Goal: Information Seeking & Learning: Compare options

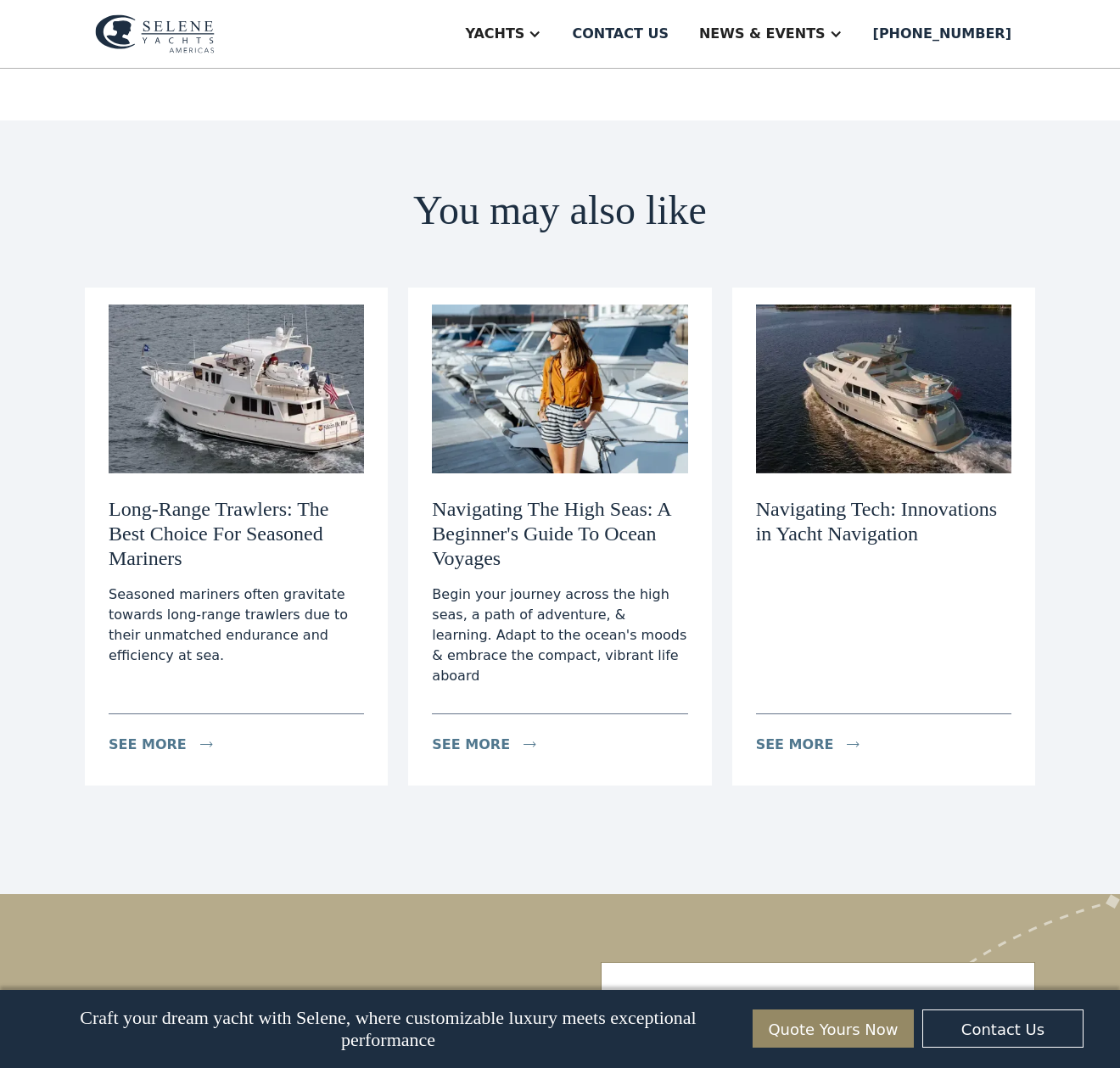
scroll to position [6145, 0]
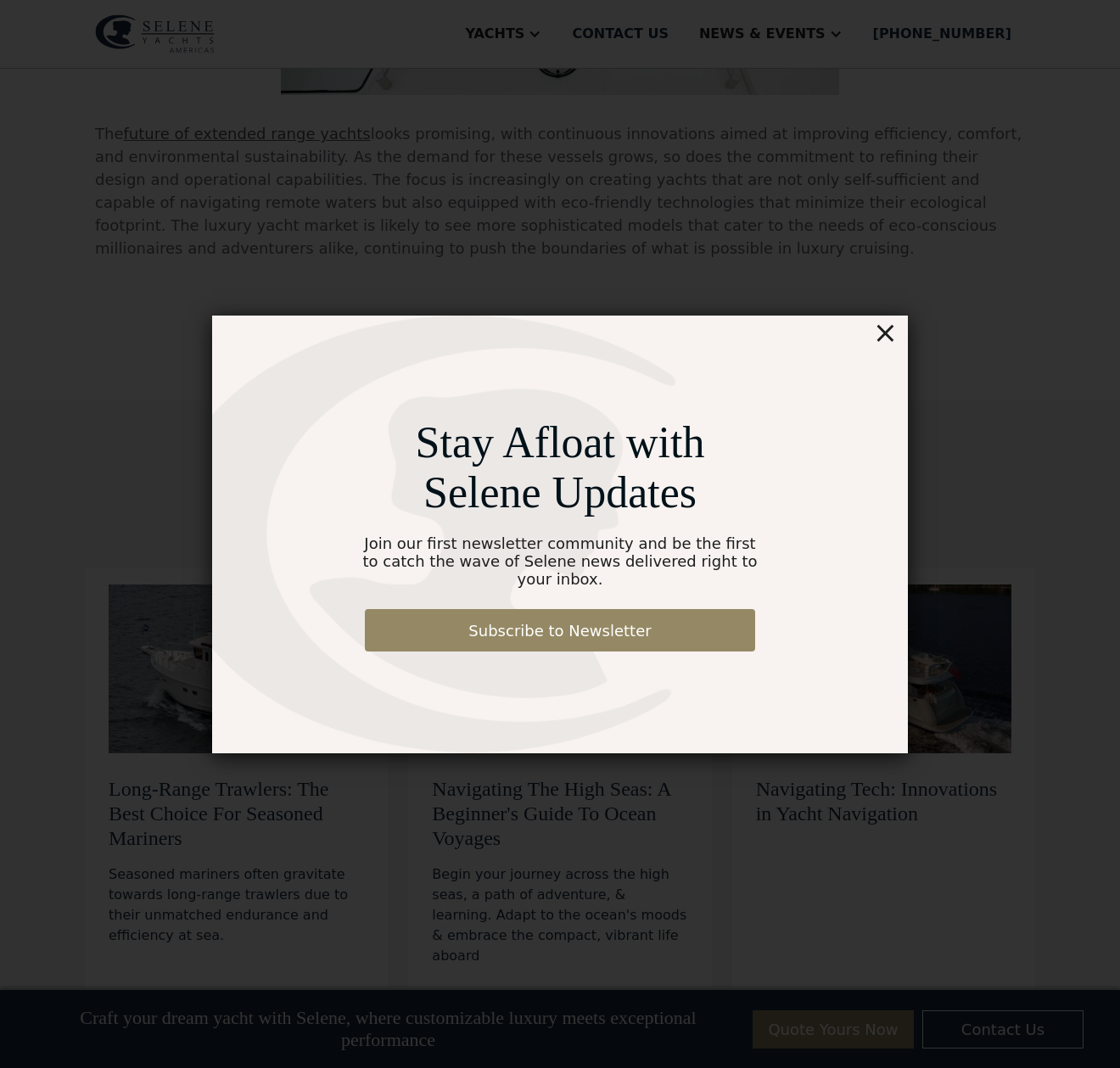
click at [884, 346] on div "×" at bounding box center [886, 332] width 25 height 34
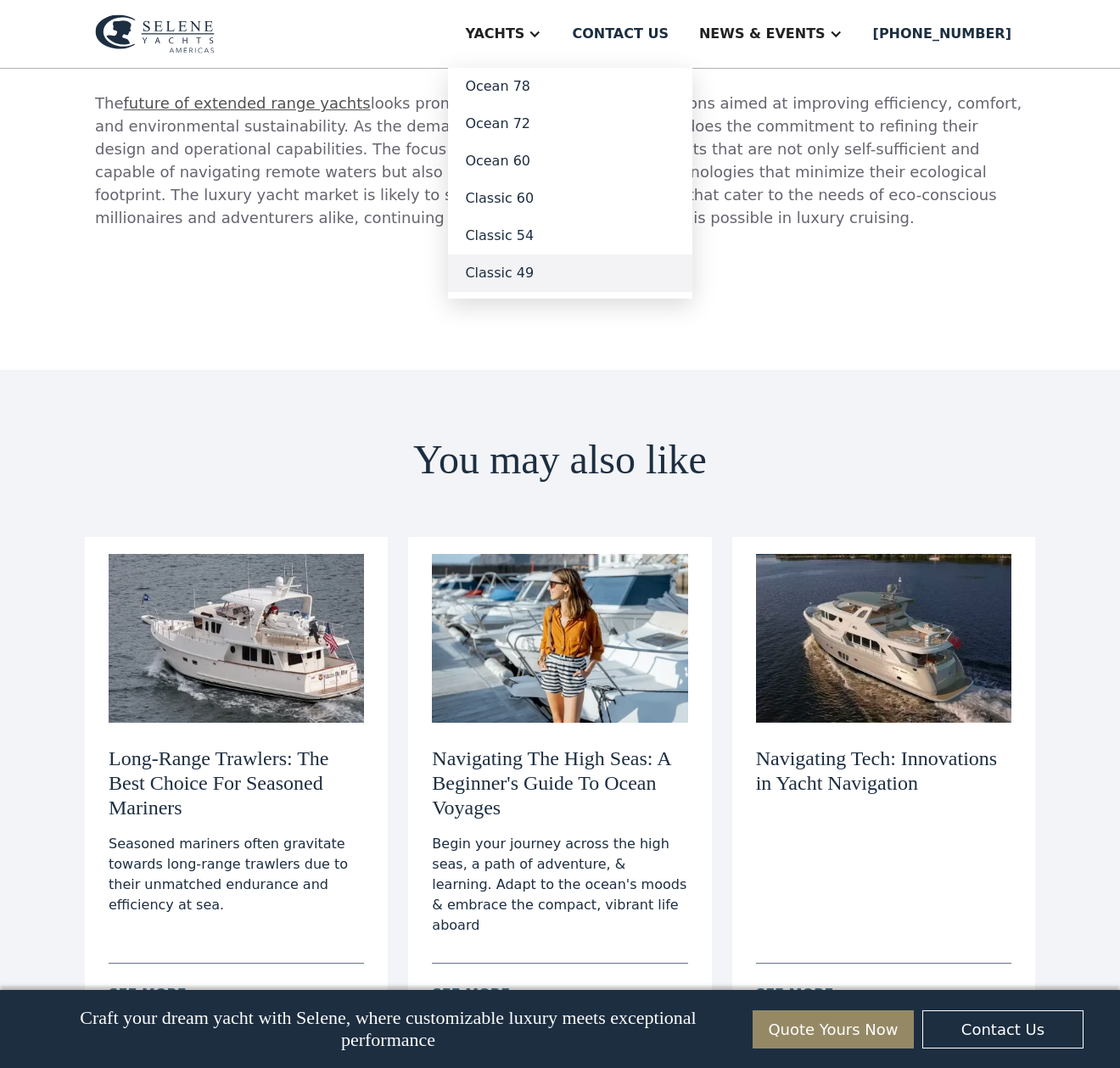
scroll to position [6179, 0]
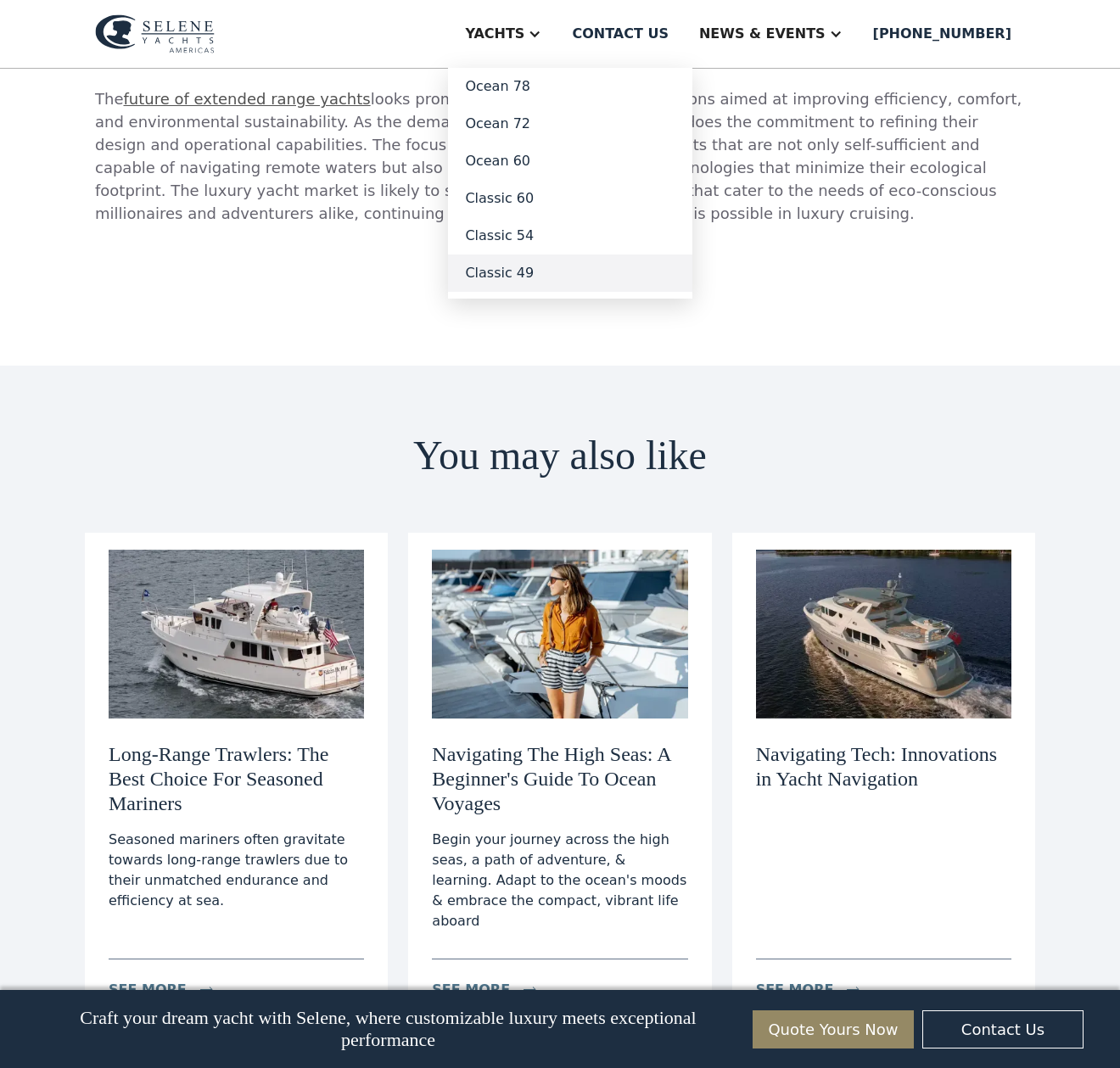
click at [568, 266] on link "Classic 49" at bounding box center [571, 273] width 245 height 38
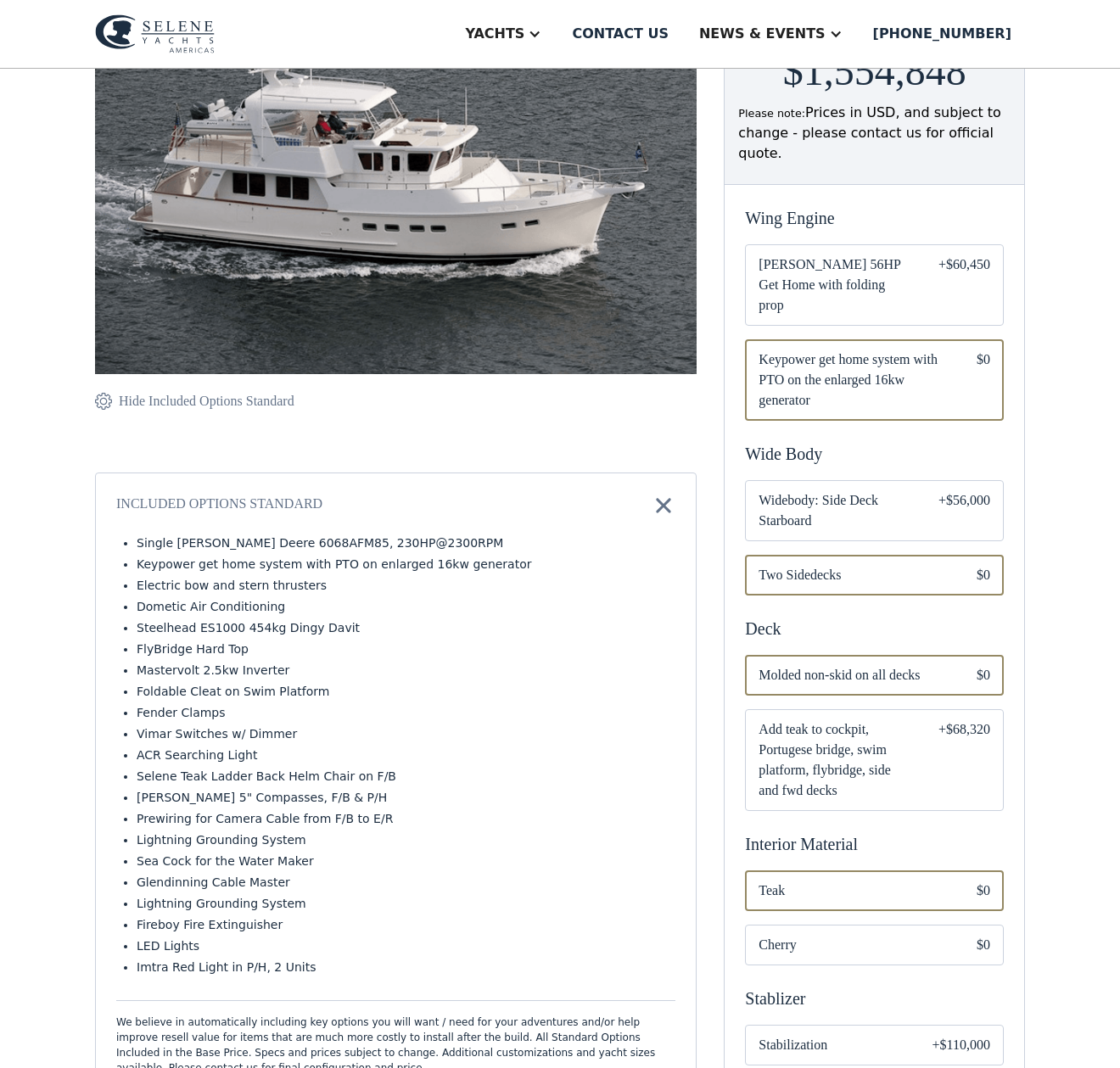
scroll to position [298, 0]
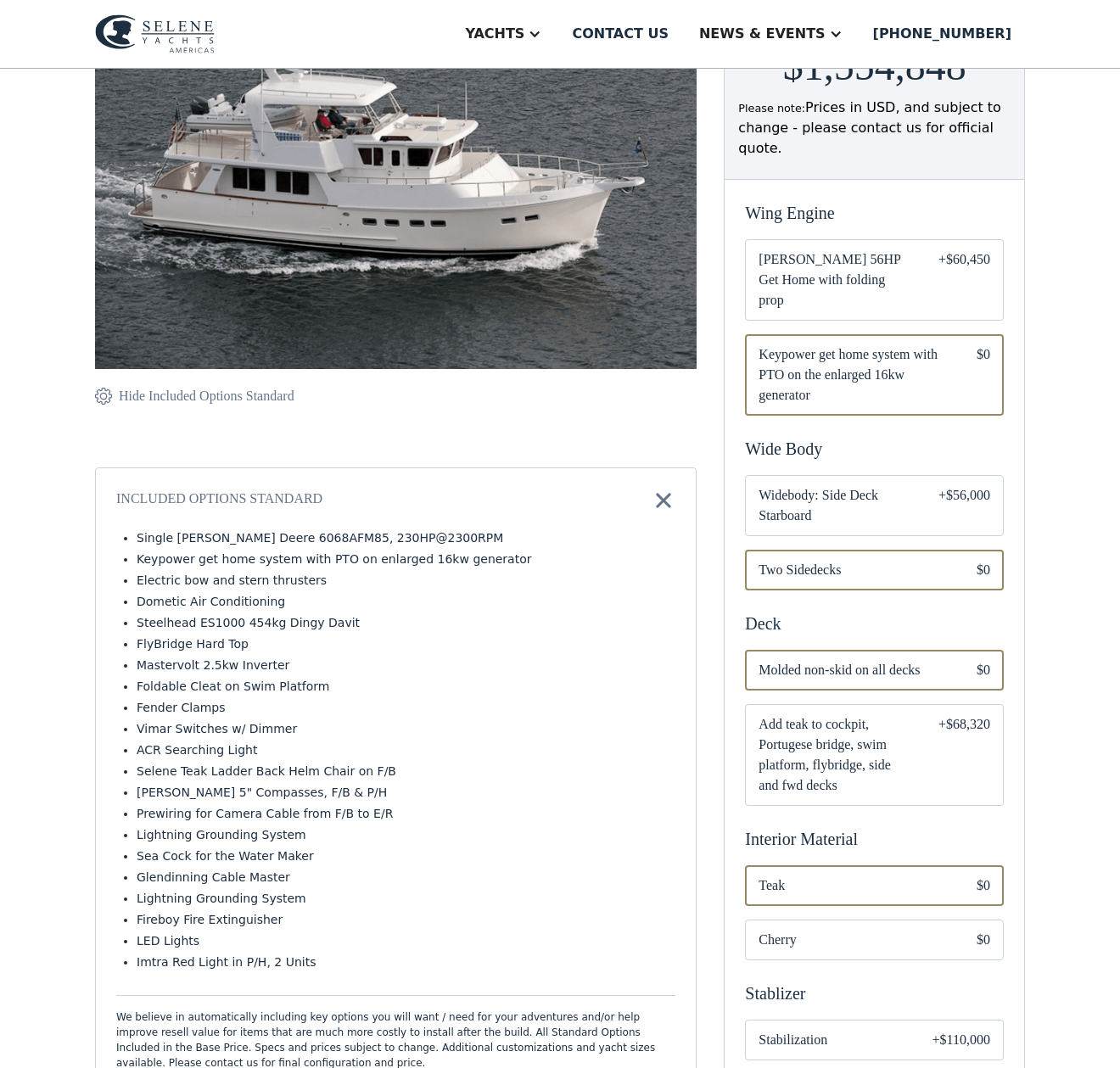
click at [931, 484] on div "Email Form" at bounding box center [874, 505] width 259 height 61
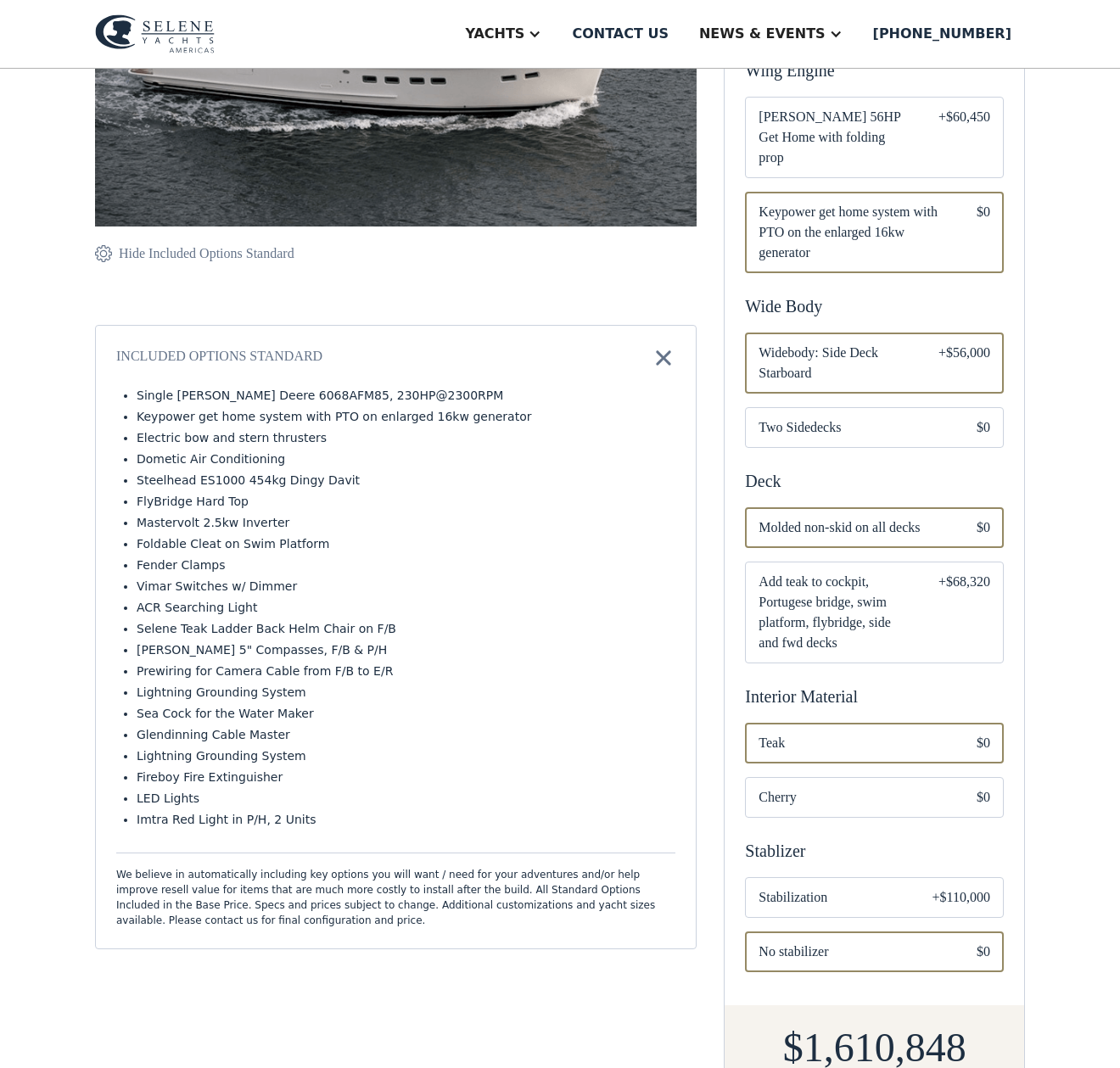
scroll to position [445, 0]
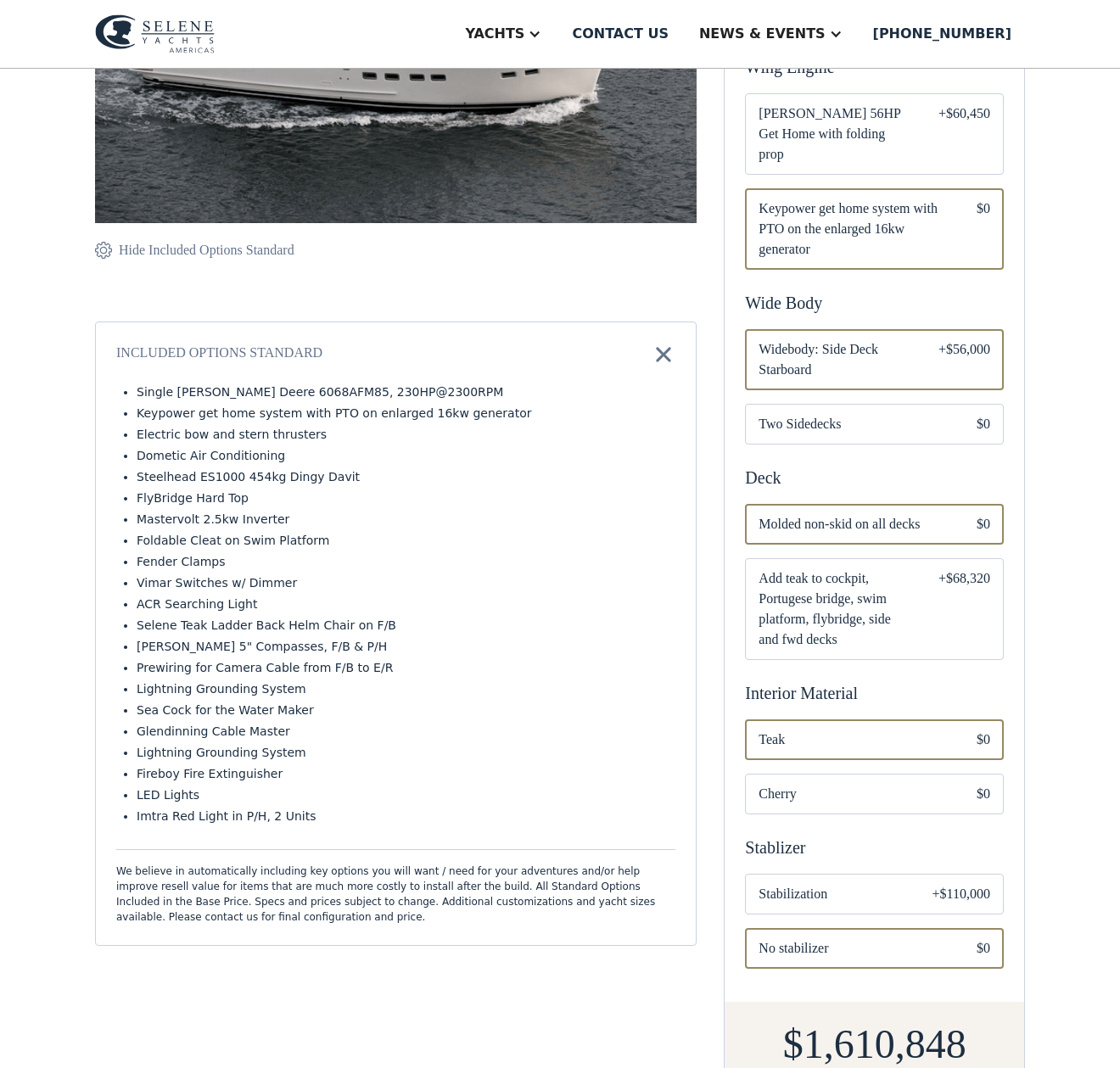
click at [925, 609] on div "Email Form" at bounding box center [874, 609] width 259 height 102
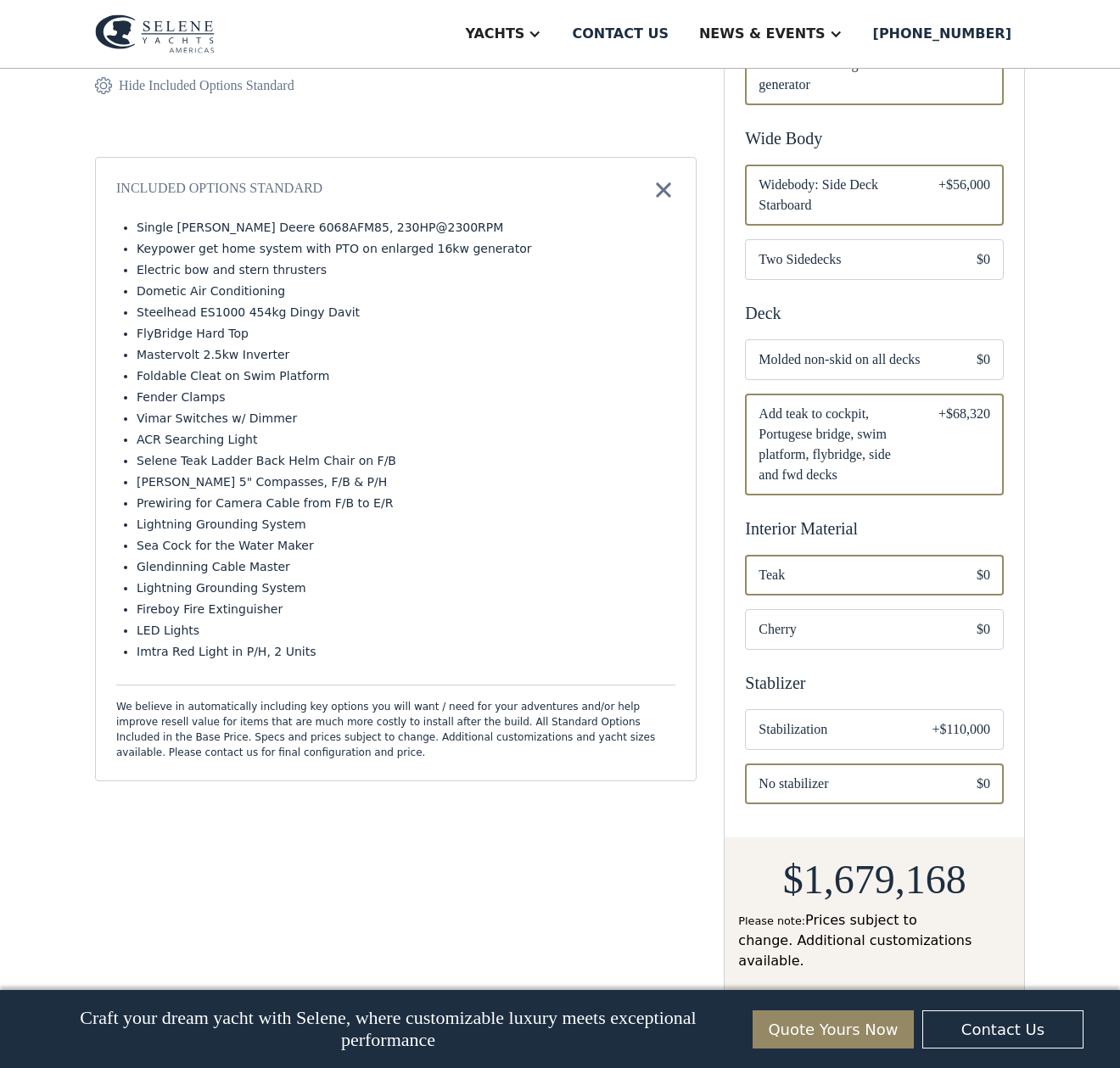
scroll to position [745, 0]
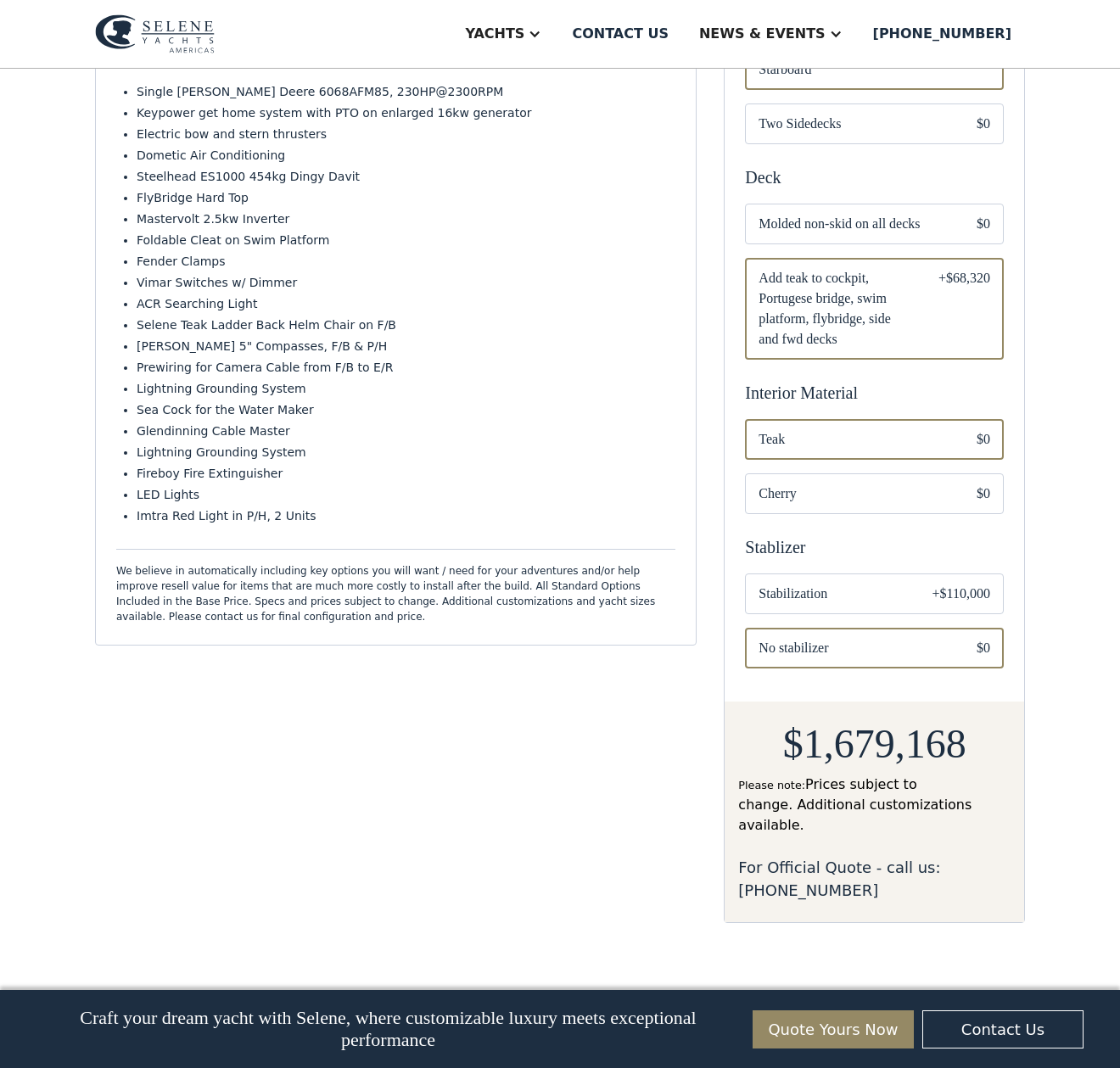
click at [909, 579] on div "Email Form" at bounding box center [874, 594] width 259 height 41
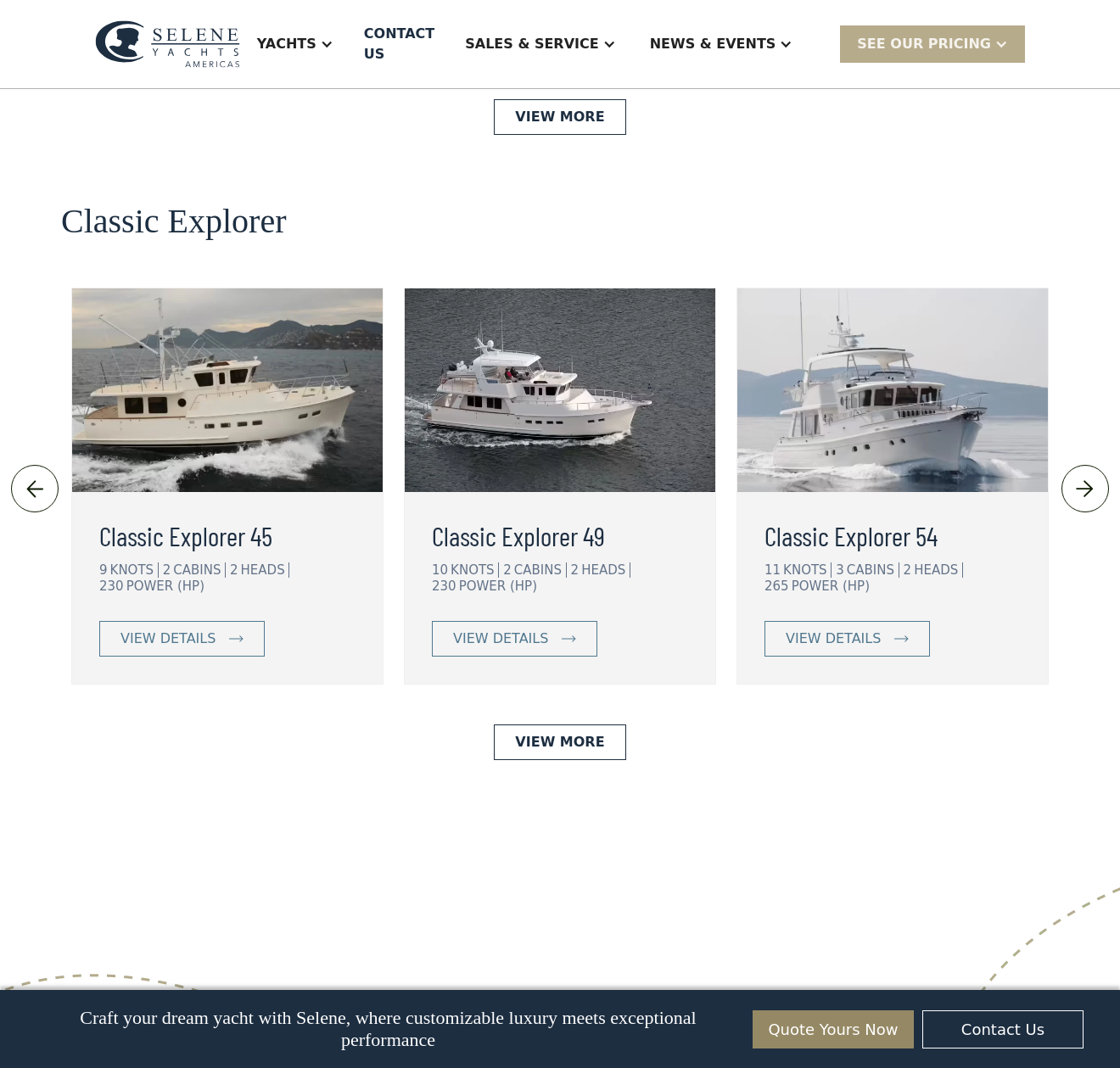
scroll to position [3666, 0]
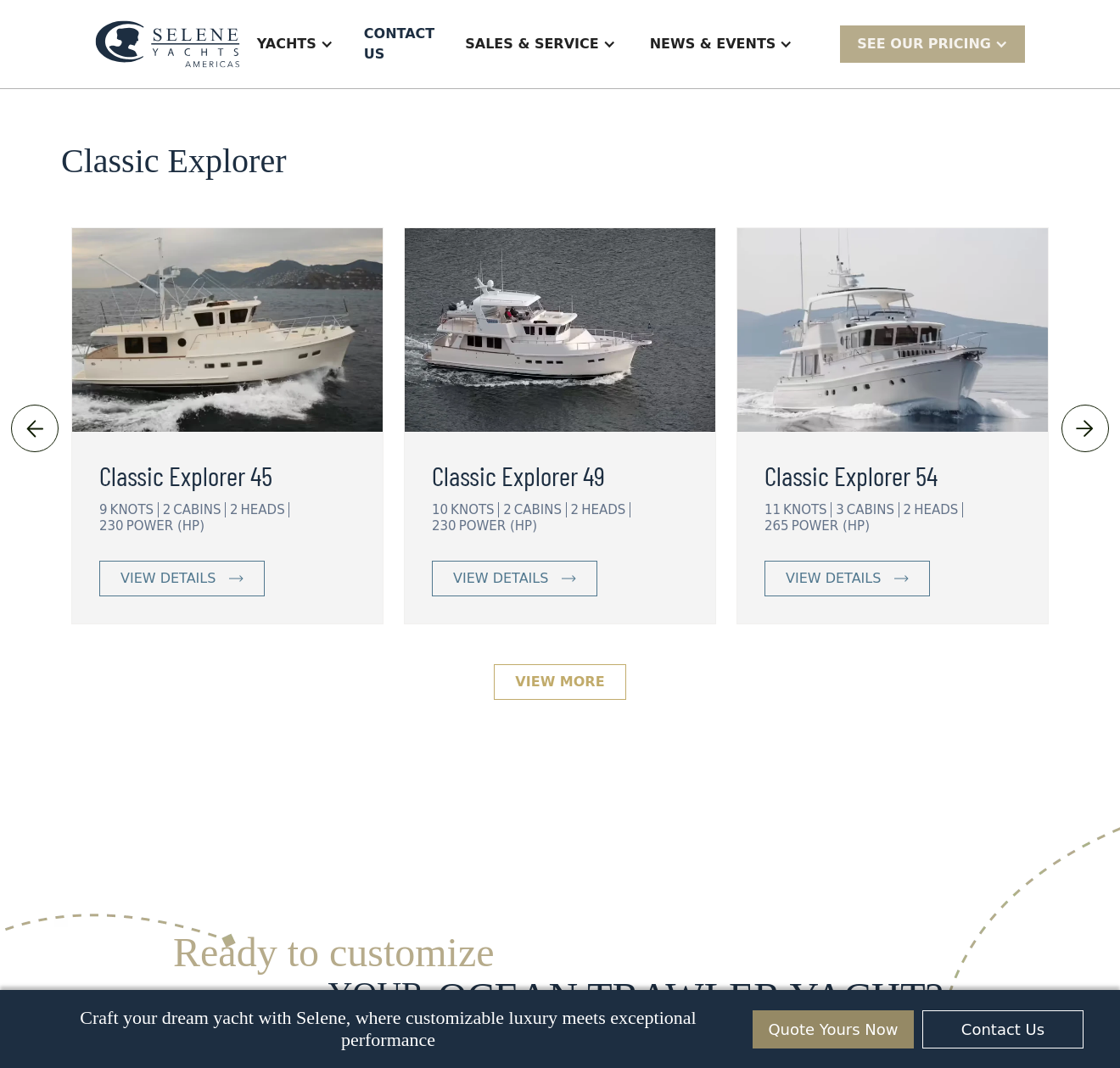
click at [573, 664] on link "View More" at bounding box center [559, 682] width 131 height 36
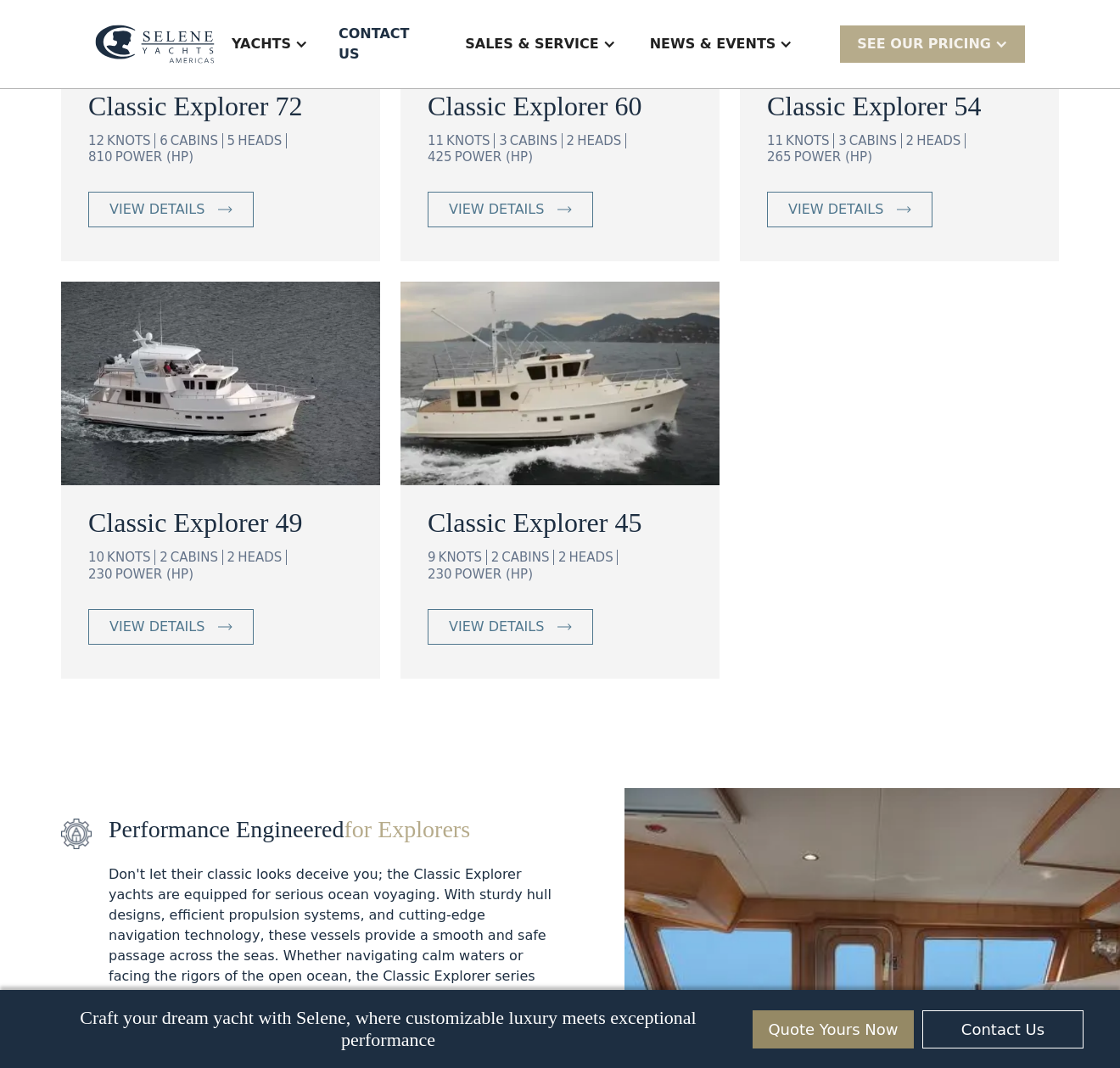
scroll to position [1317, 0]
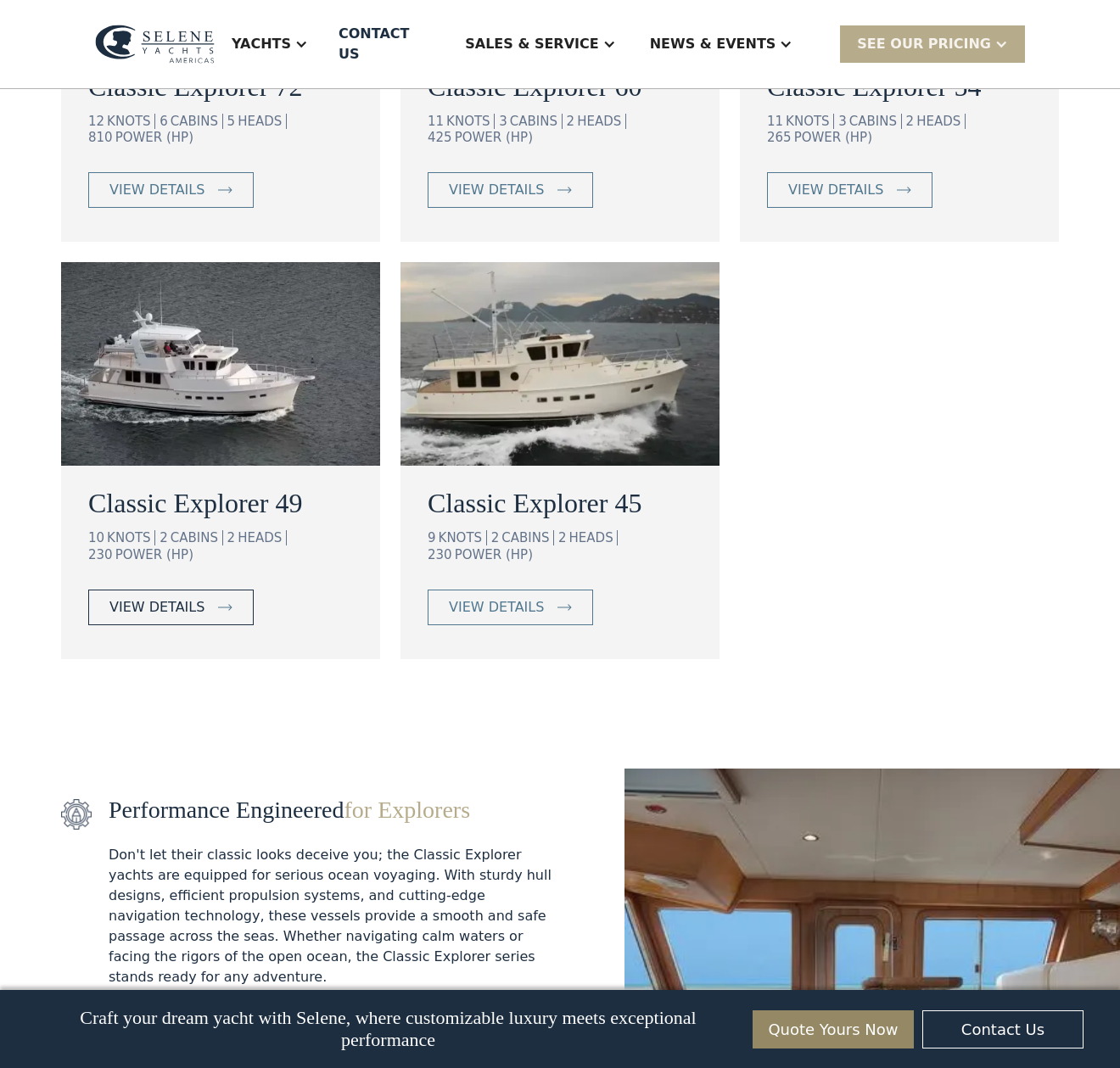
click at [172, 597] on div "view details" at bounding box center [157, 607] width 95 height 21
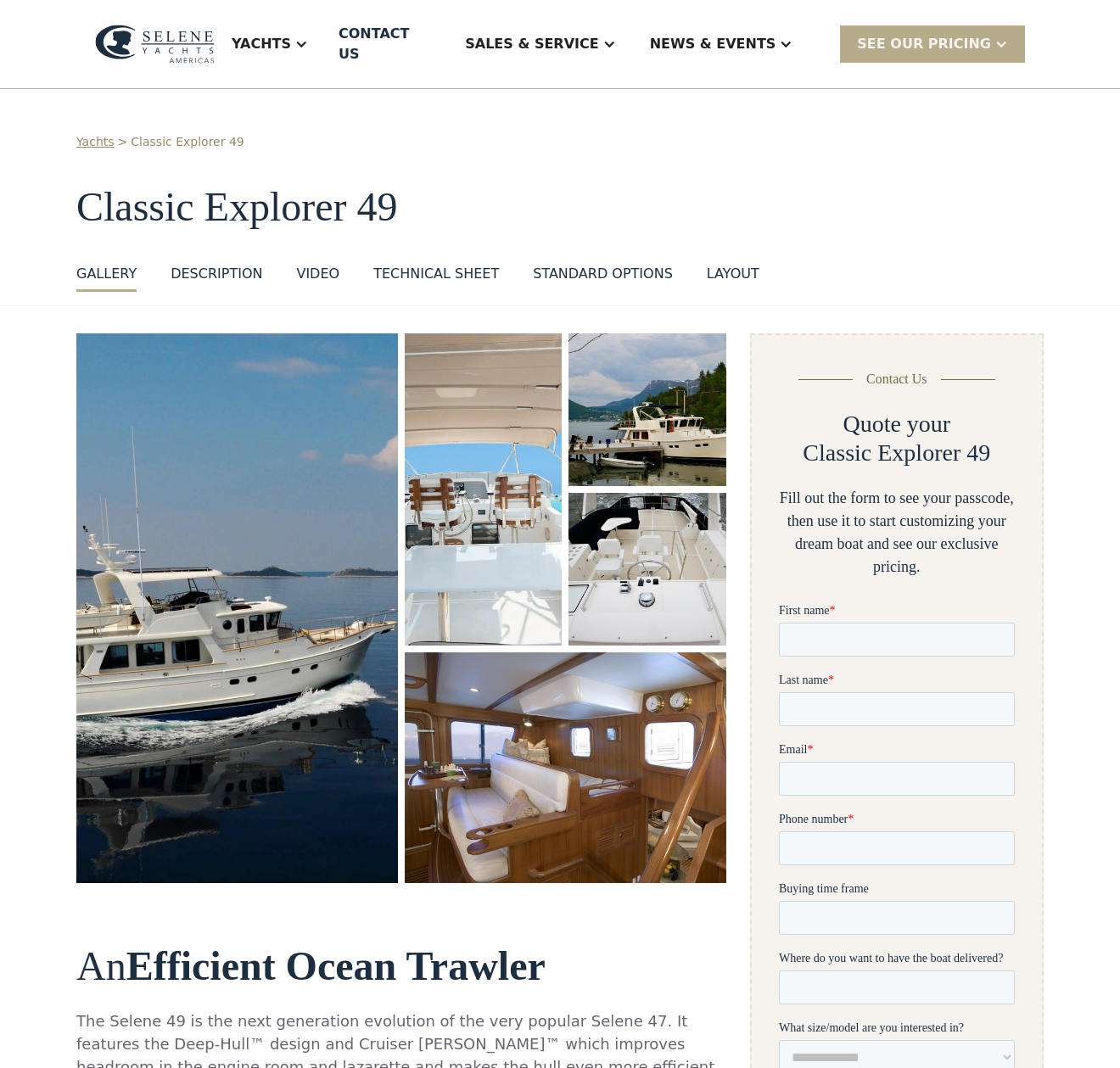
click at [296, 513] on img "open lightbox" at bounding box center [237, 608] width 322 height 550
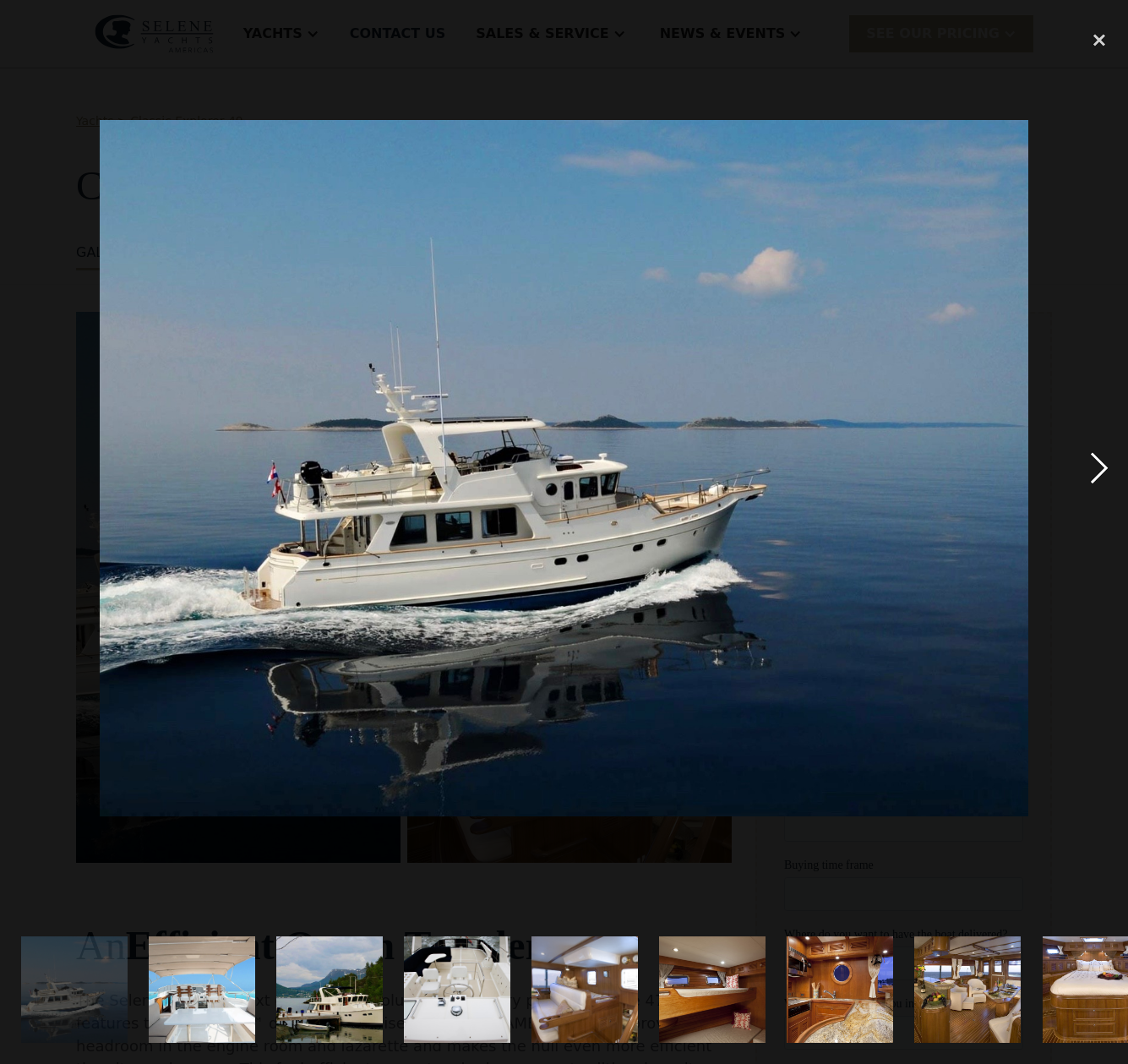
click at [1099, 475] on div "next image" at bounding box center [1100, 468] width 58 height 894
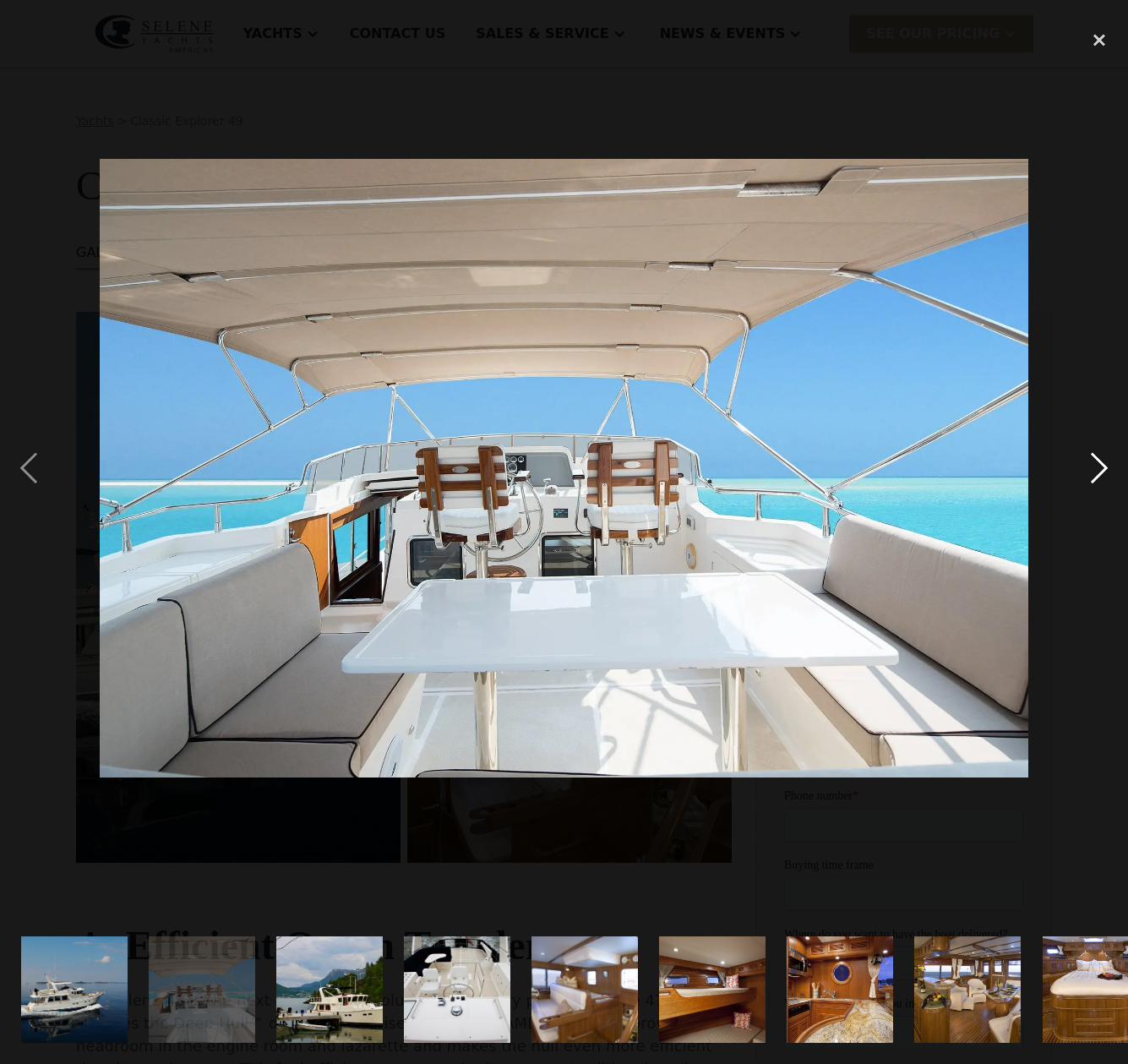
click at [1099, 475] on div "next image" at bounding box center [1100, 468] width 58 height 894
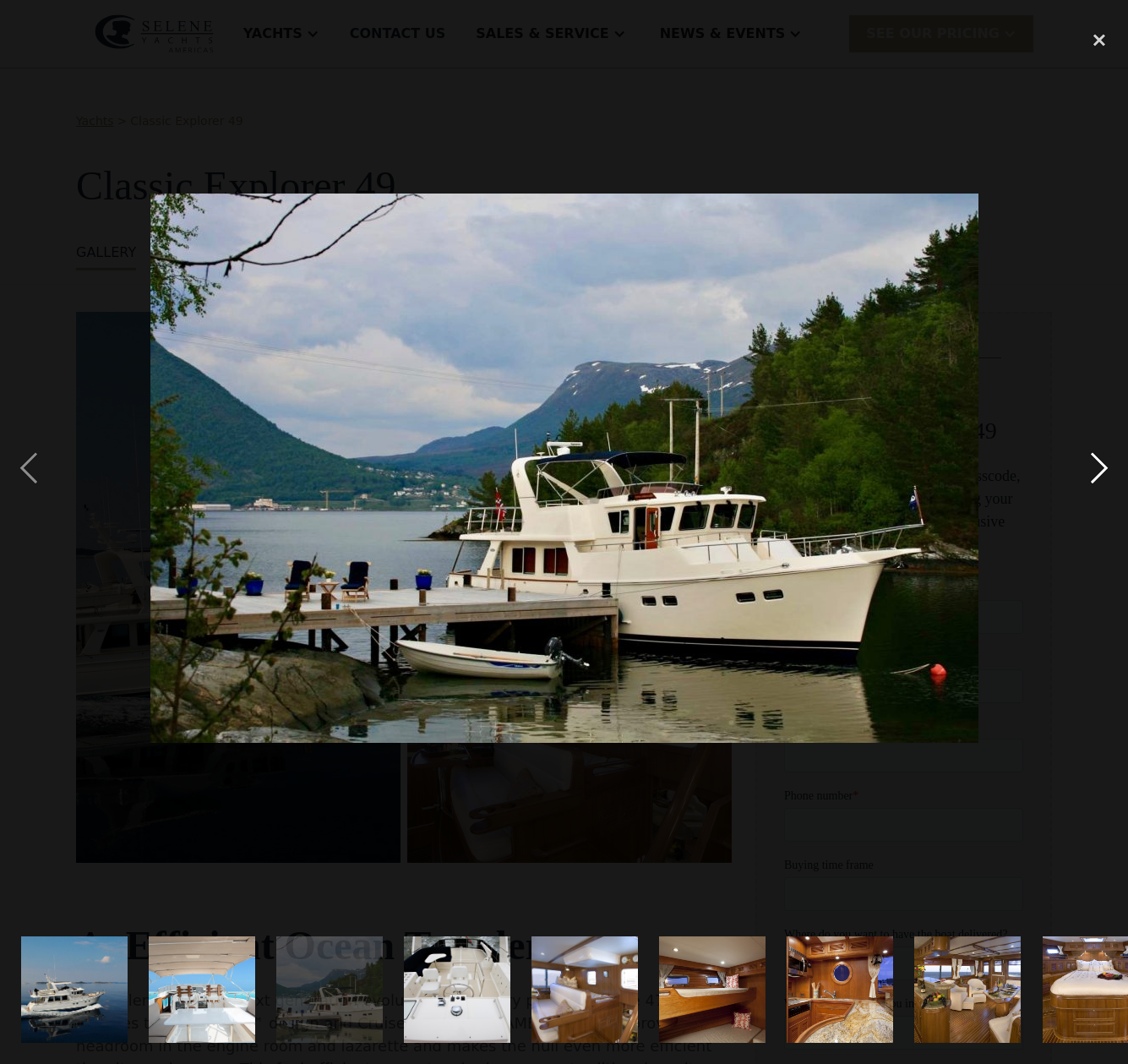
click at [1099, 475] on div "next image" at bounding box center [1100, 468] width 58 height 894
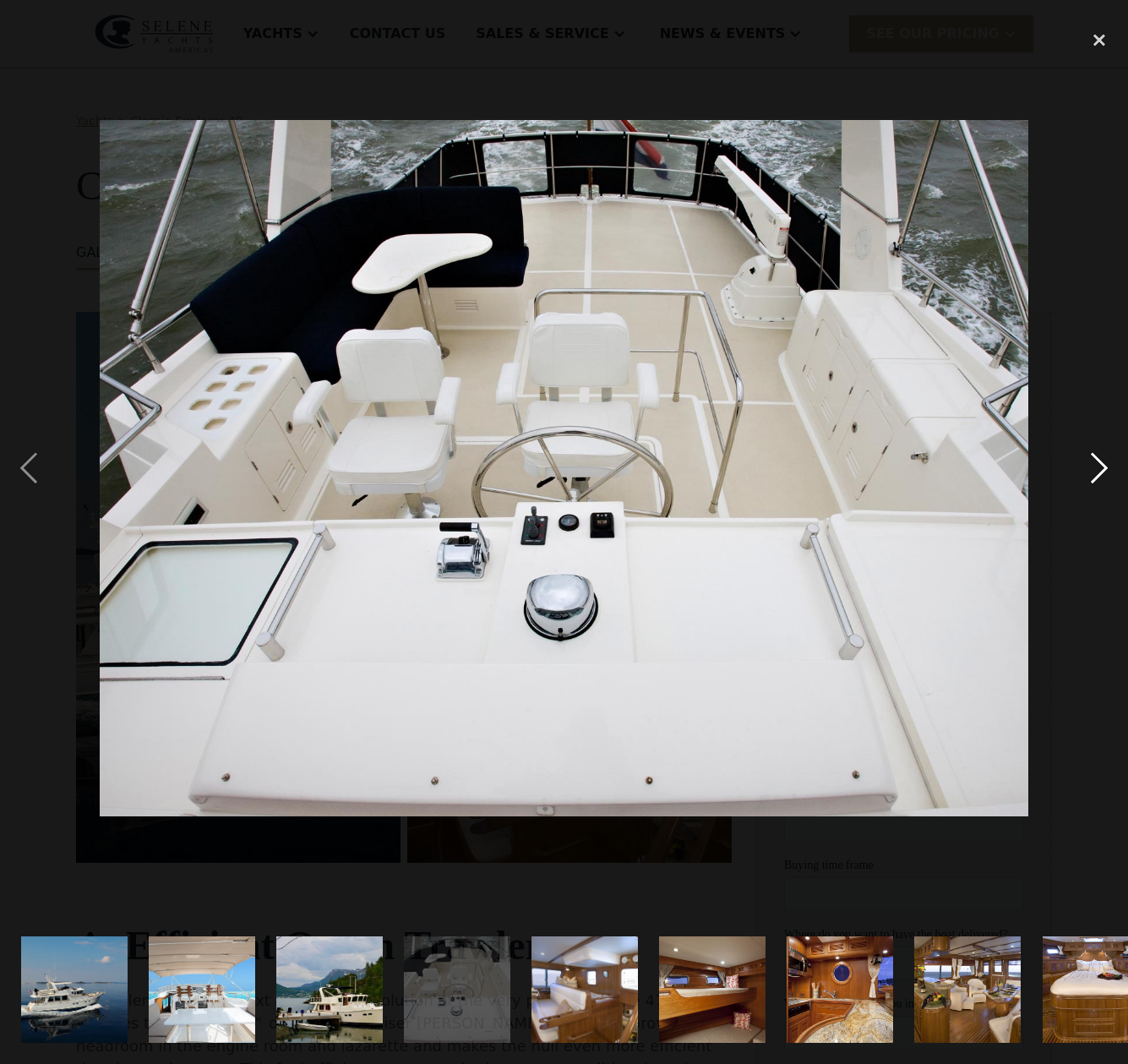
click at [1099, 475] on div "next image" at bounding box center [1100, 468] width 58 height 894
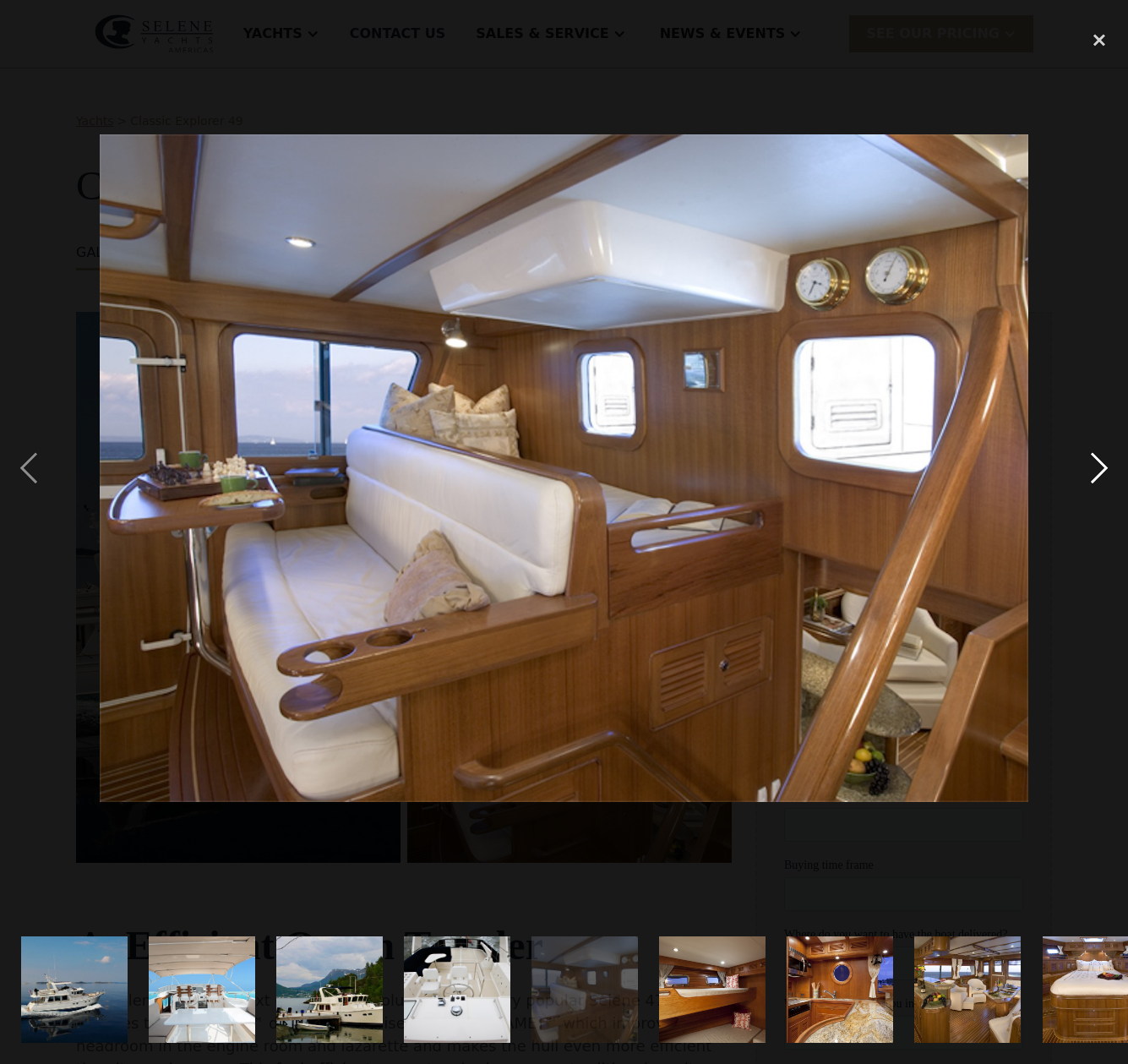
click at [1099, 475] on div "next image" at bounding box center [1100, 468] width 58 height 894
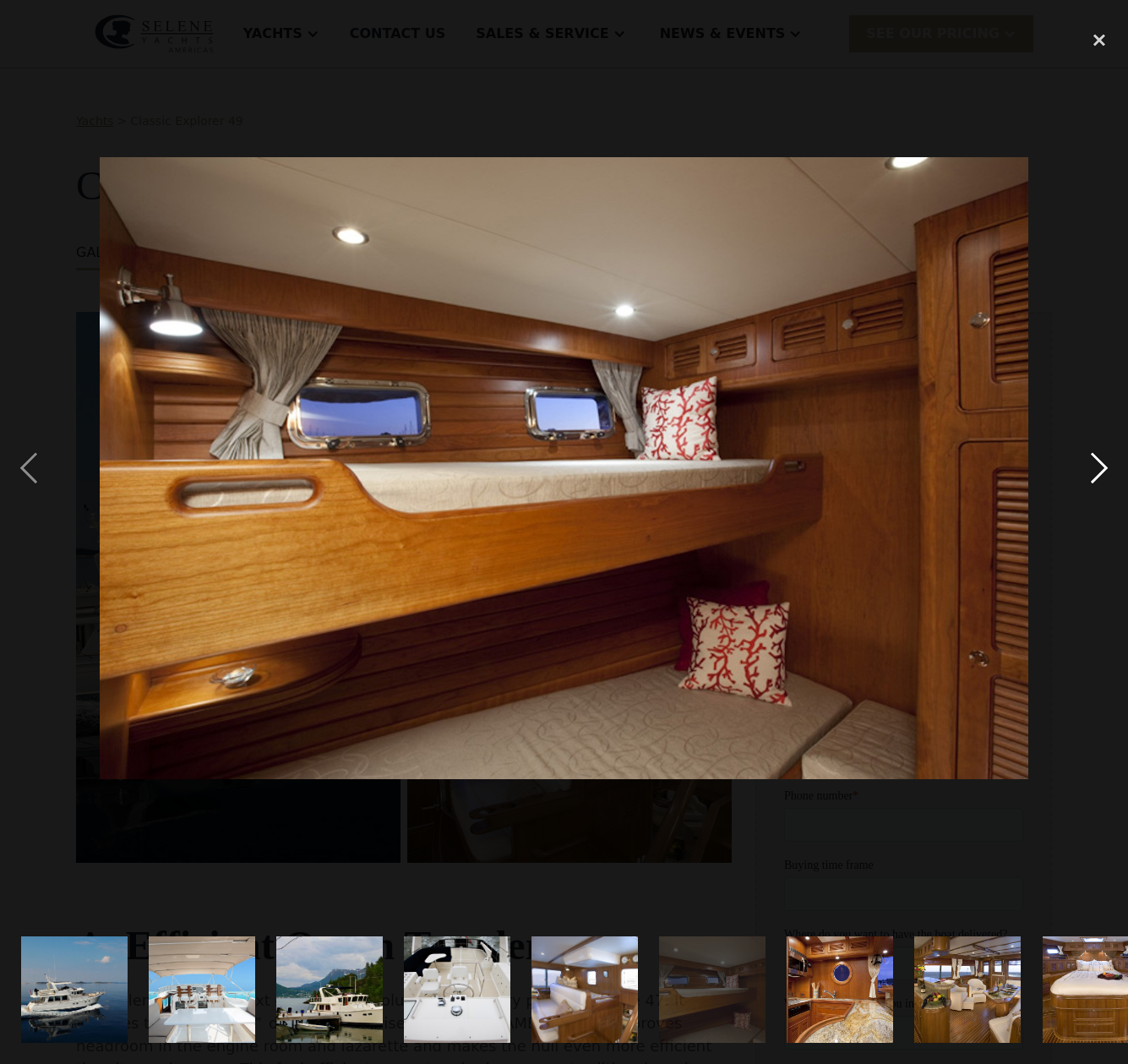
click at [1099, 475] on div "next image" at bounding box center [1100, 468] width 58 height 894
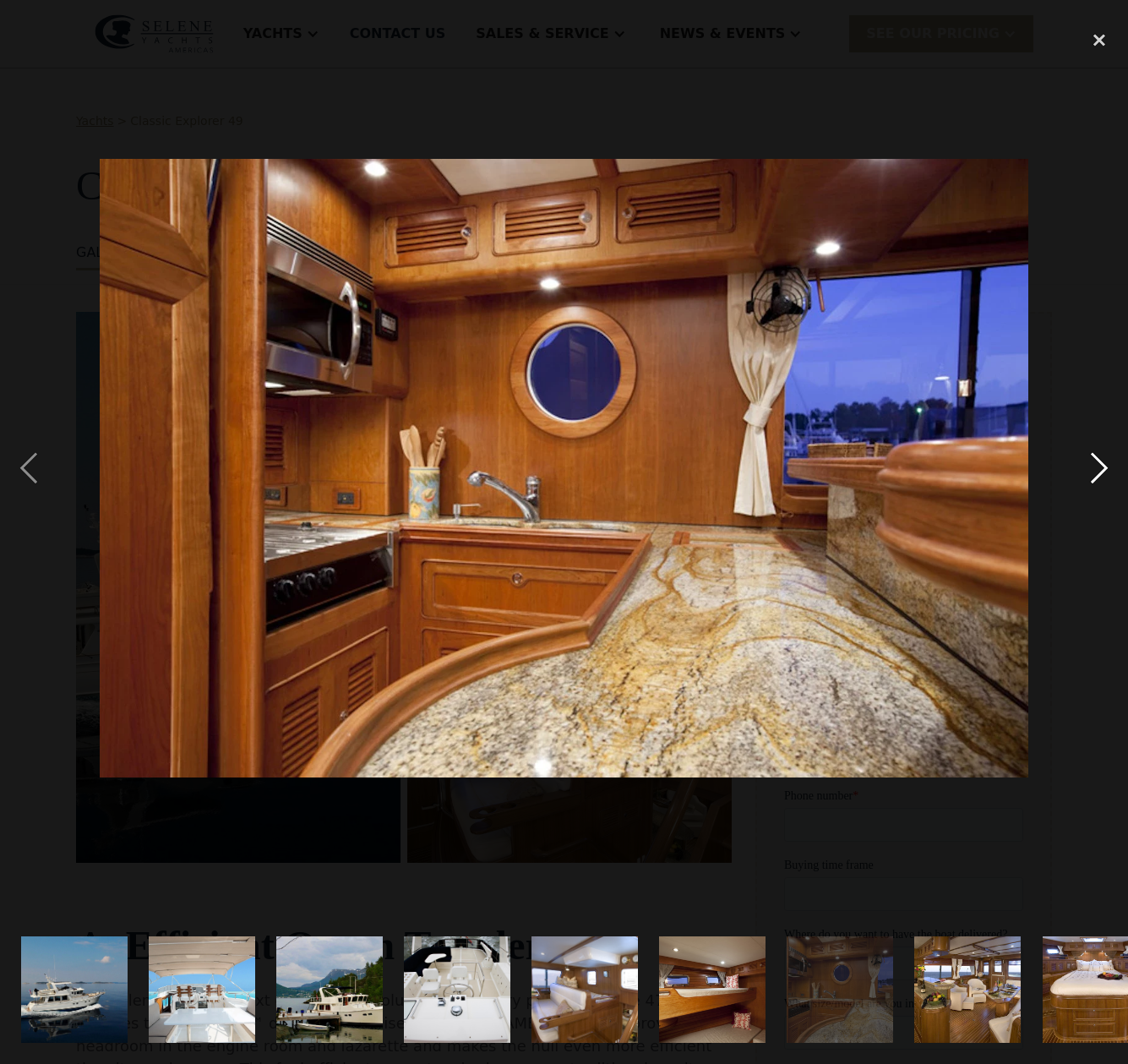
click at [1099, 475] on div "next image" at bounding box center [1100, 468] width 58 height 894
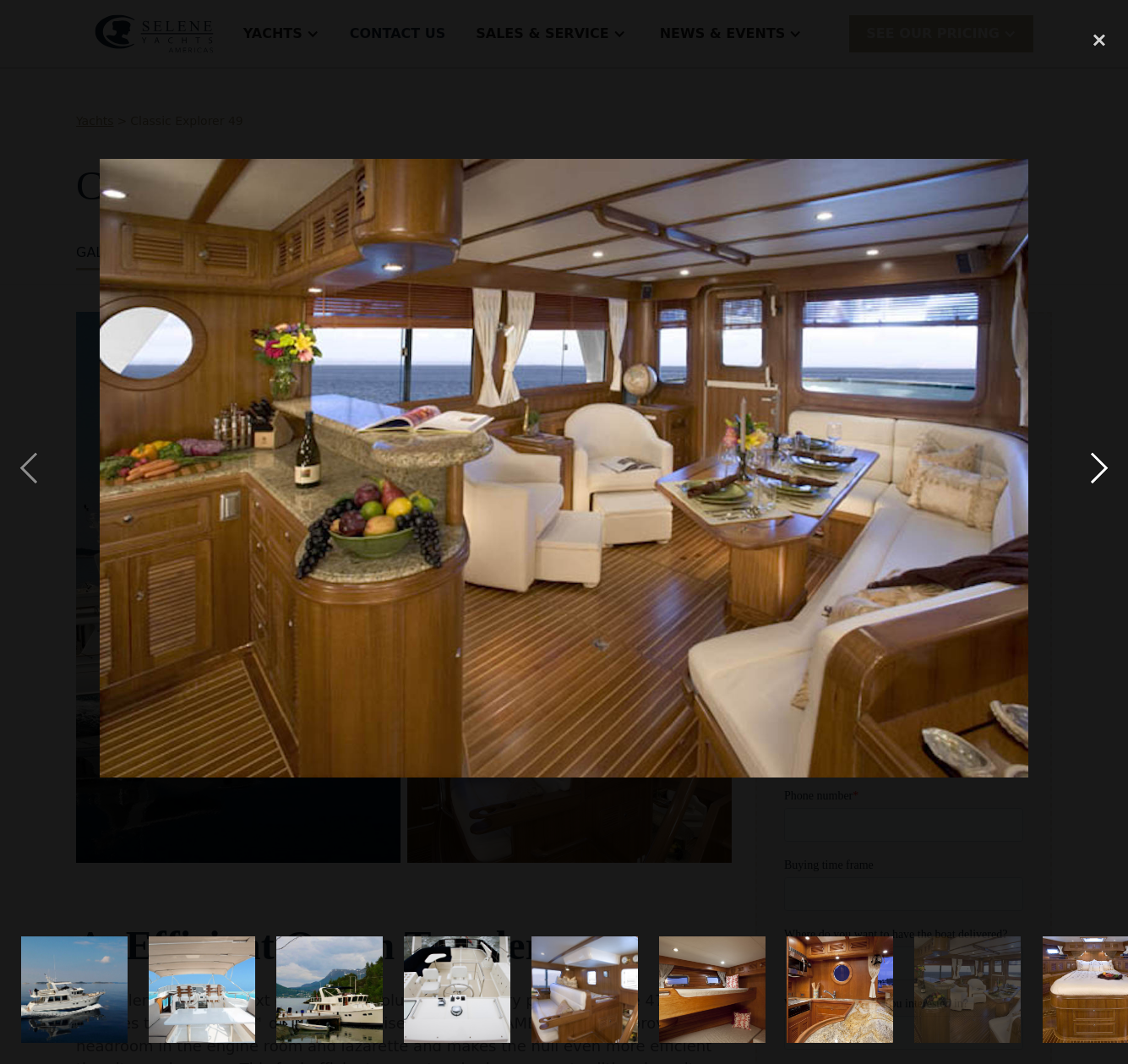
click at [1099, 475] on div "next image" at bounding box center [1100, 468] width 58 height 894
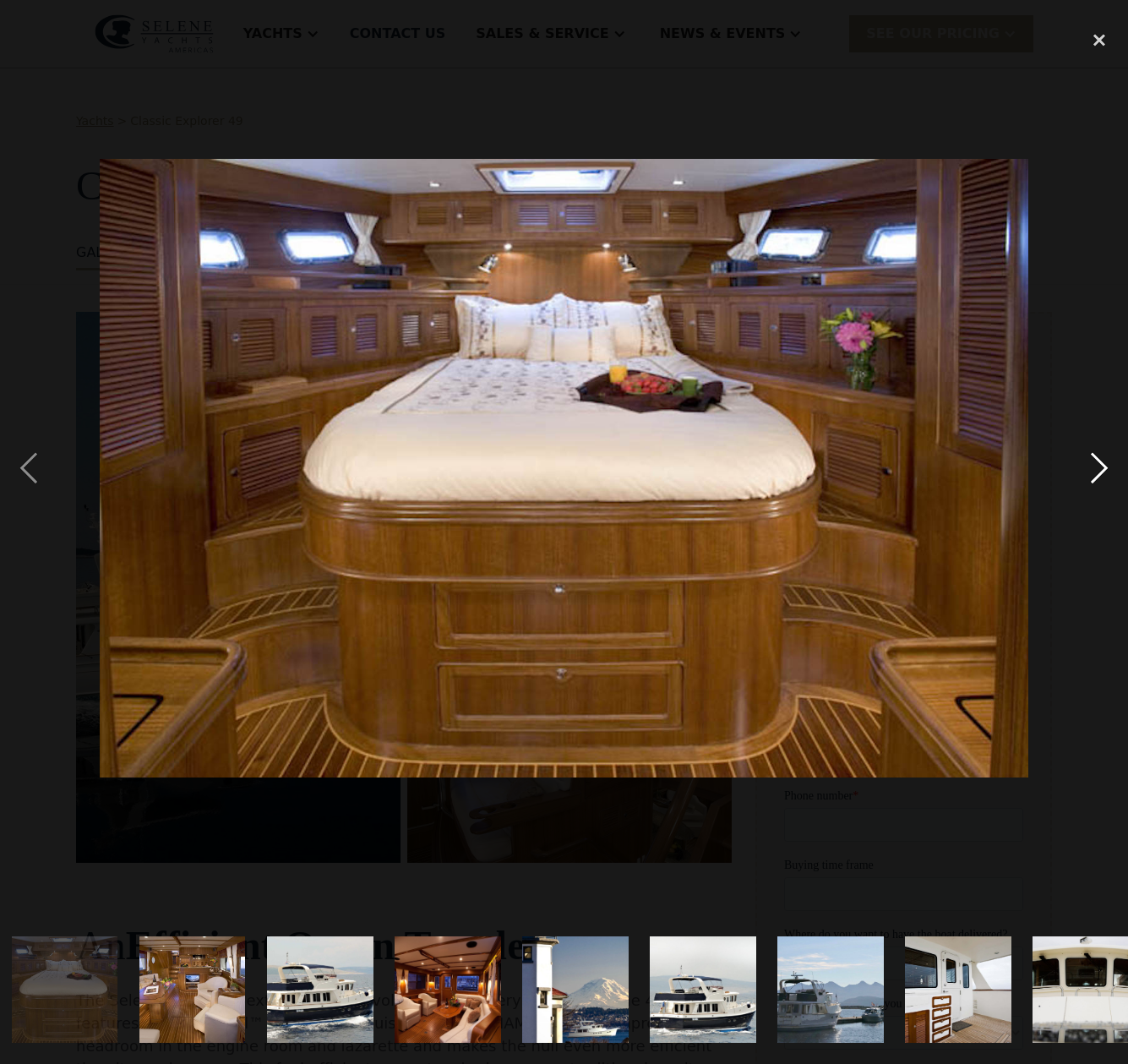
scroll to position [0, 1032]
click at [1099, 475] on div "next image" at bounding box center [1100, 468] width 58 height 894
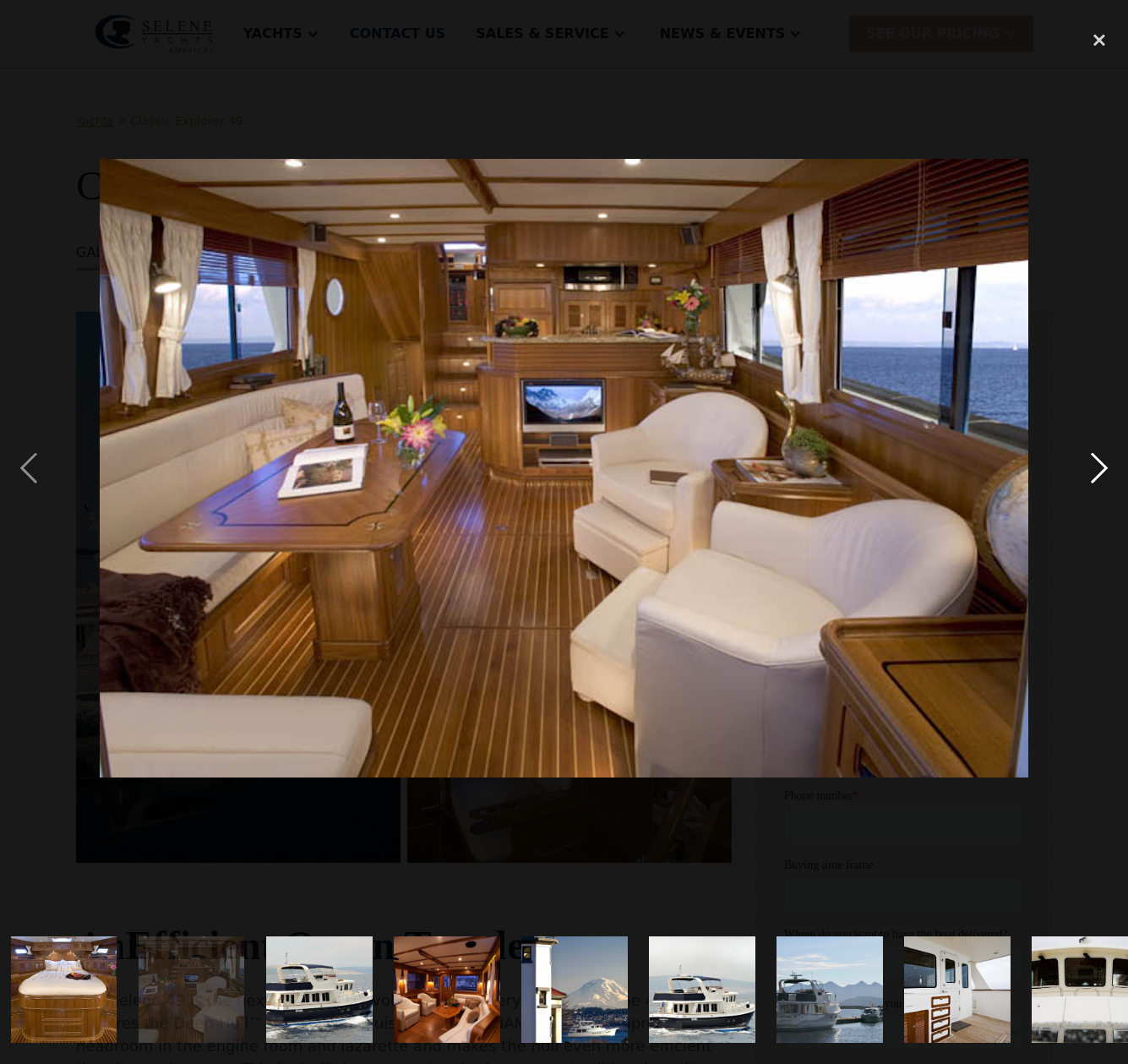
click at [1099, 475] on div "next image" at bounding box center [1100, 468] width 58 height 894
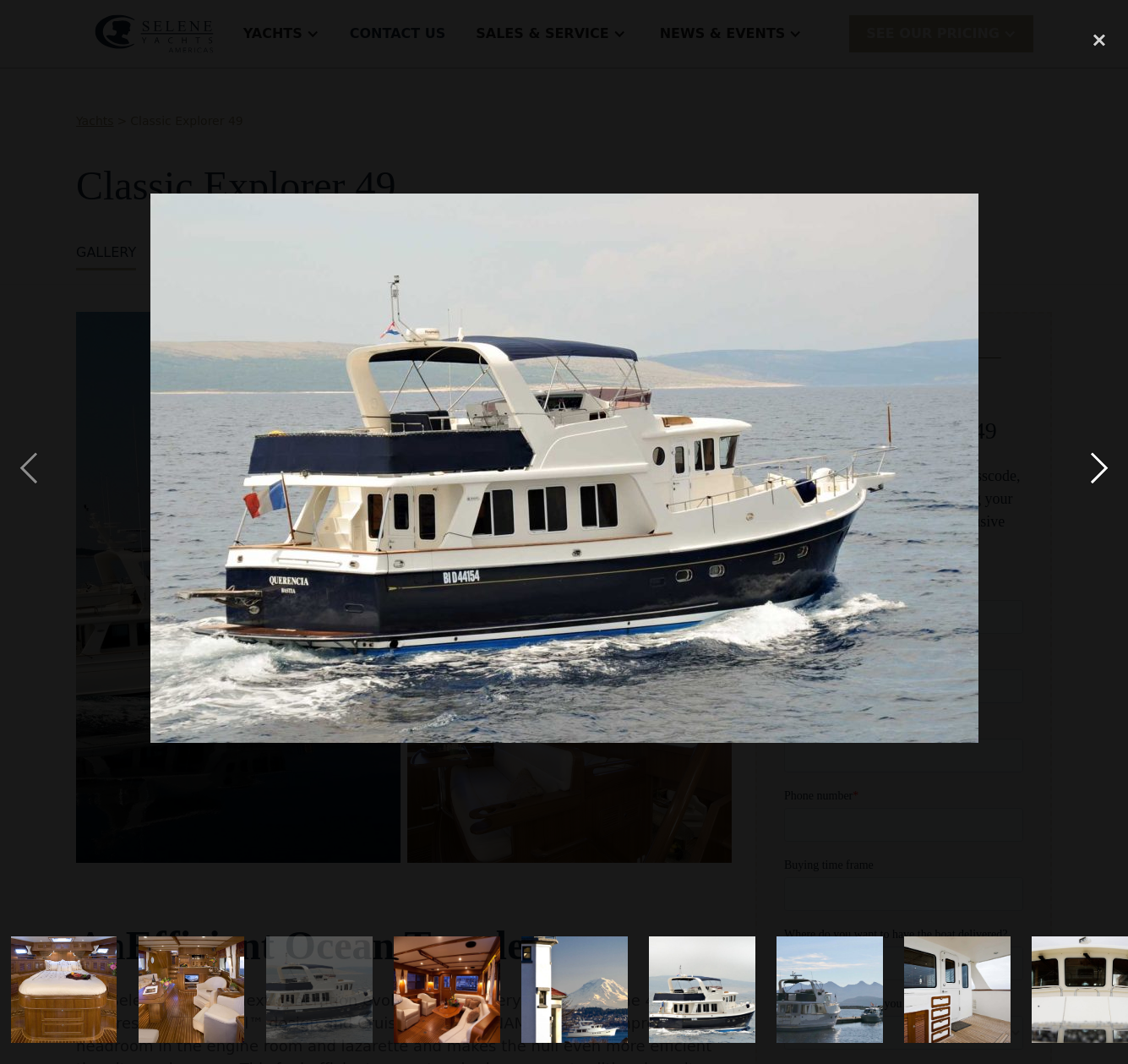
click at [1099, 475] on div "next image" at bounding box center [1100, 468] width 58 height 894
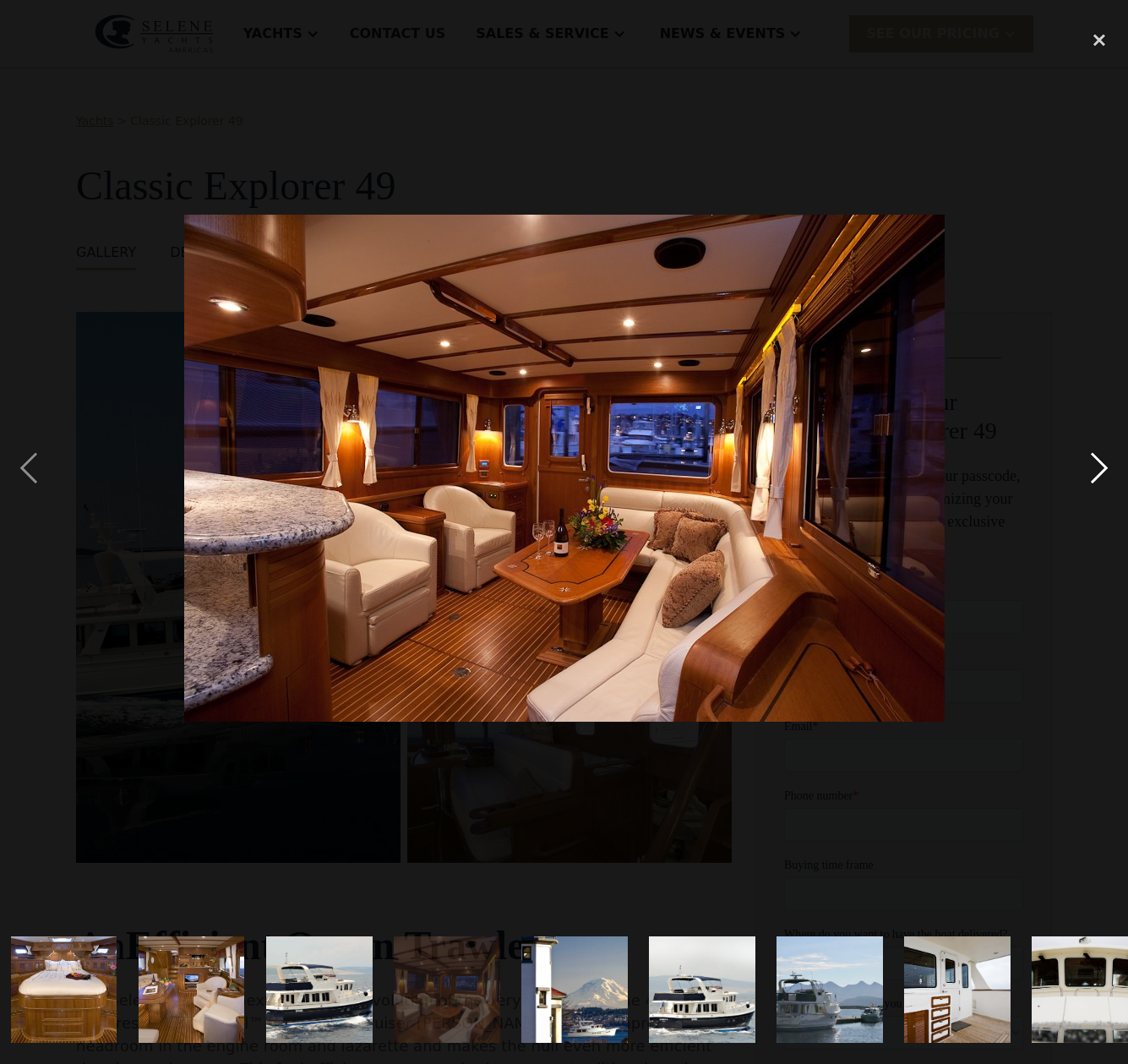
click at [1099, 475] on div "next image" at bounding box center [1100, 468] width 58 height 894
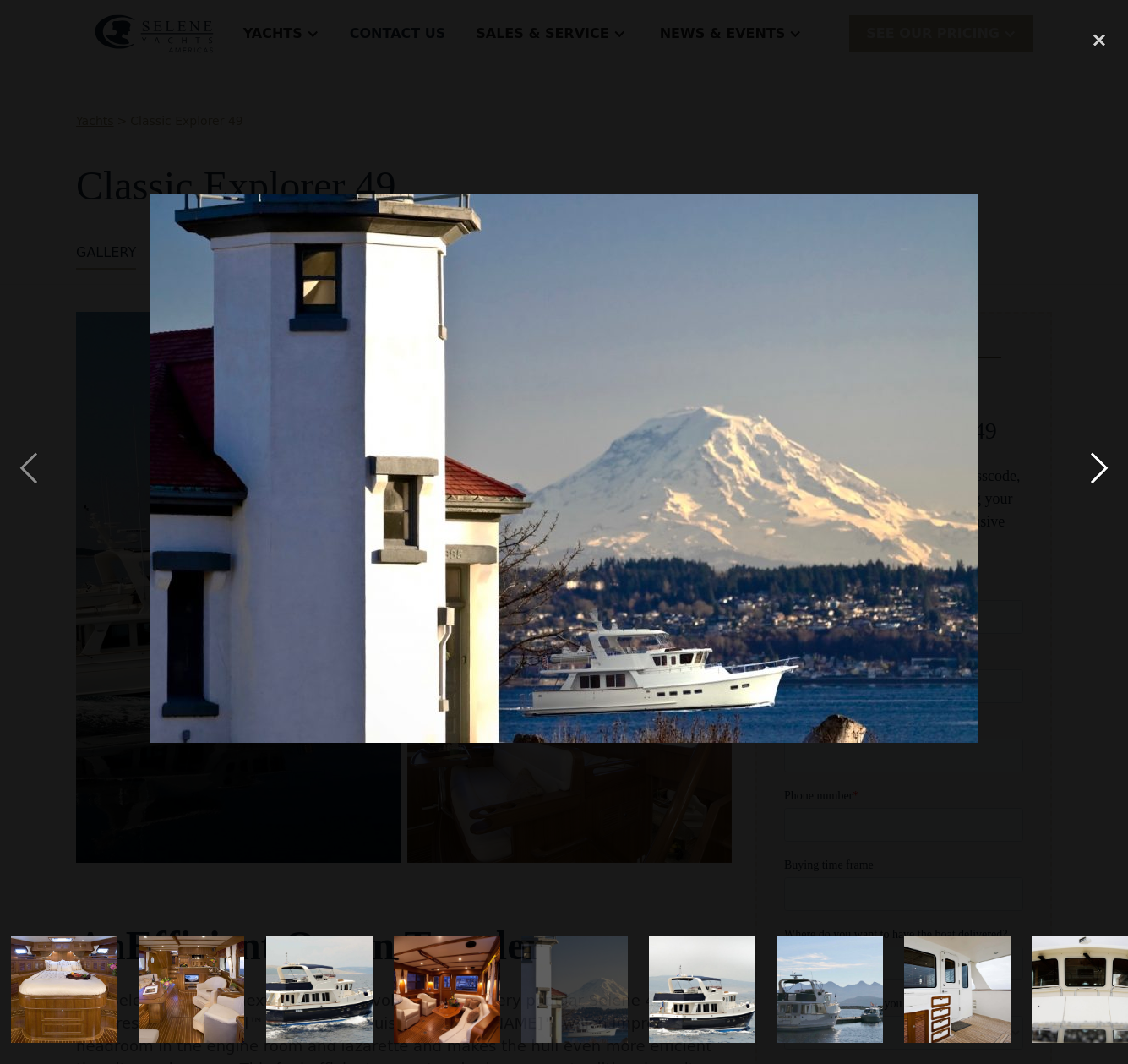
click at [1099, 475] on div "next image" at bounding box center [1100, 468] width 58 height 894
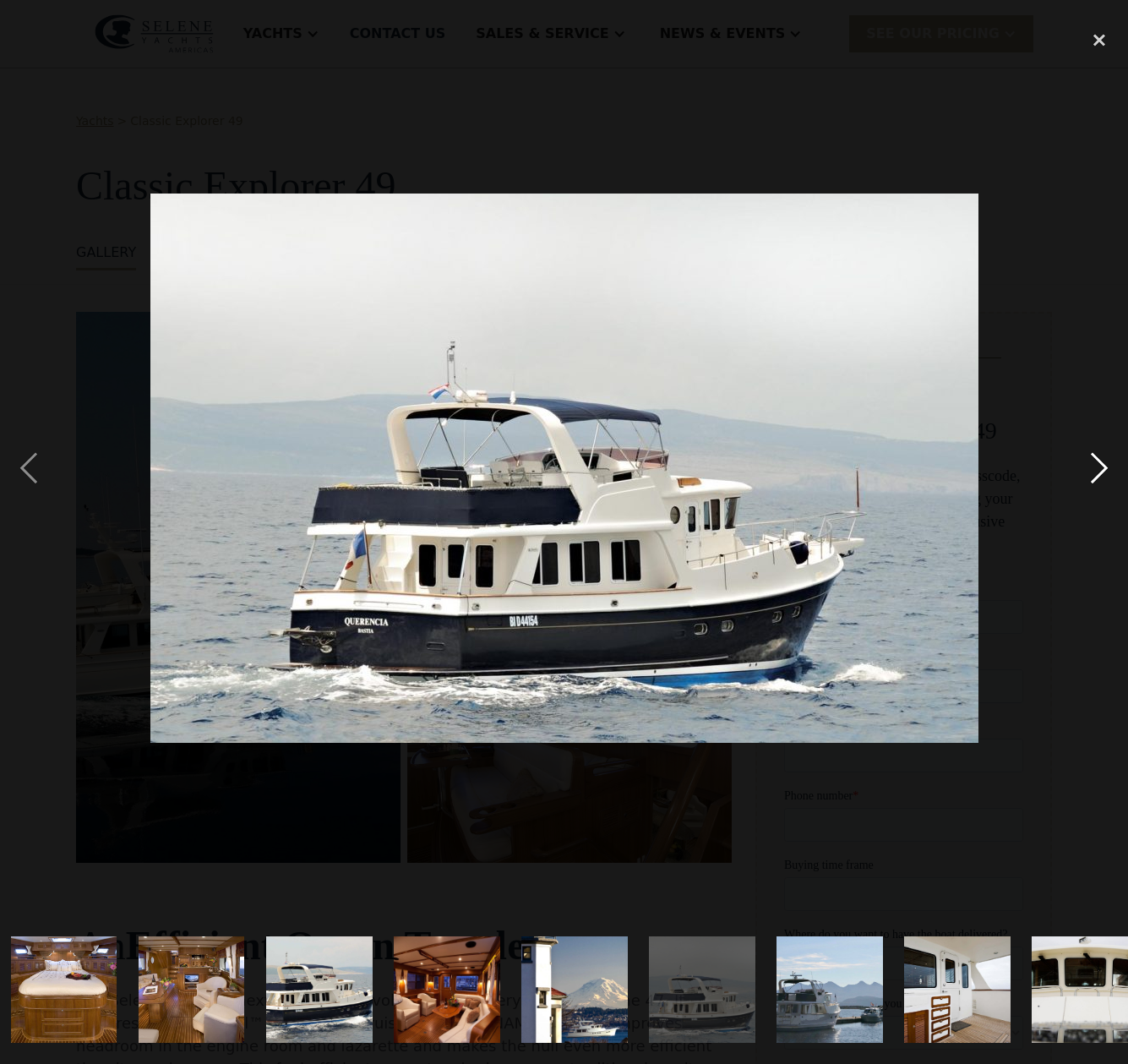
click at [1099, 475] on div "next image" at bounding box center [1100, 468] width 58 height 894
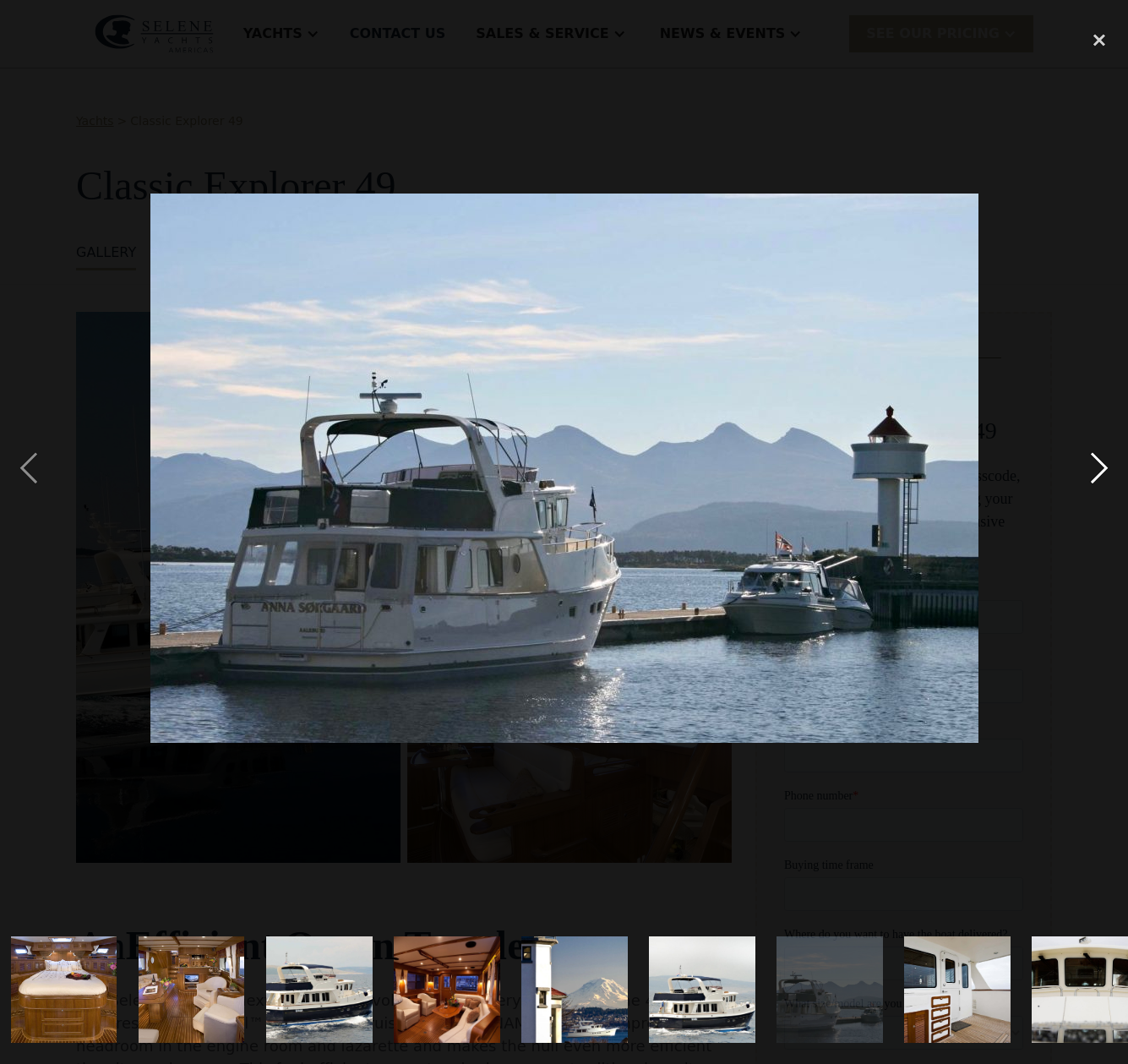
click at [1099, 475] on div "next image" at bounding box center [1100, 468] width 58 height 894
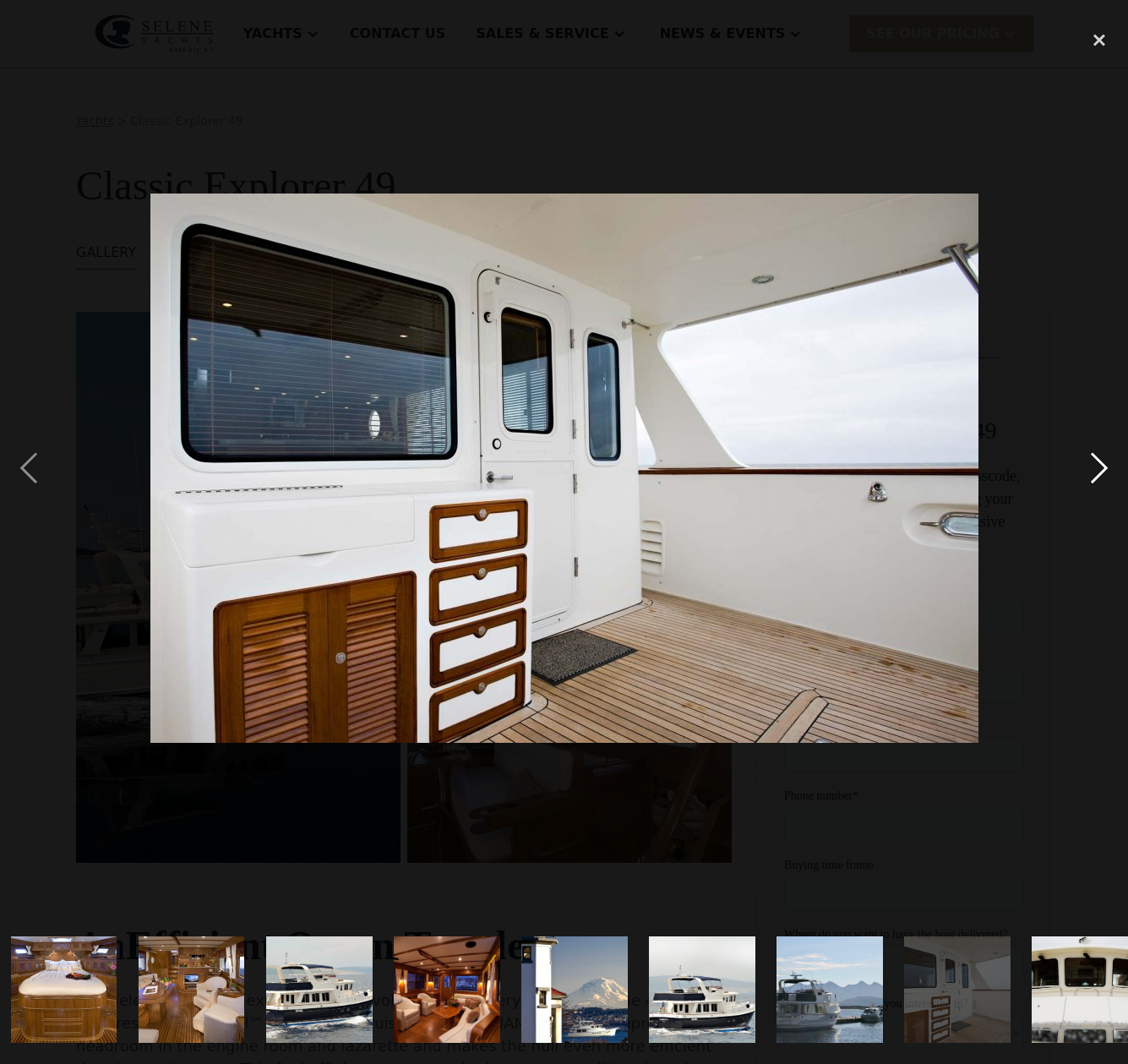
click at [1098, 475] on div "next image" at bounding box center [1100, 468] width 58 height 894
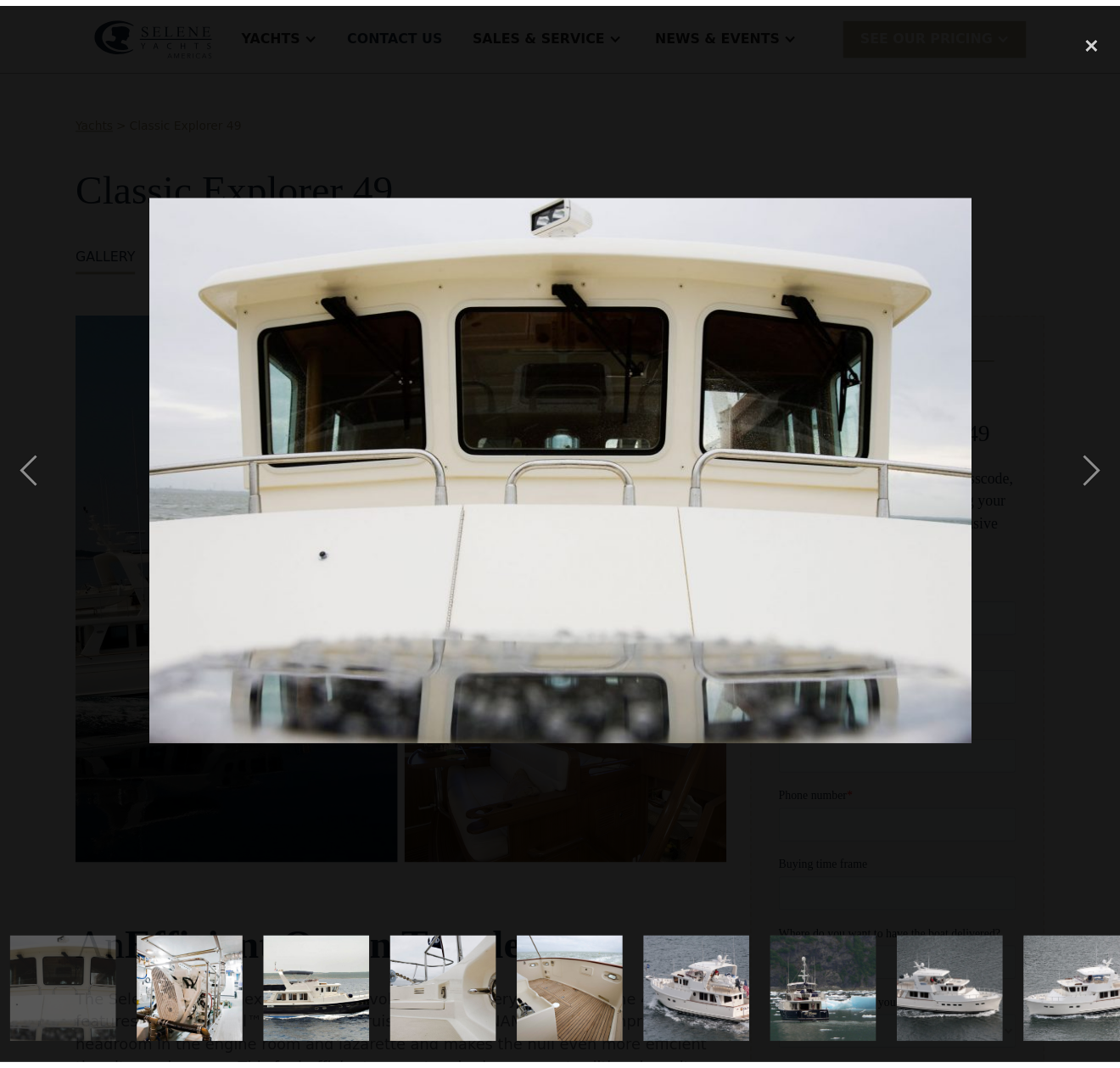
scroll to position [0, 2061]
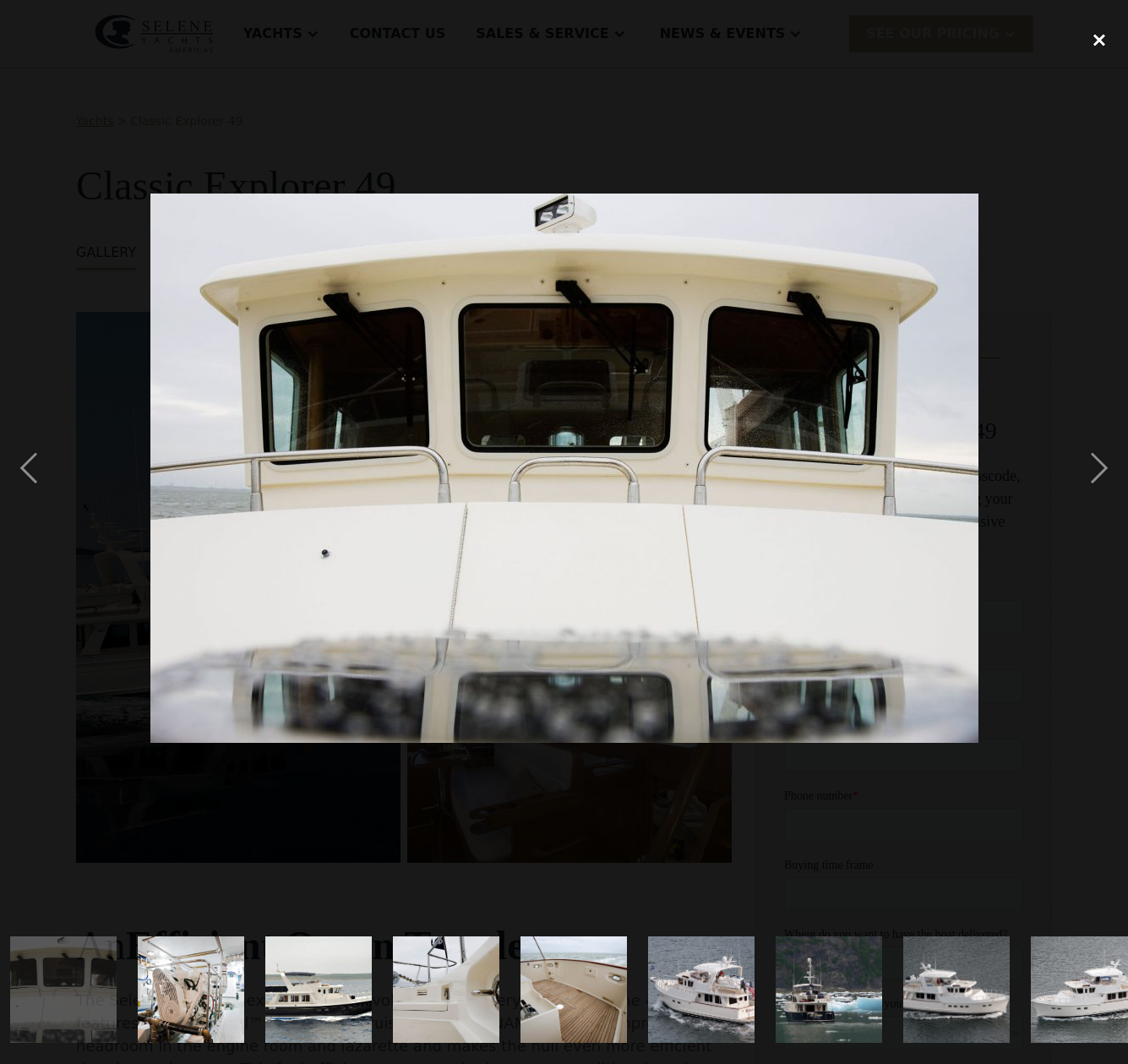
click at [1103, 47] on div "close lightbox" at bounding box center [1100, 40] width 58 height 37
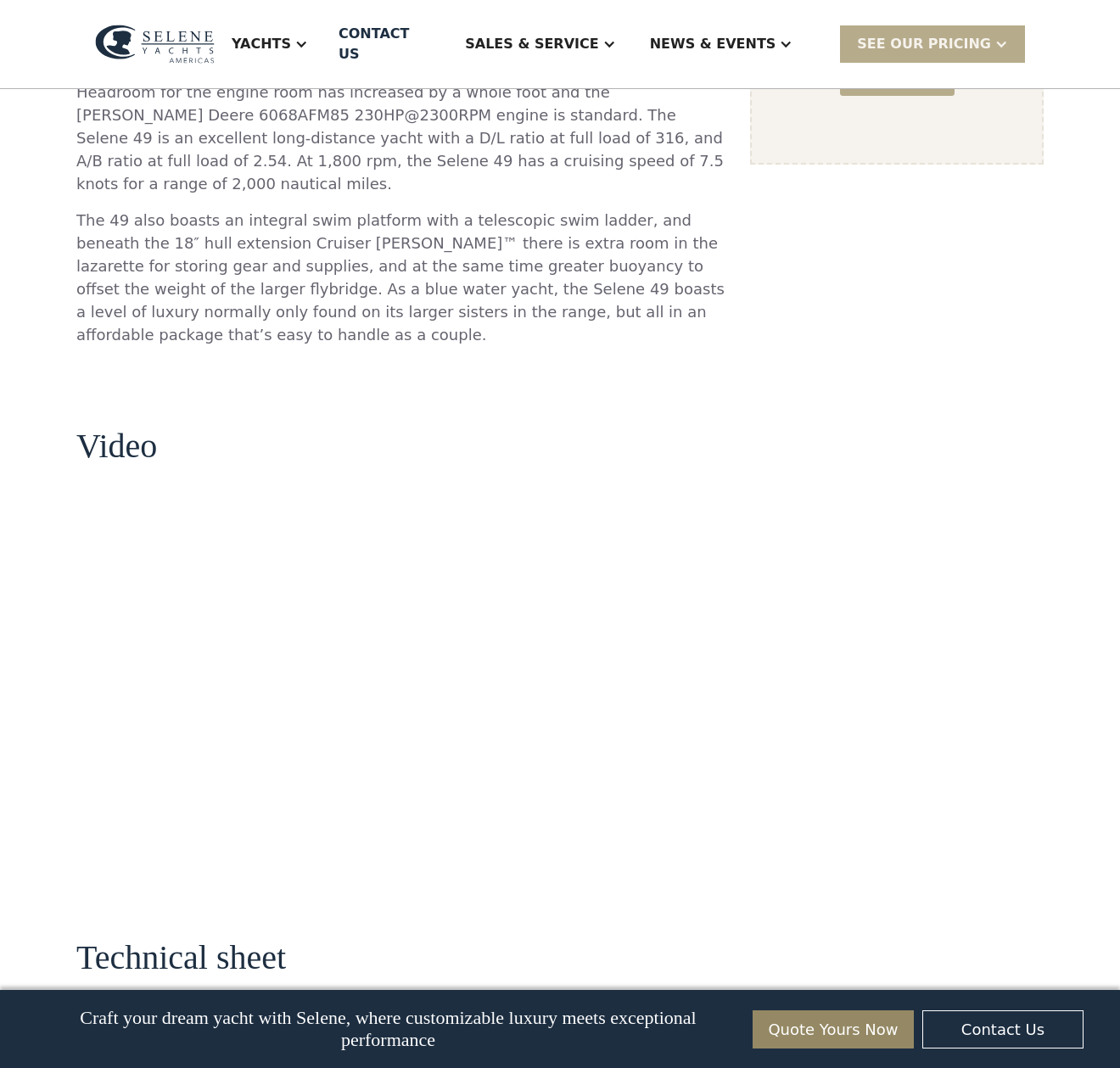
scroll to position [1638, 0]
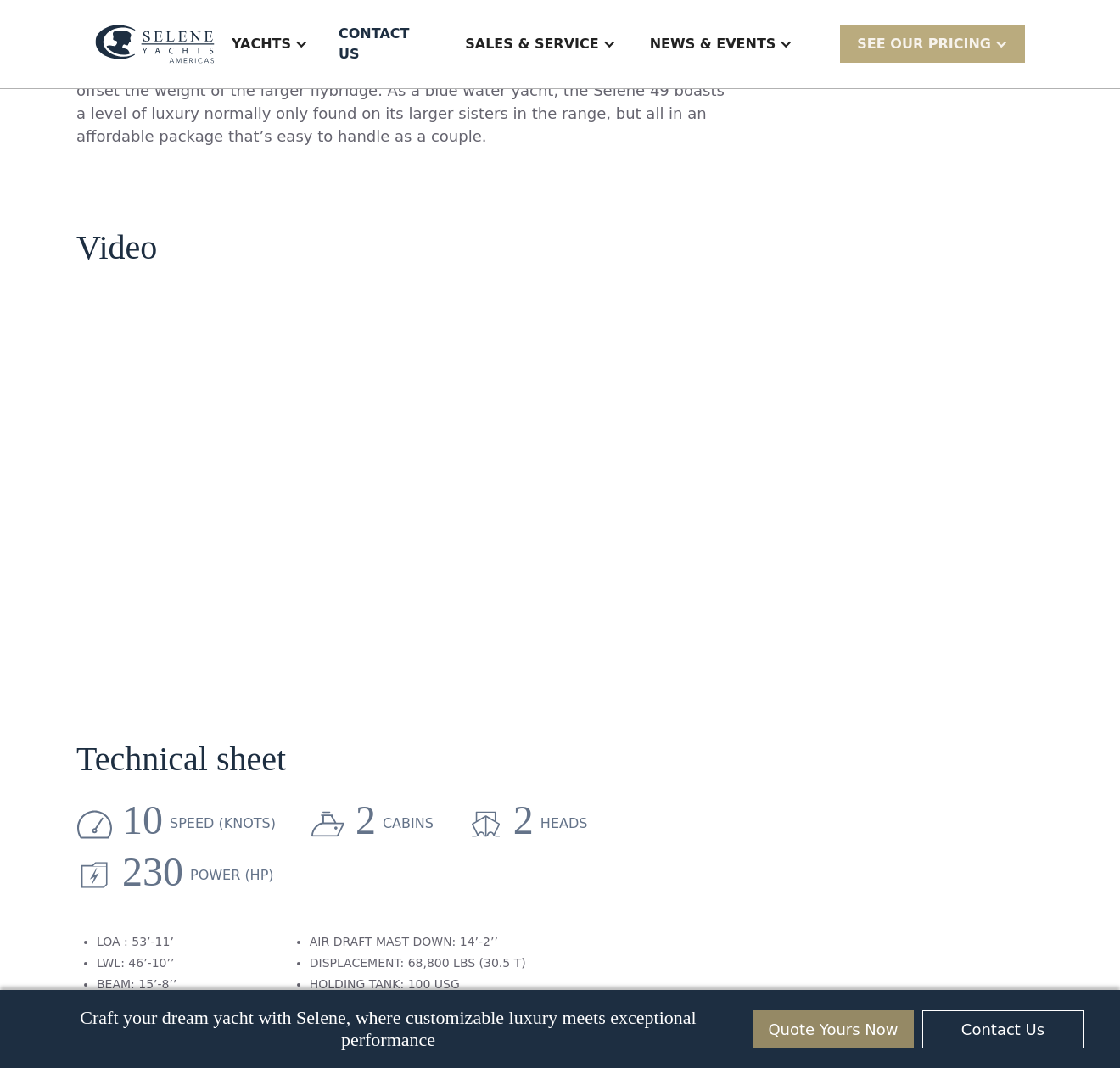
click at [921, 34] on div "SEE Our Pricing" at bounding box center [924, 44] width 134 height 21
click at [438, 672] on section "Technical sheet 10 speed (knots) 2 cabins 2 heads 230 Power (HP) LOA : 53’-11’ …" at bounding box center [401, 866] width 650 height 388
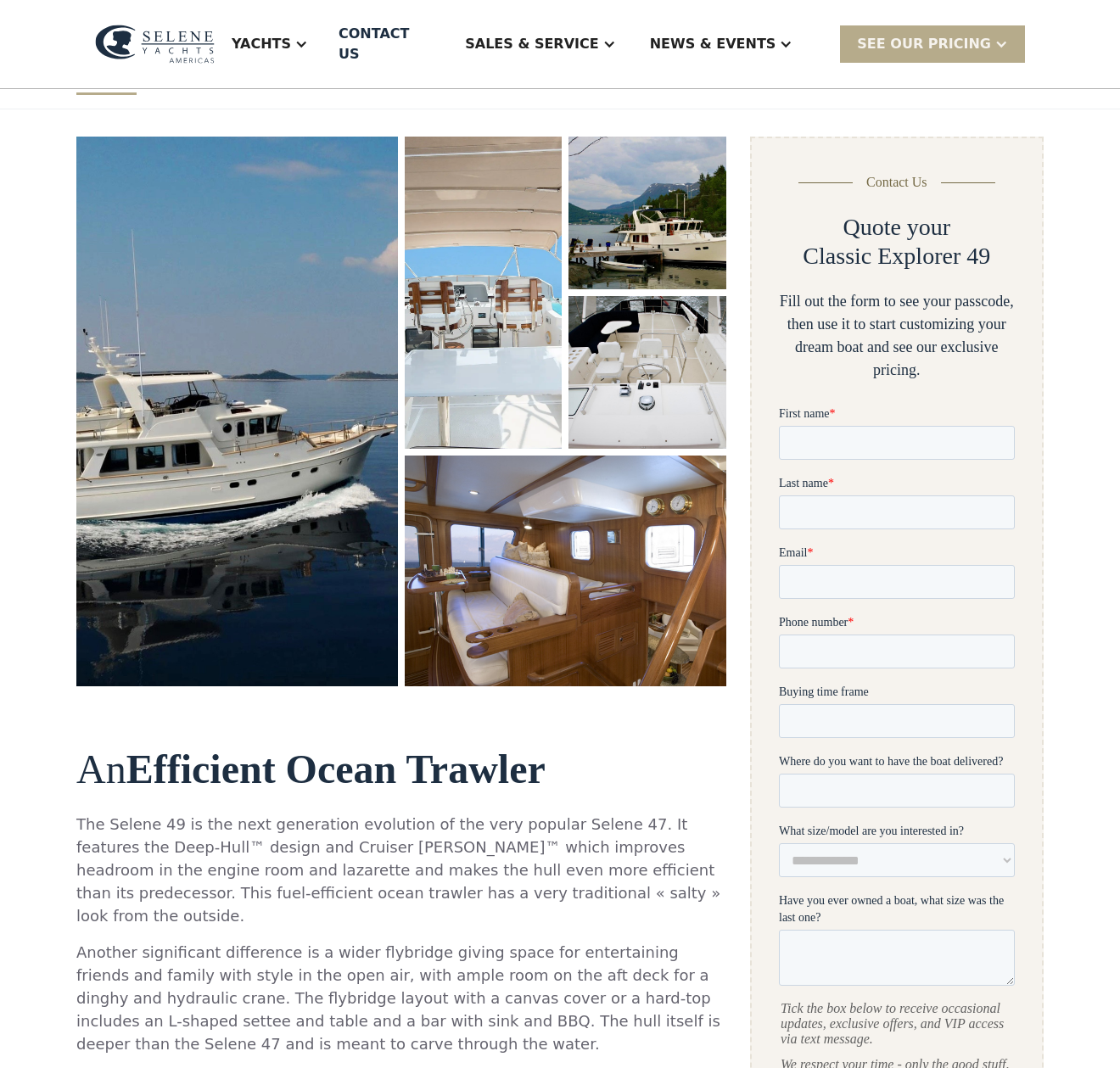
scroll to position [0, 0]
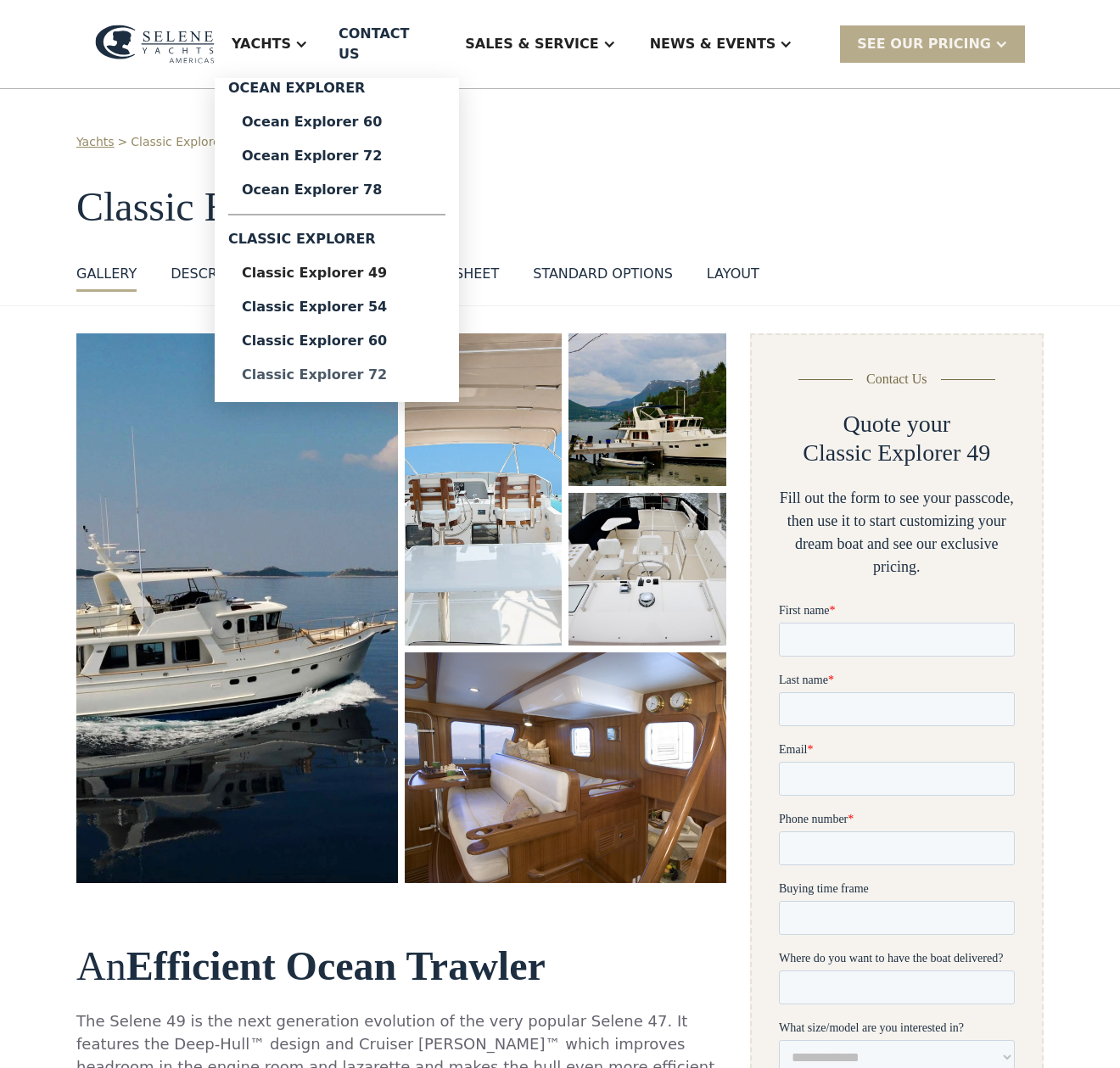
click at [385, 368] on div "Classic Explorer 72" at bounding box center [337, 374] width 190 height 13
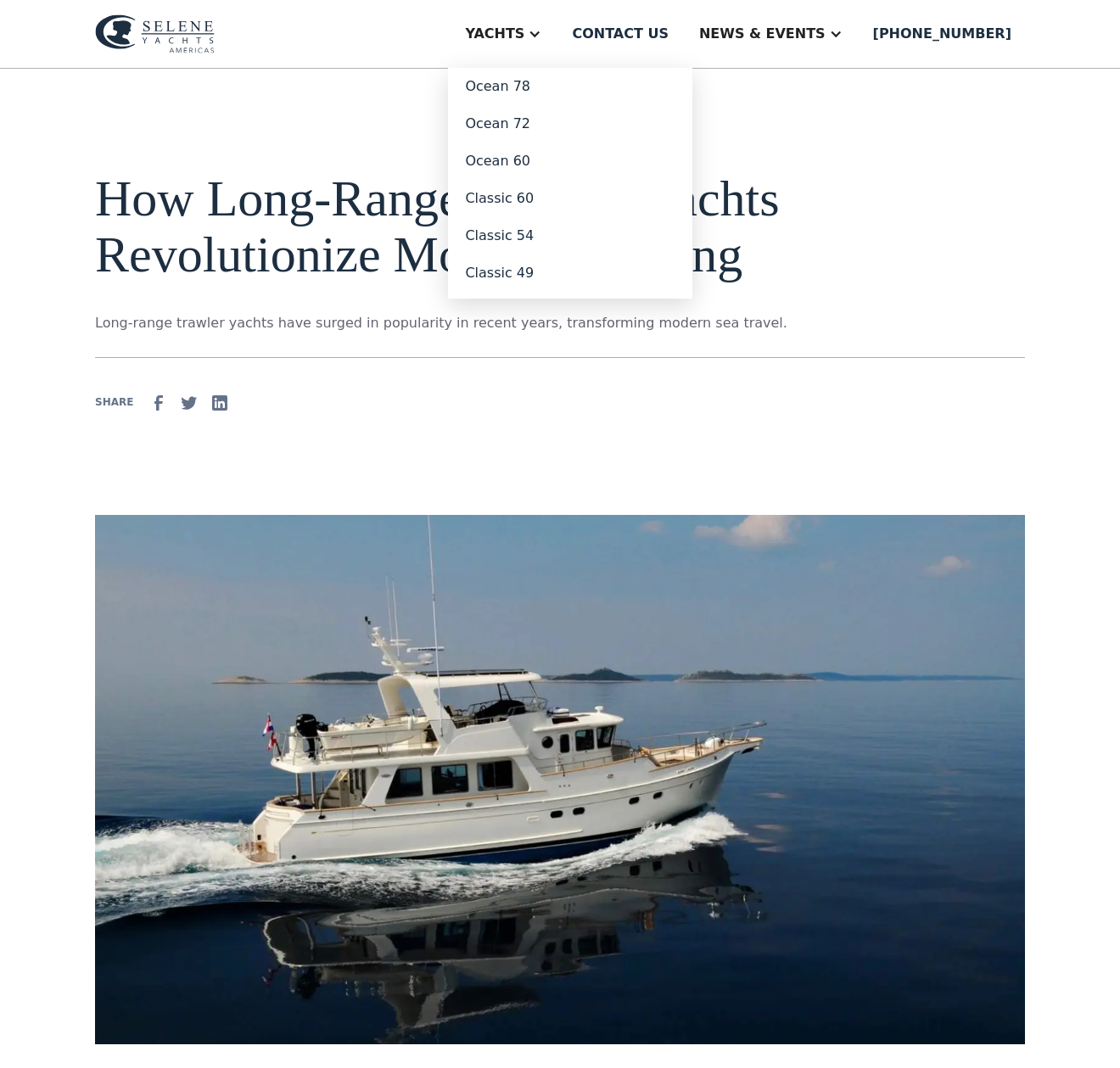
click at [524, 41] on div "Yachts" at bounding box center [495, 34] width 59 height 21
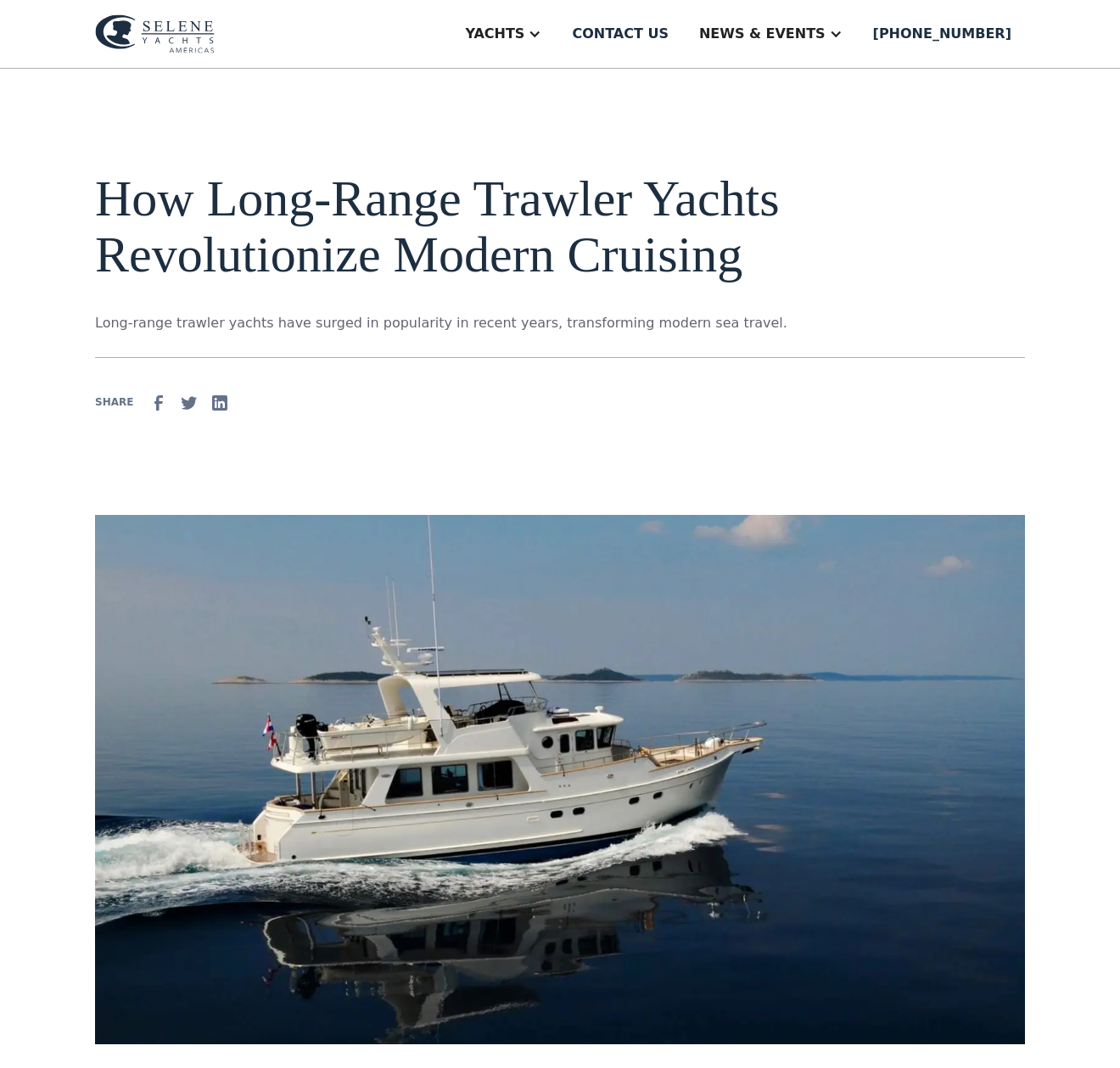
click at [524, 41] on div "Yachts" at bounding box center [495, 34] width 59 height 21
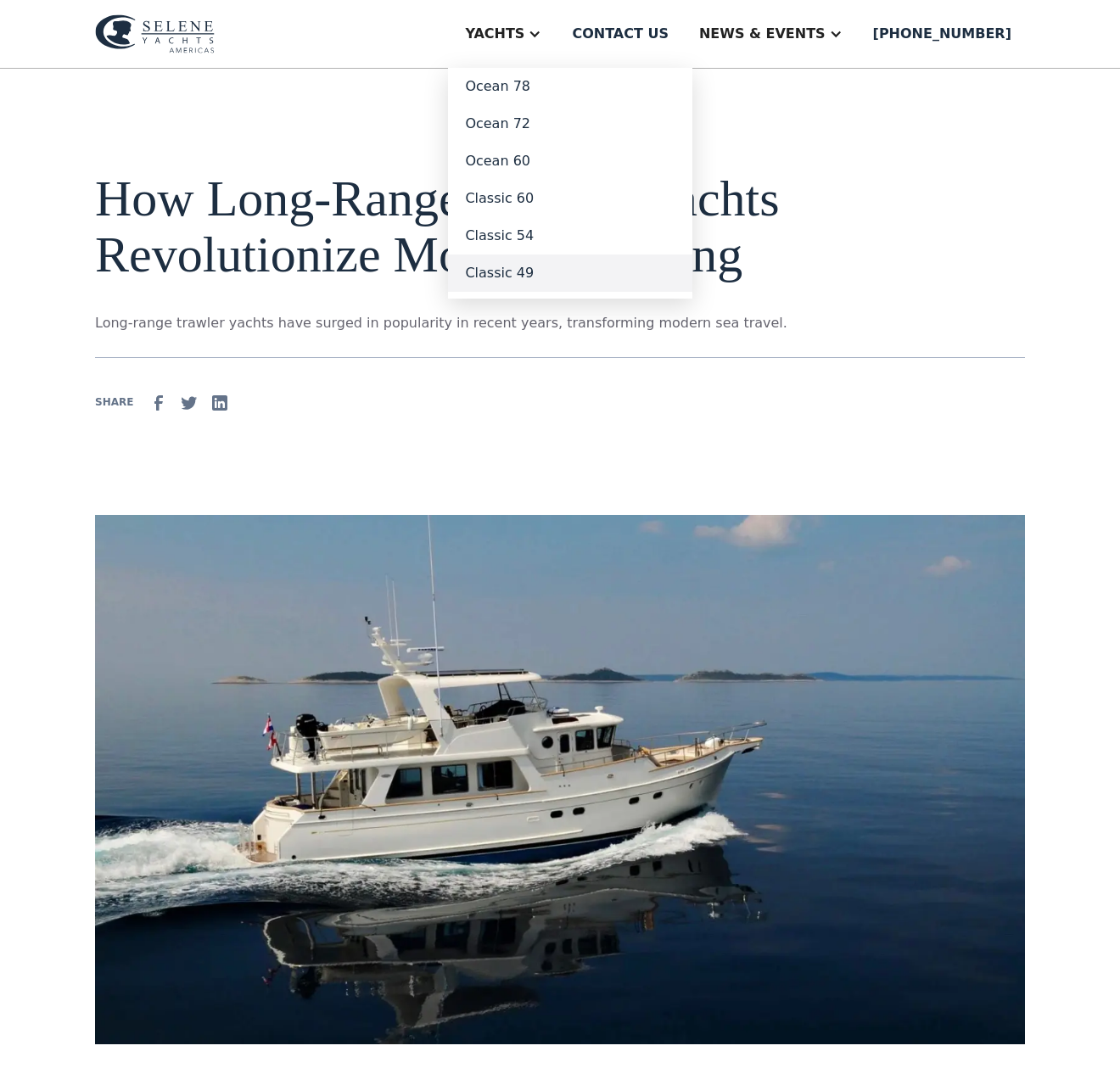
click at [578, 271] on link "Classic 49" at bounding box center [571, 273] width 245 height 38
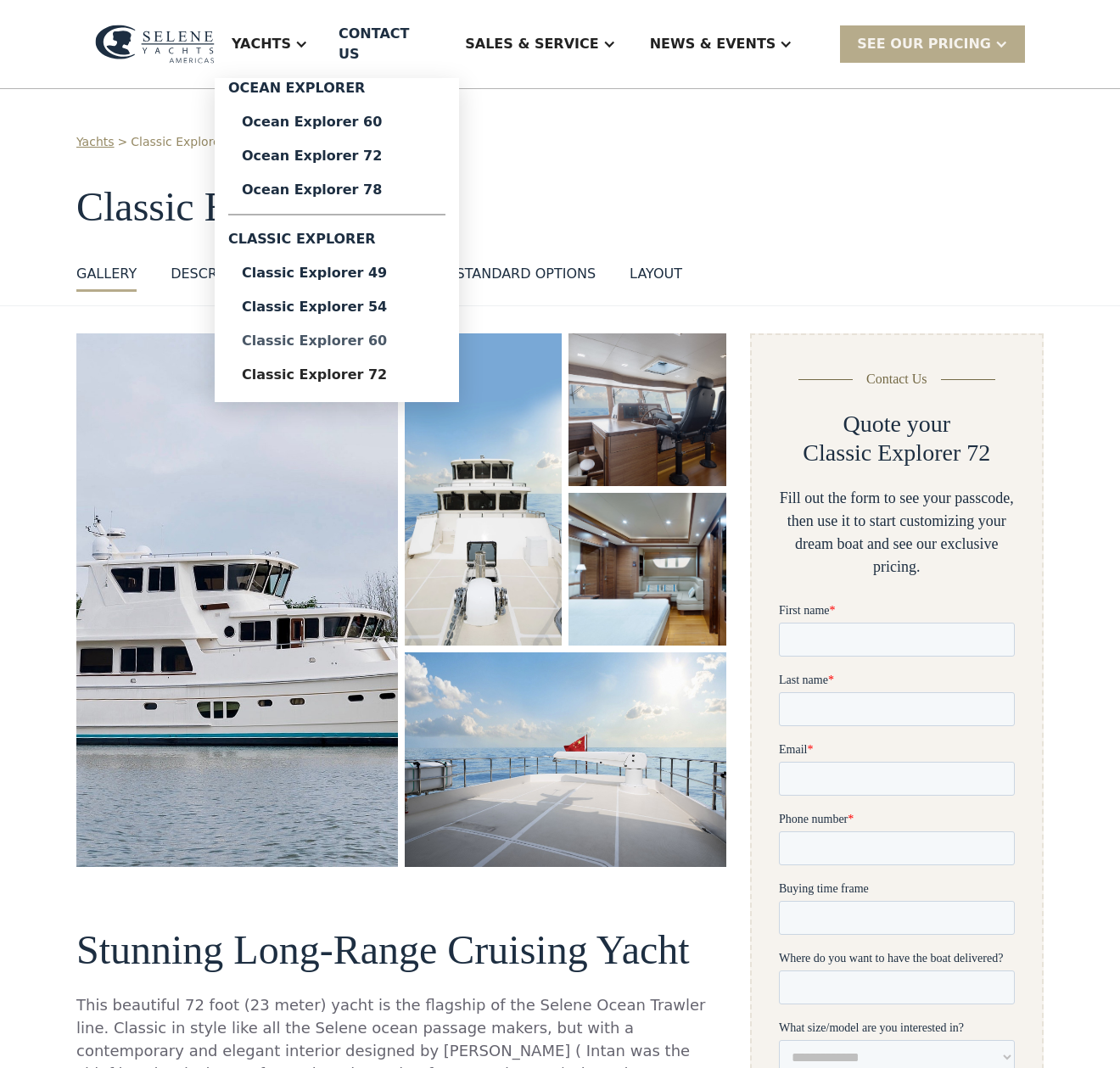
click at [367, 334] on div "Classic Explorer 60" at bounding box center [337, 340] width 190 height 13
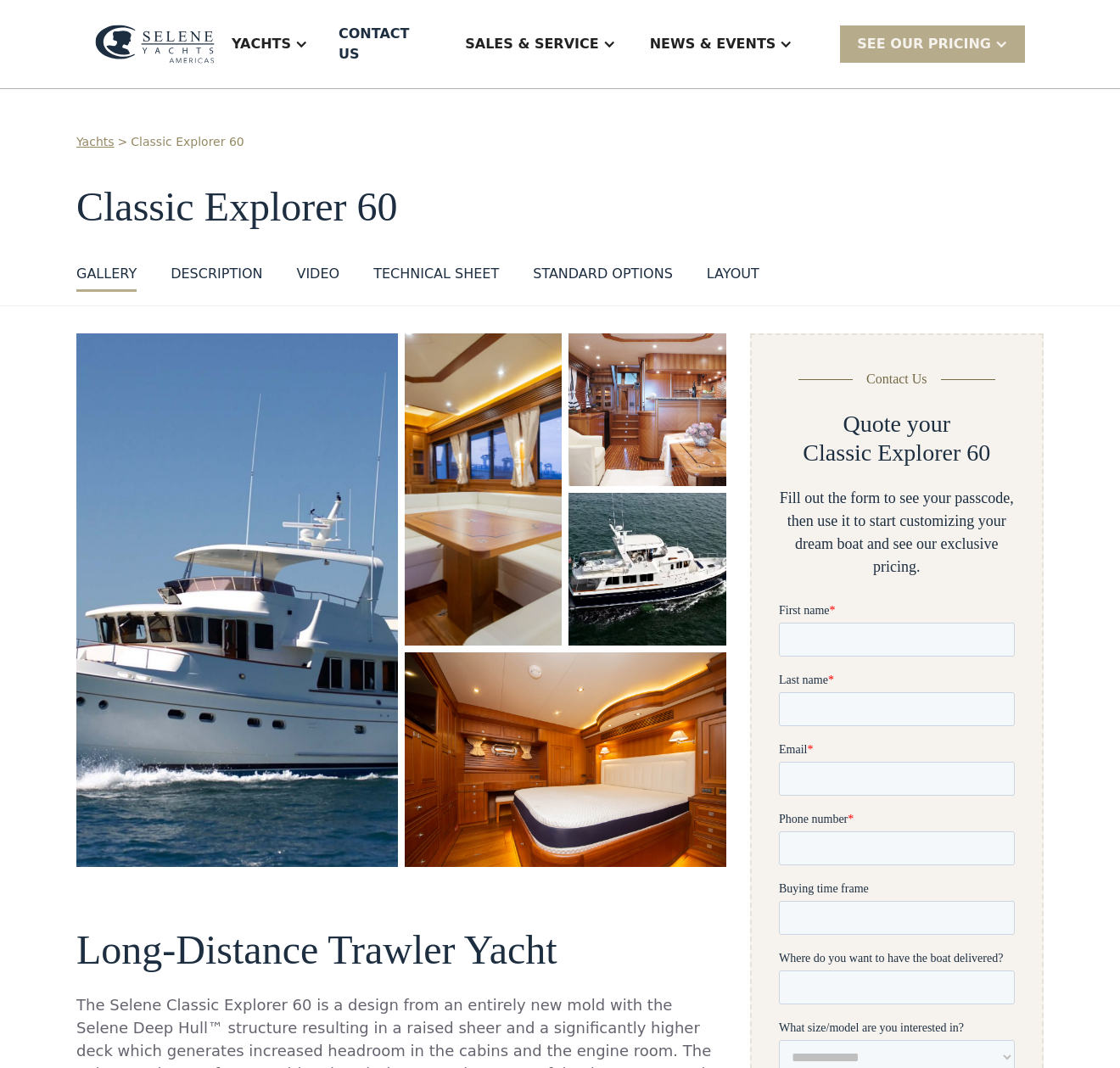
click at [339, 466] on img "open lightbox" at bounding box center [237, 600] width 333 height 553
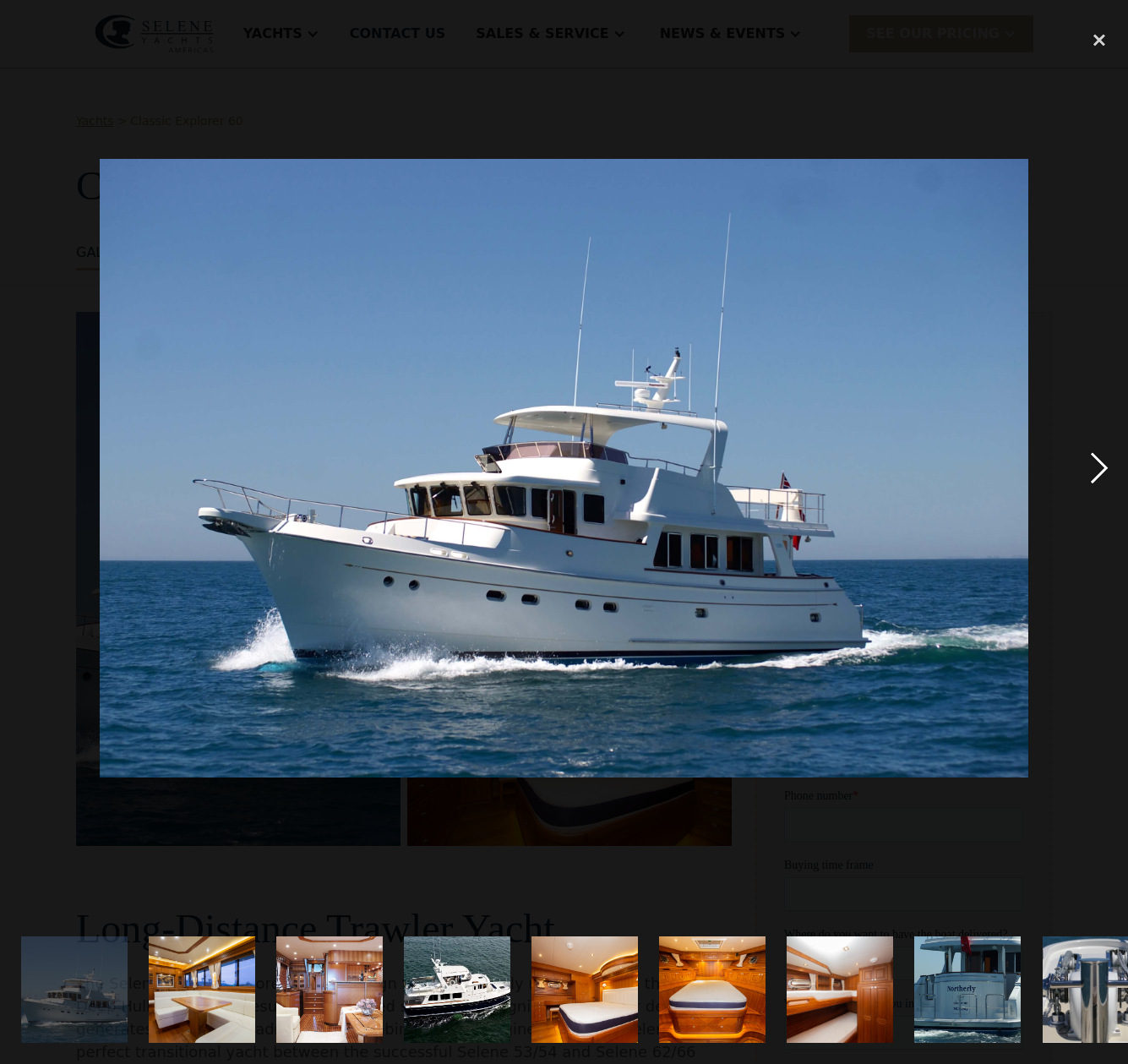
click at [1091, 481] on div "next image" at bounding box center [1100, 468] width 58 height 894
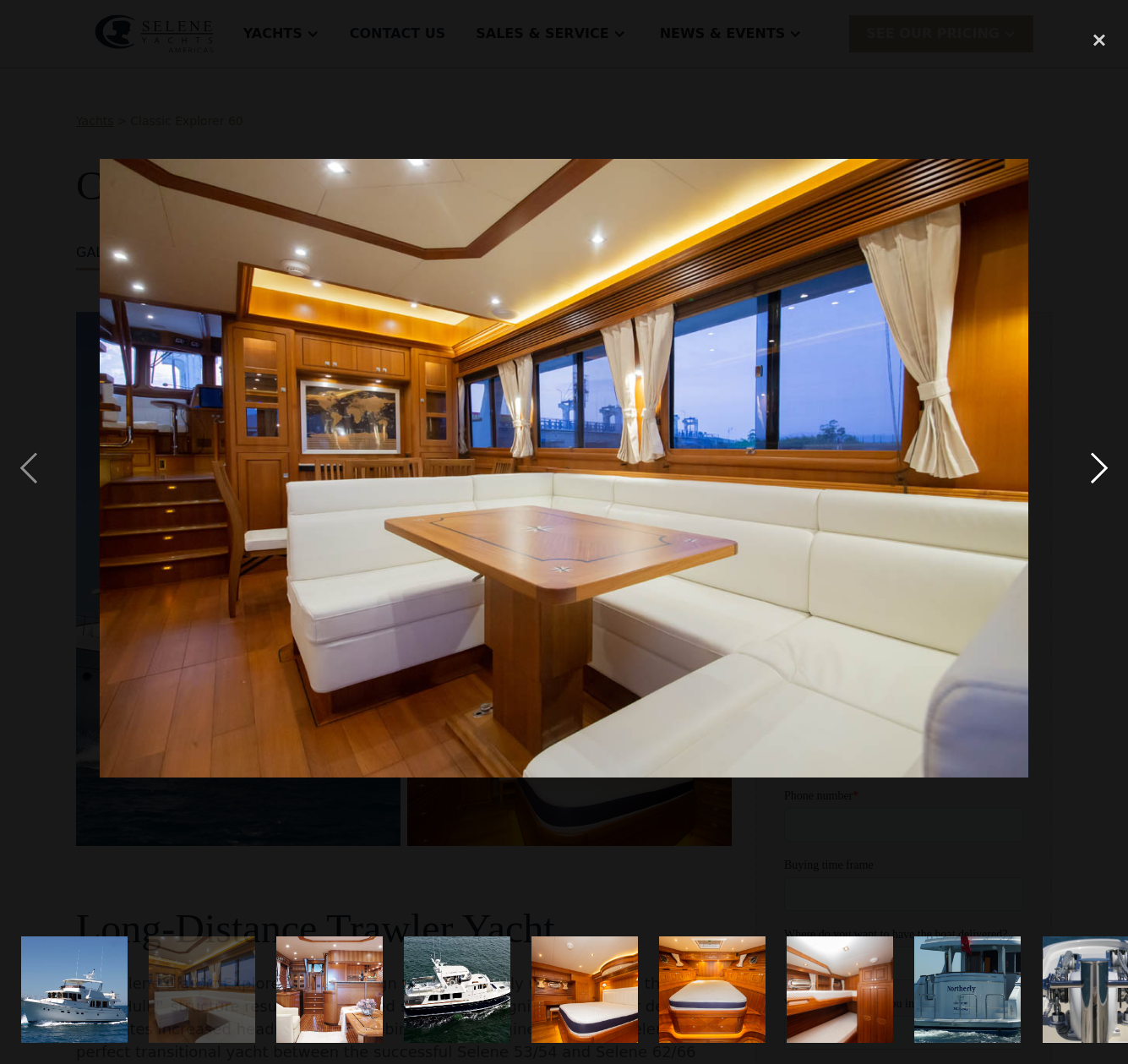
click at [1091, 481] on div "next image" at bounding box center [1100, 468] width 58 height 894
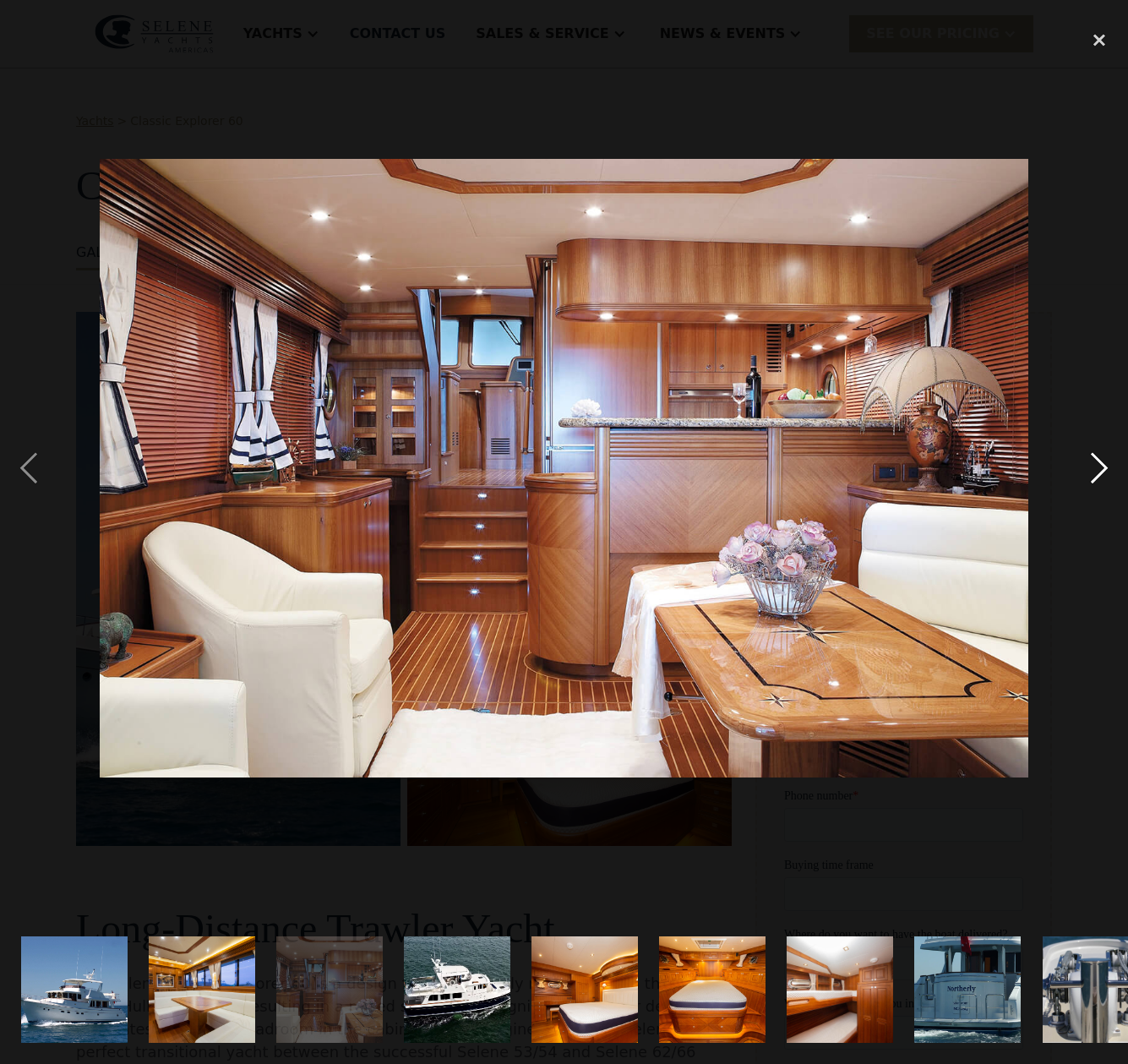
click at [1091, 481] on div "next image" at bounding box center [1100, 468] width 58 height 894
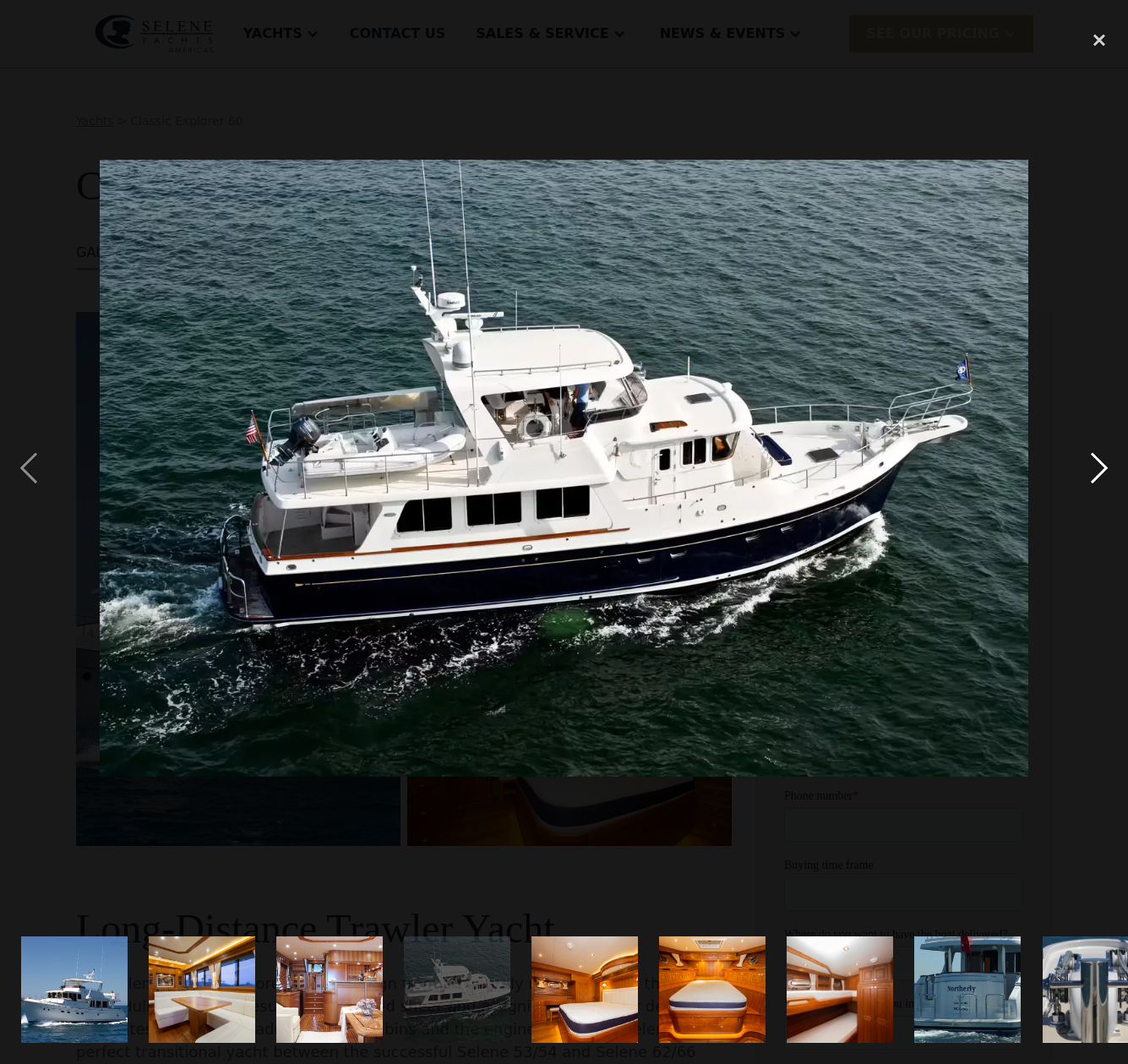
click at [1091, 481] on div "next image" at bounding box center [1100, 468] width 58 height 894
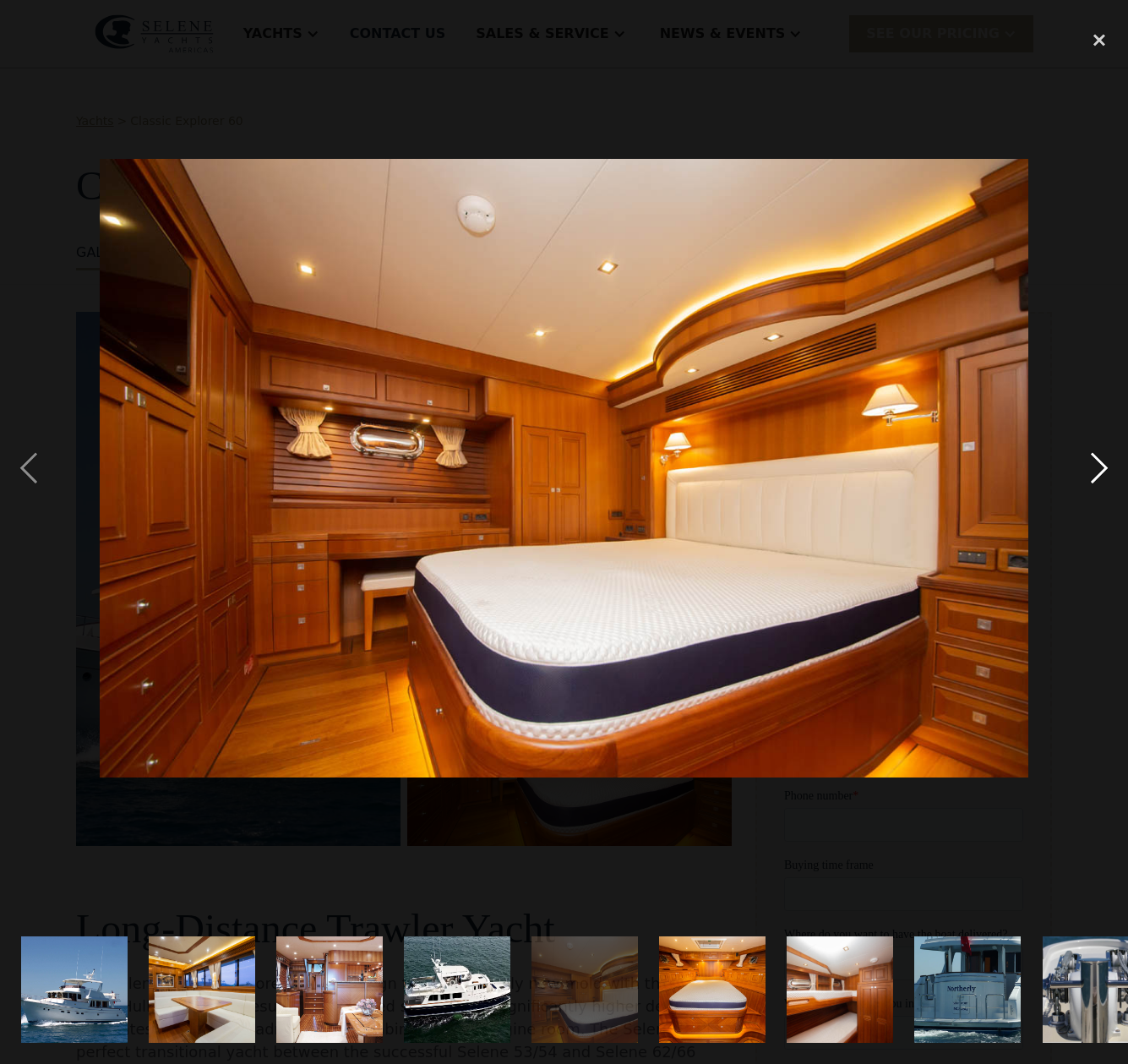
click at [1091, 481] on div "next image" at bounding box center [1100, 468] width 58 height 894
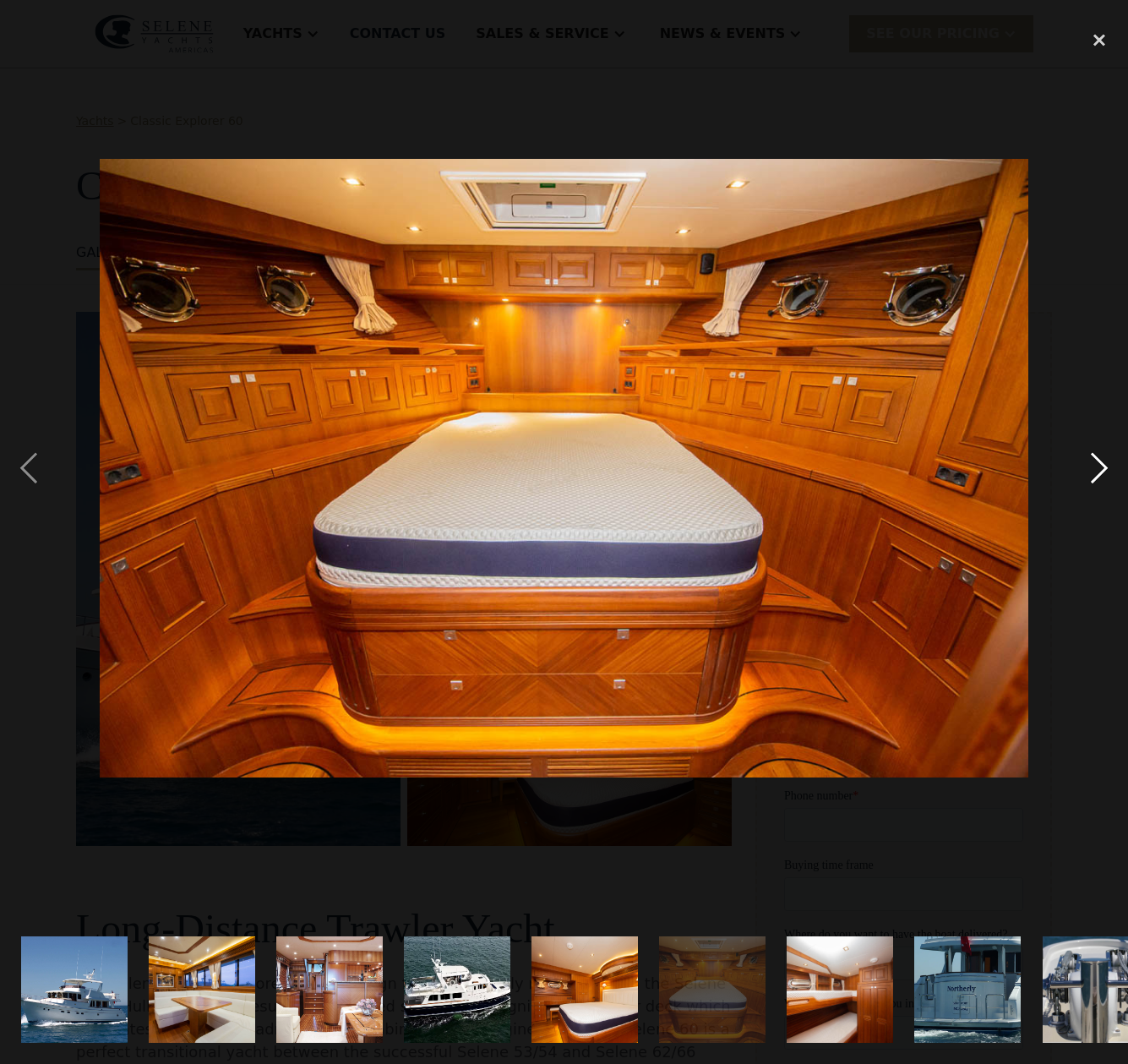
click at [1091, 481] on div "next image" at bounding box center [1100, 468] width 58 height 894
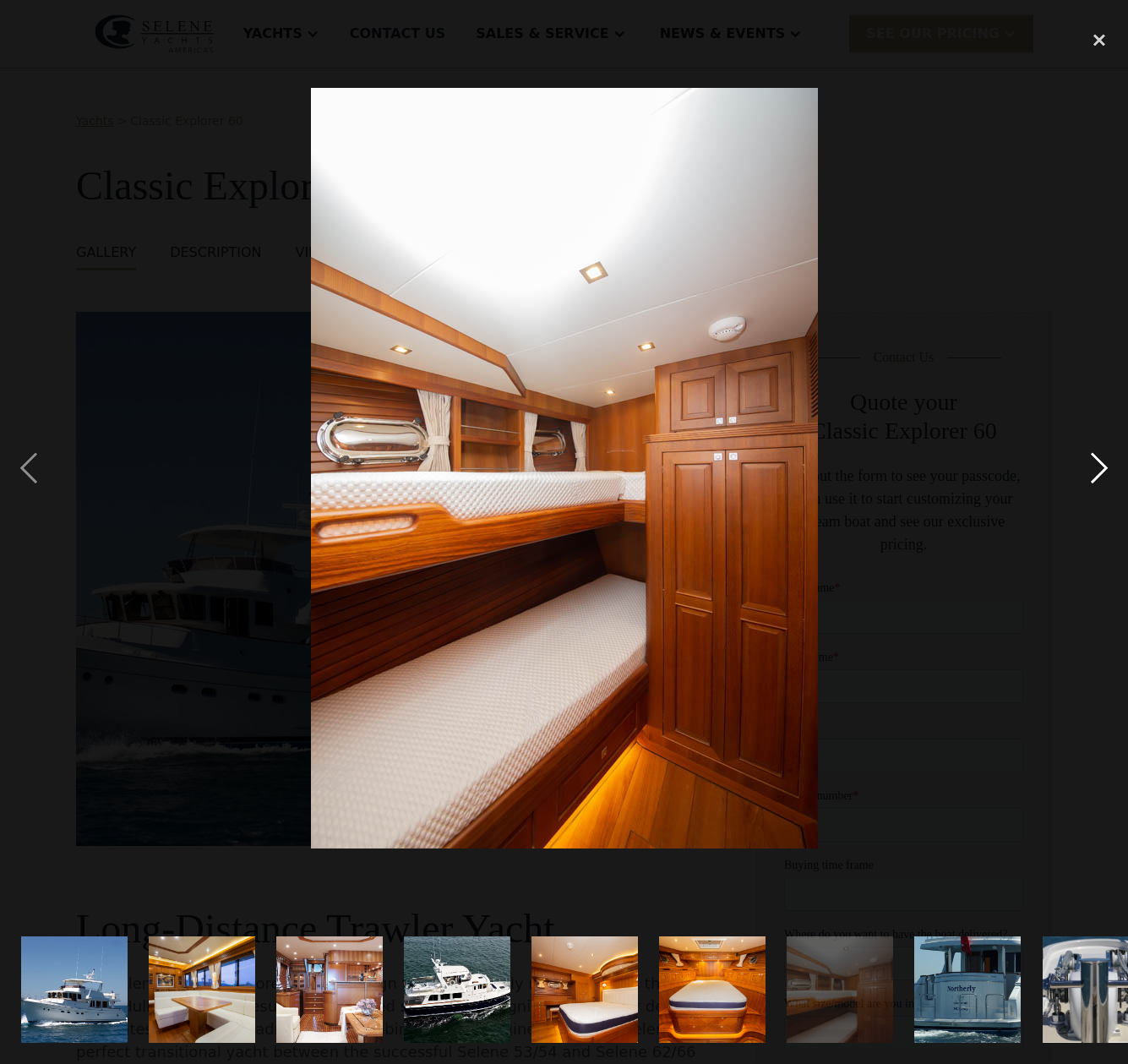
click at [1091, 481] on div "next image" at bounding box center [1100, 468] width 58 height 894
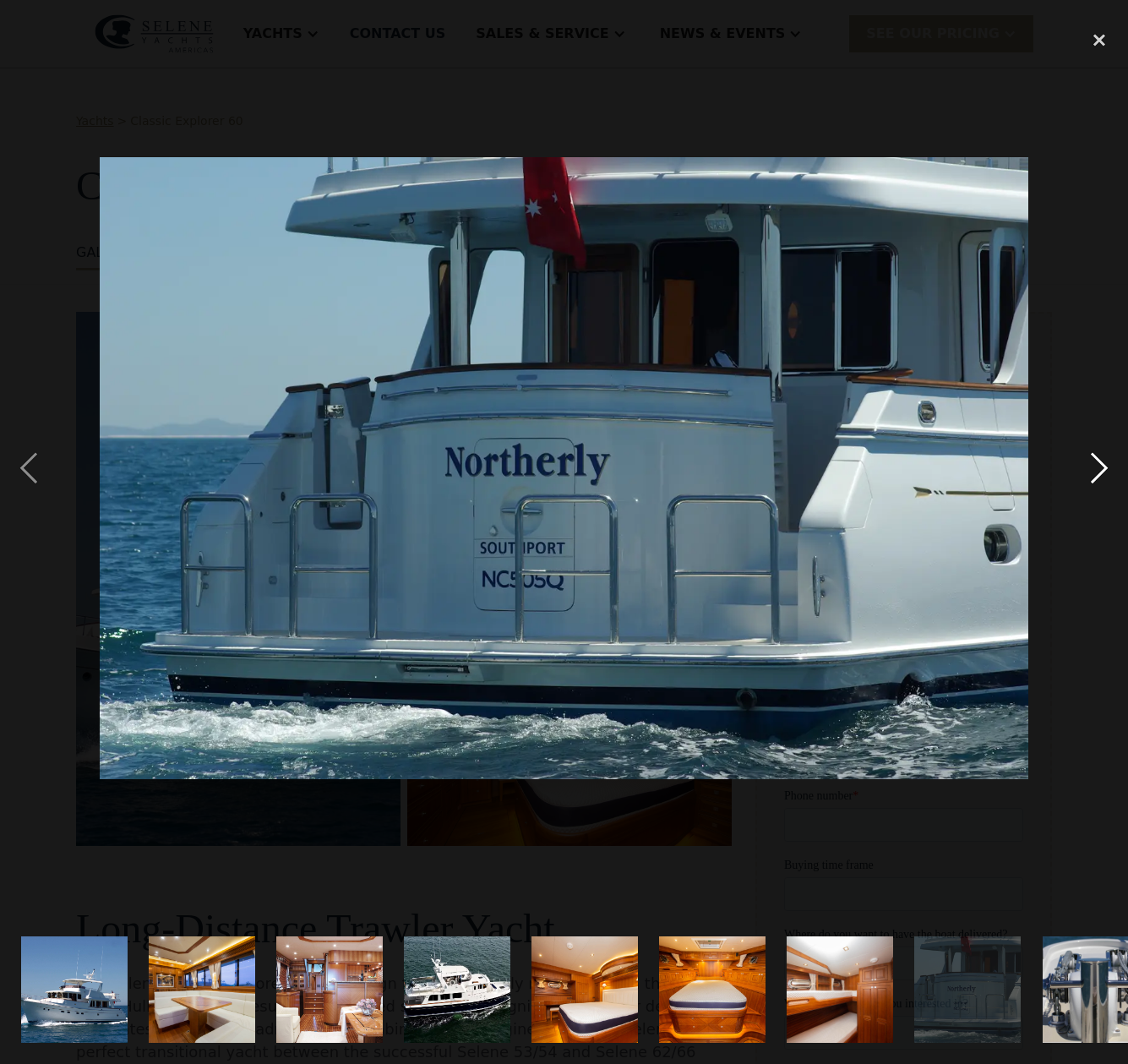
click at [1091, 481] on div "next image" at bounding box center [1100, 468] width 58 height 894
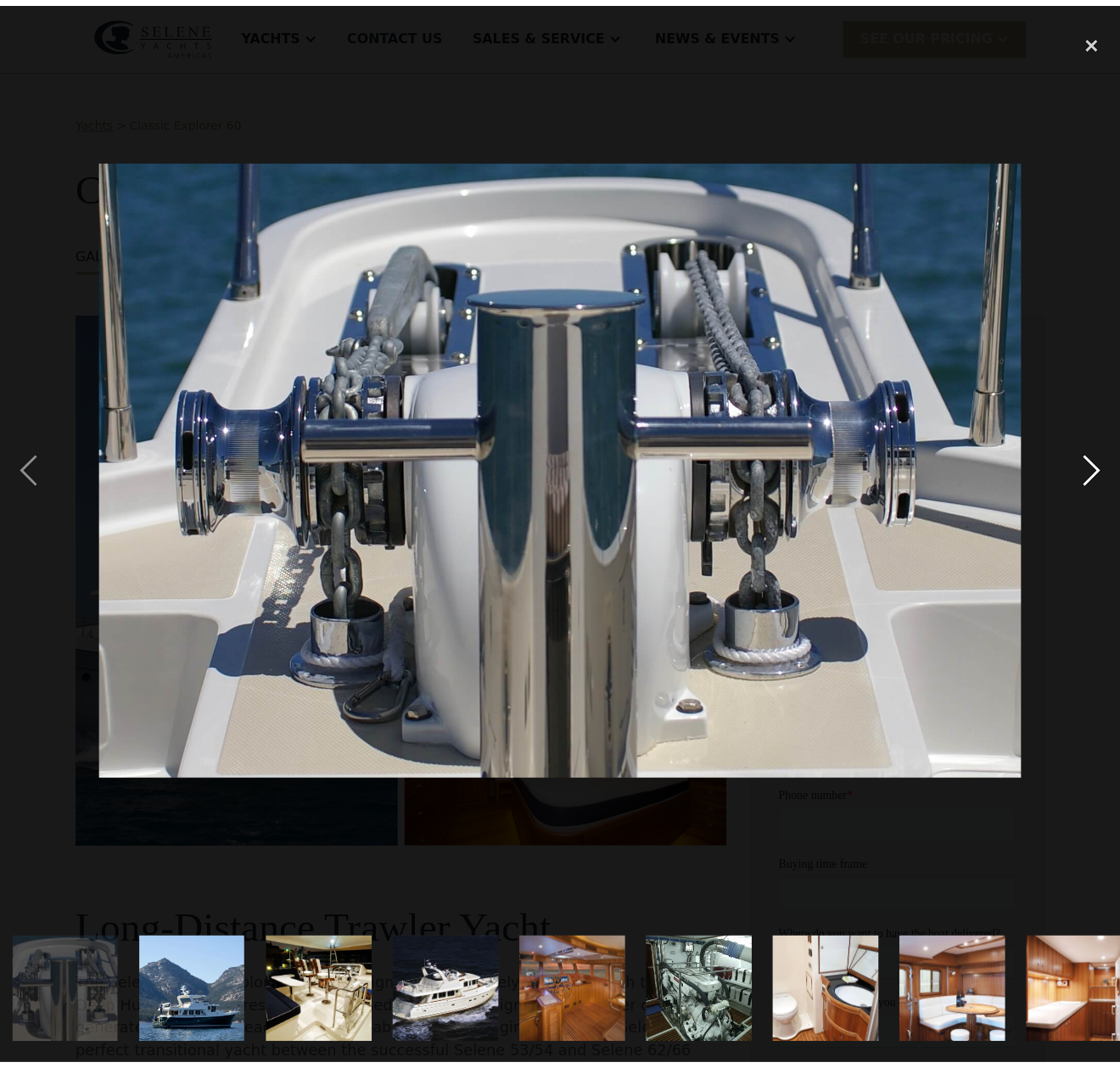
scroll to position [0, 1036]
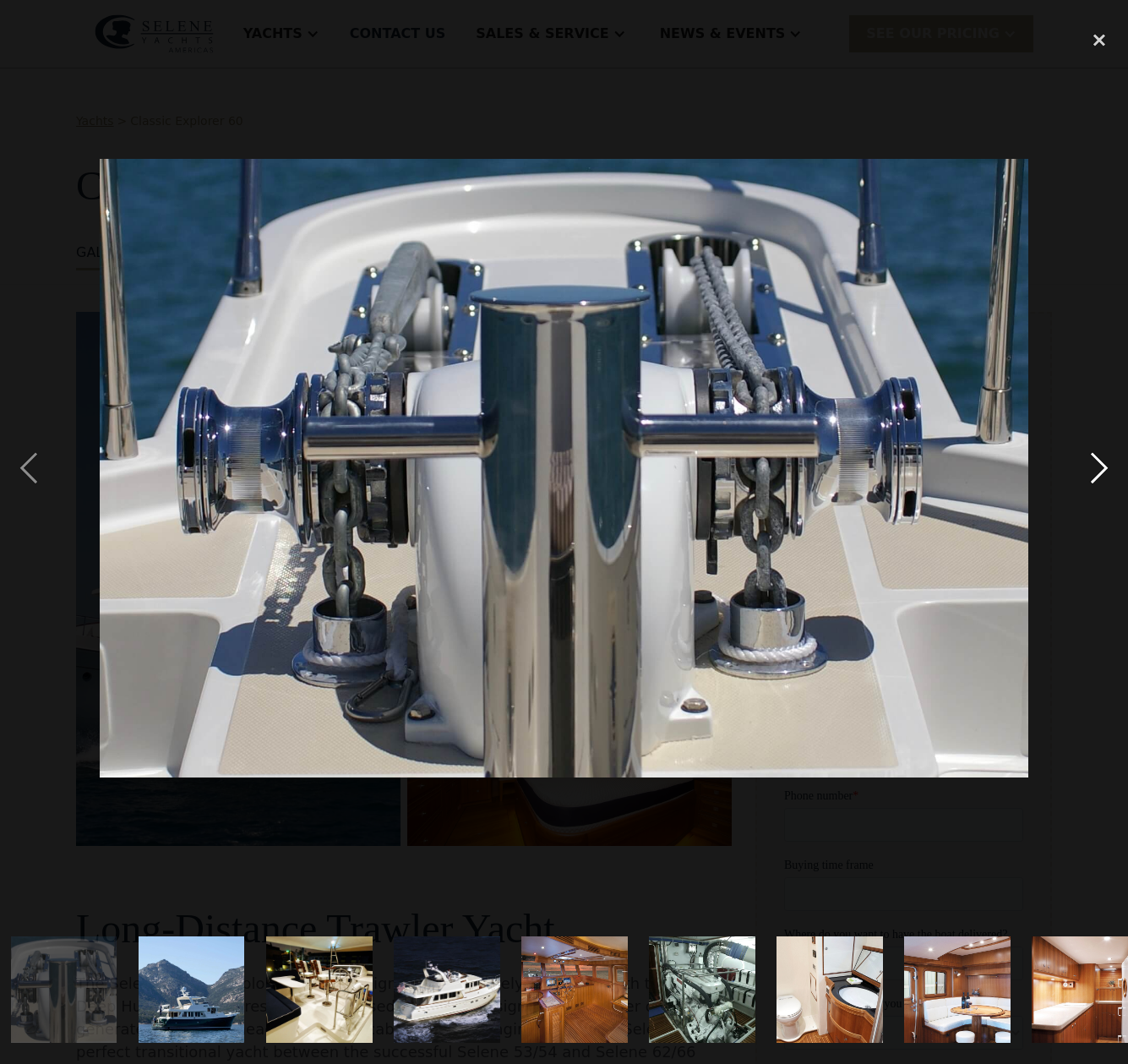
click at [1091, 481] on div "next image" at bounding box center [1100, 468] width 58 height 894
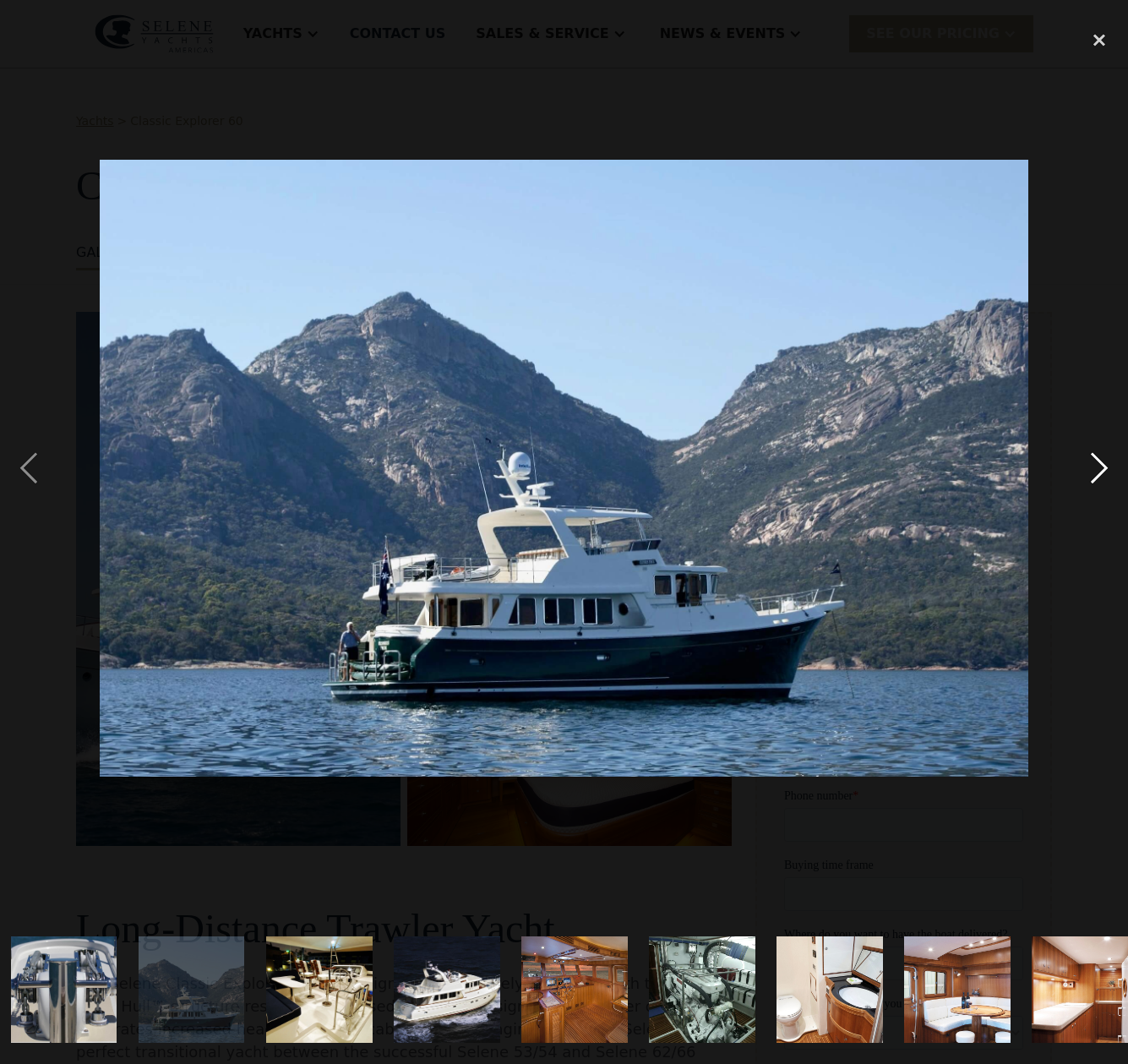
click at [1091, 481] on div "next image" at bounding box center [1100, 468] width 58 height 894
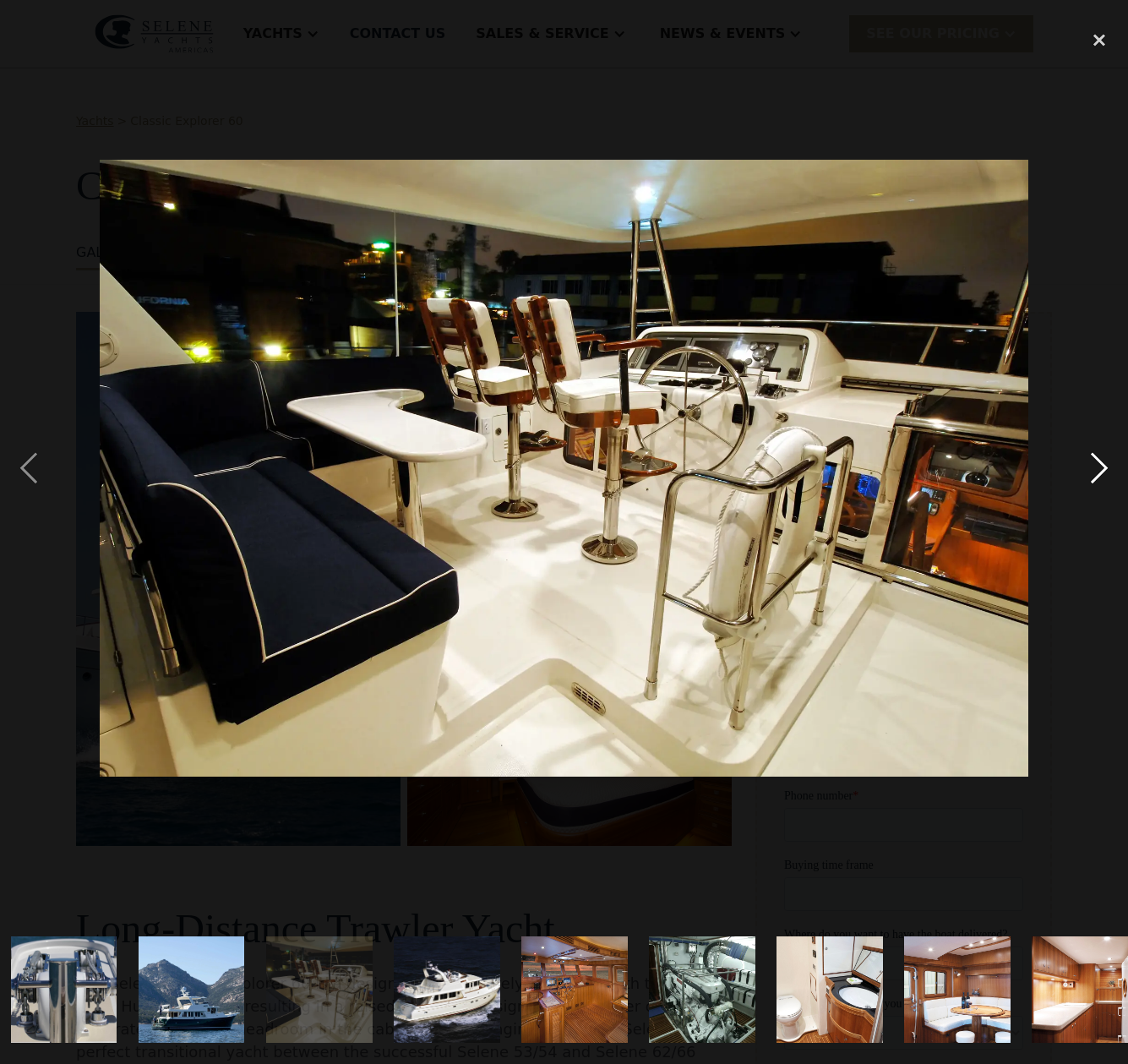
click at [1091, 481] on div "next image" at bounding box center [1100, 468] width 58 height 894
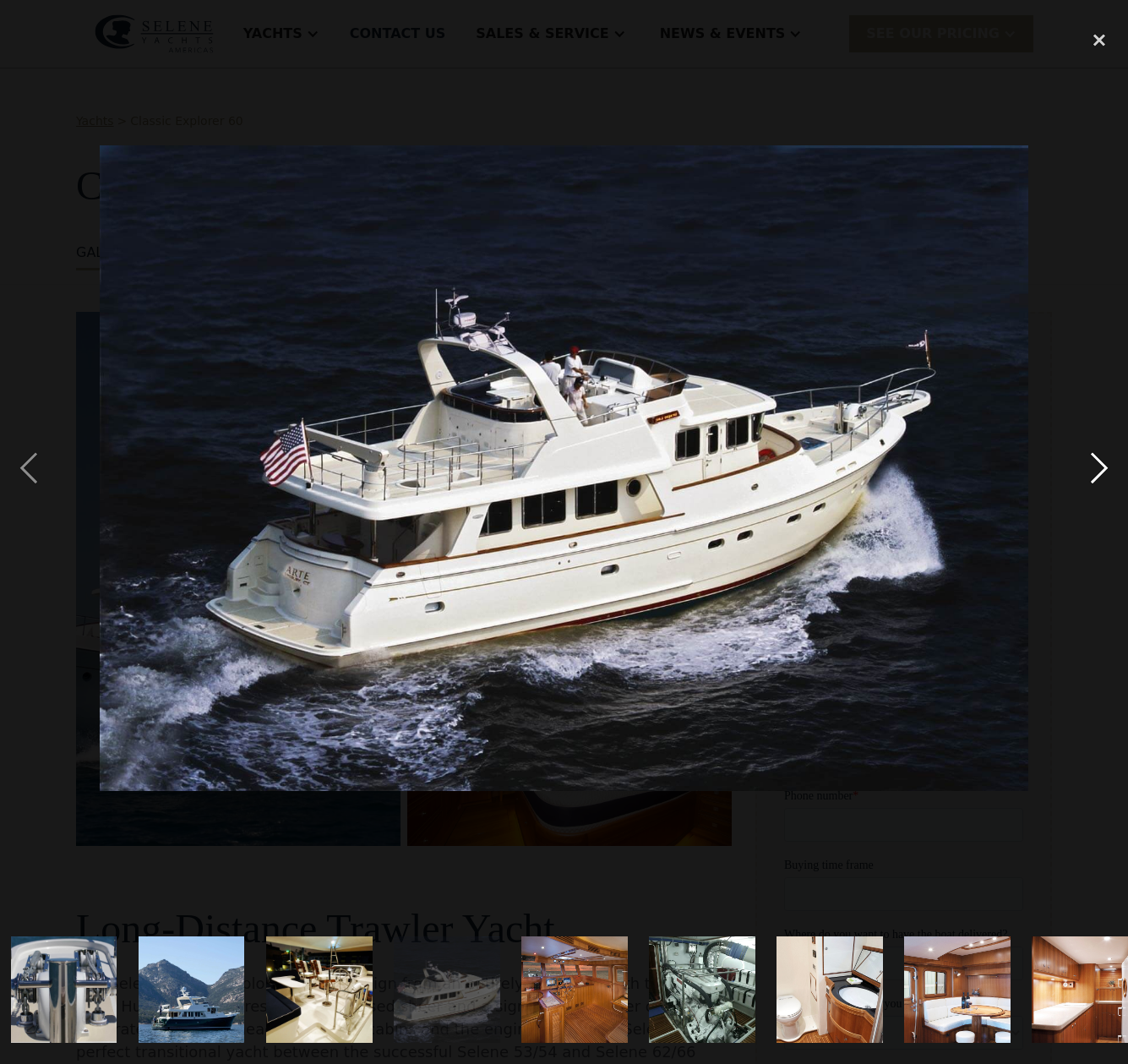
click at [1091, 481] on div "next image" at bounding box center [1100, 468] width 58 height 894
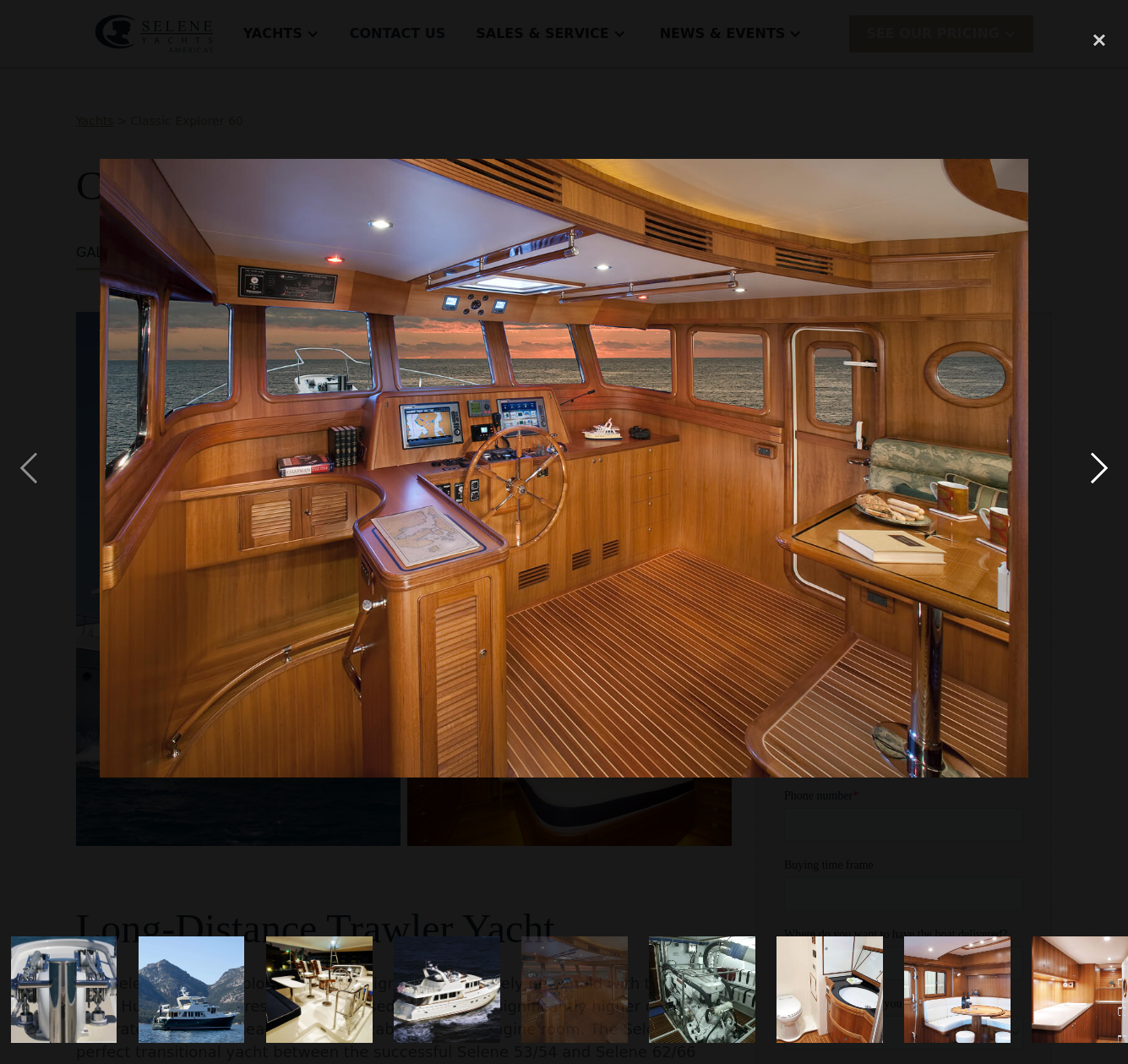
click at [1091, 481] on div "next image" at bounding box center [1100, 468] width 58 height 894
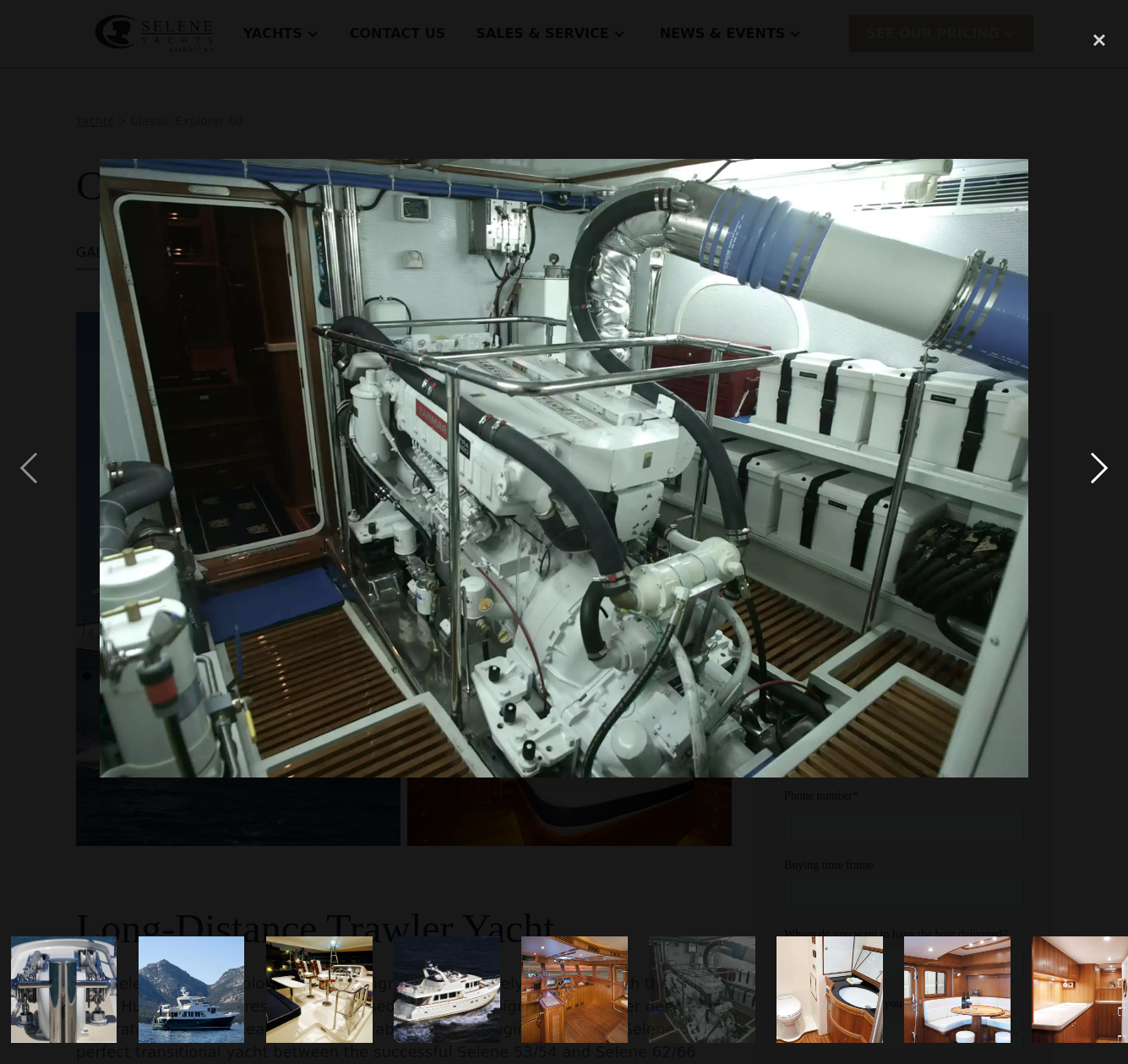
click at [1091, 481] on div "next image" at bounding box center [1100, 468] width 58 height 894
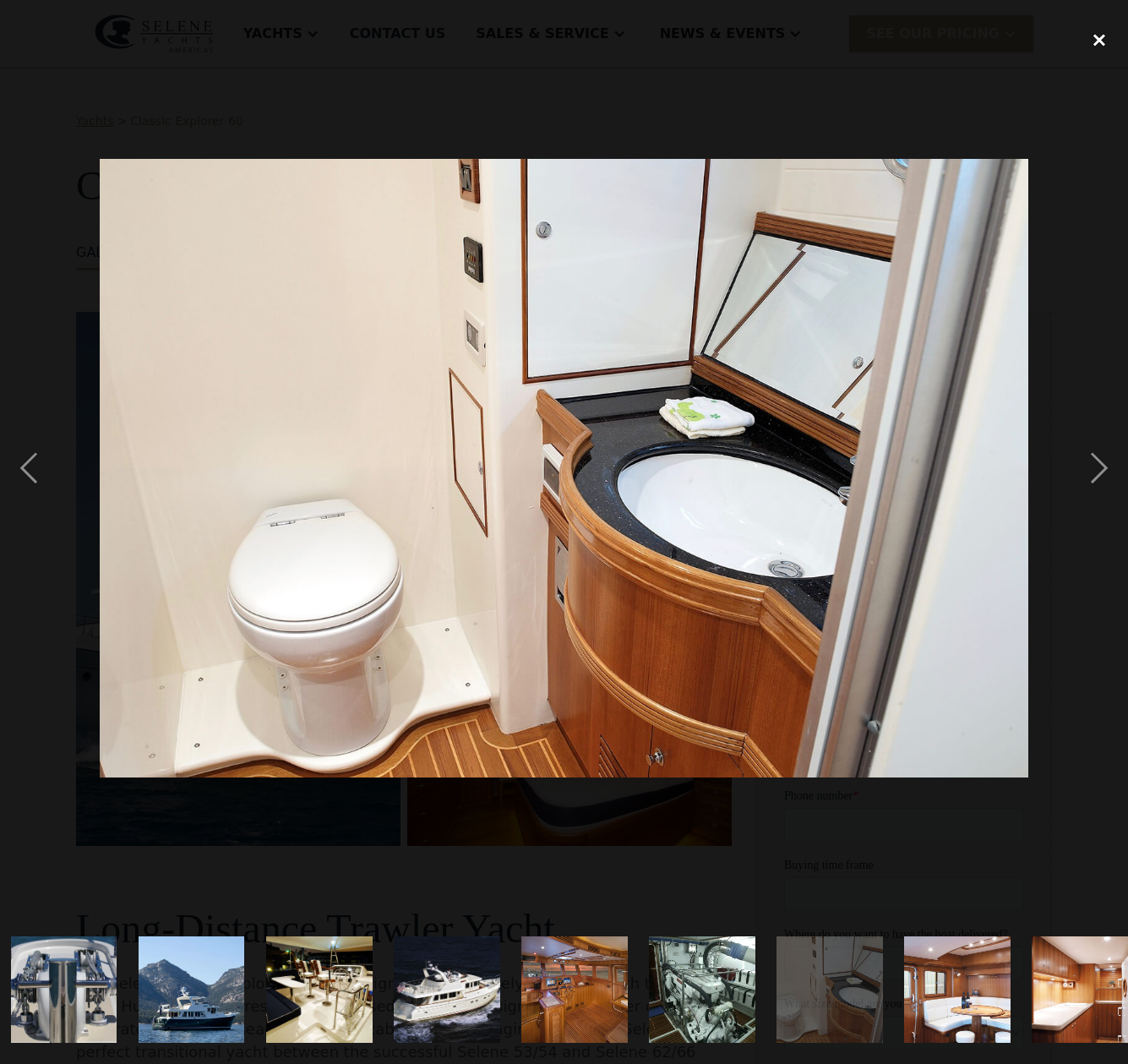
click at [1094, 36] on div "close lightbox" at bounding box center [1100, 40] width 58 height 37
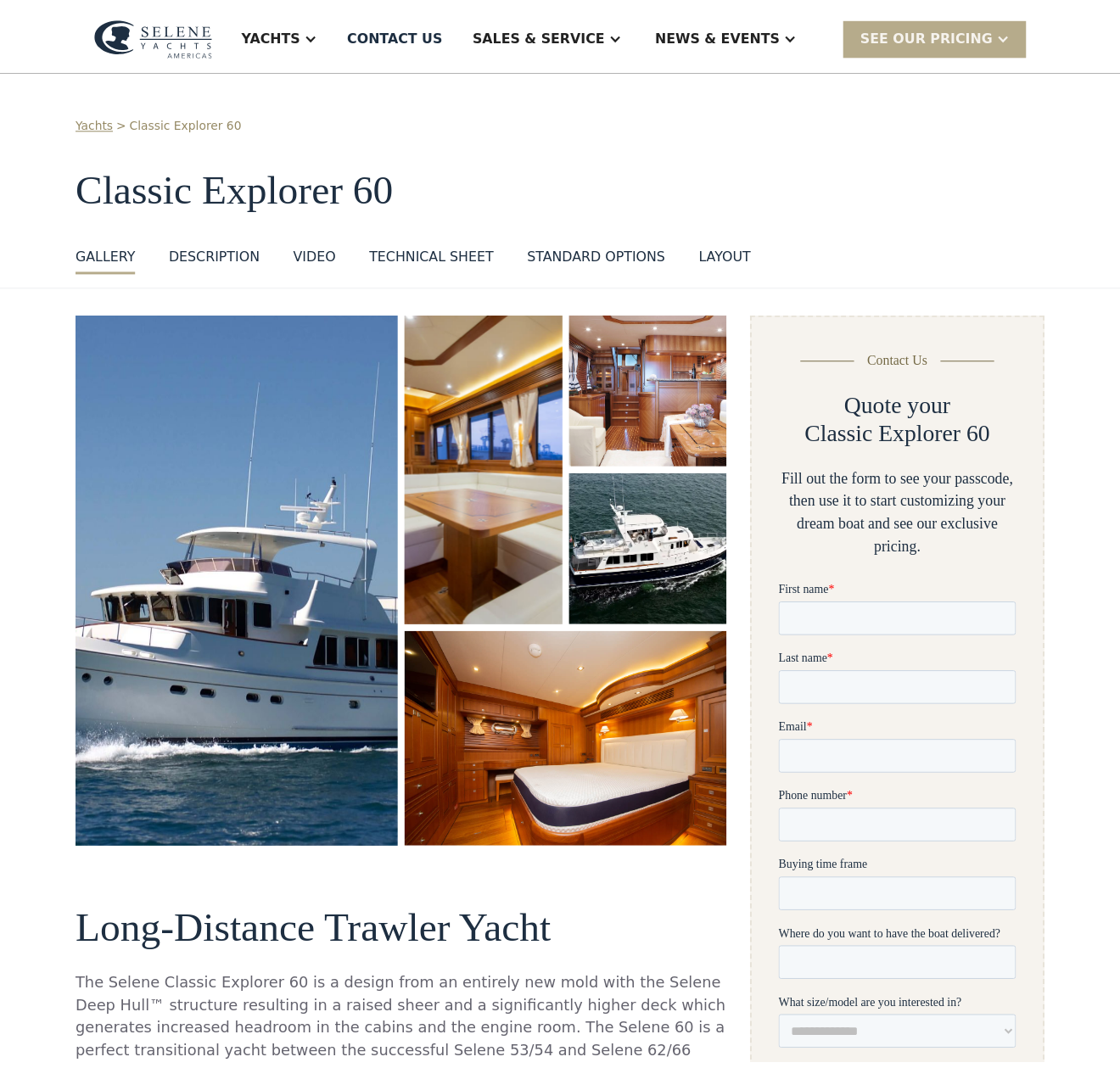
scroll to position [0, 0]
